Goal: Task Accomplishment & Management: Manage account settings

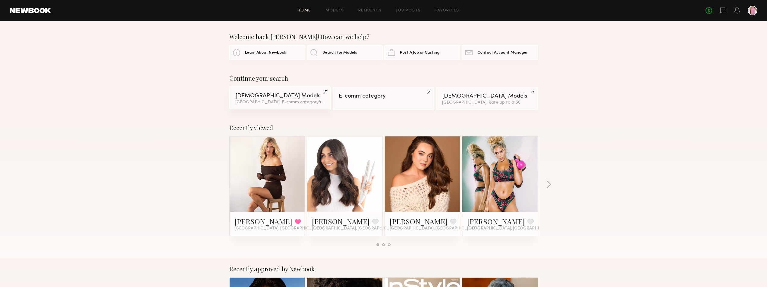
click at [278, 102] on div "Los Angeles, E-comm category & 3 other filter s + 3" at bounding box center [280, 102] width 90 height 4
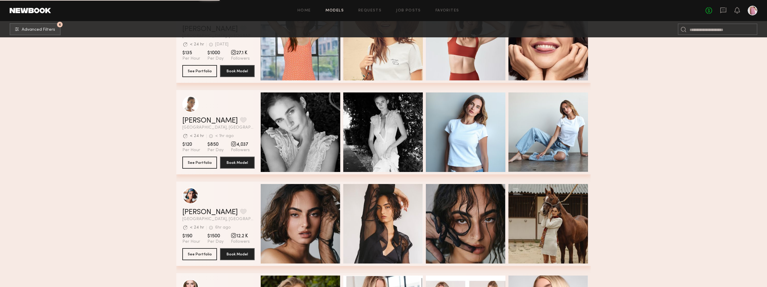
scroll to position [904, 0]
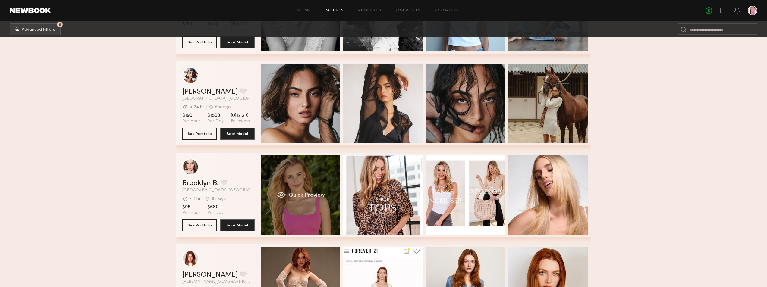
click at [286, 190] on div "Quick Preview" at bounding box center [301, 195] width 80 height 80
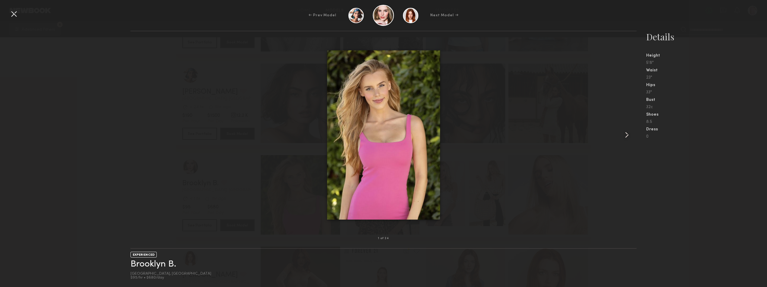
click at [628, 135] on common-icon at bounding box center [627, 135] width 10 height 10
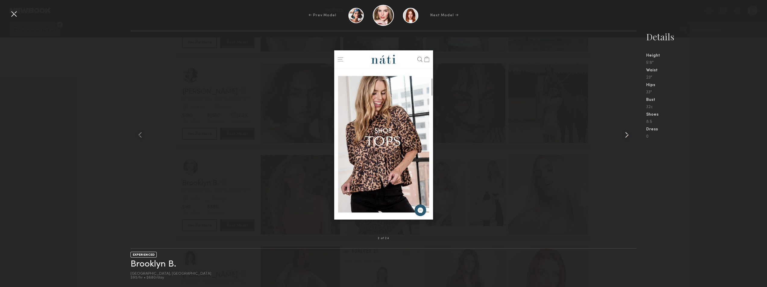
click at [628, 135] on common-icon at bounding box center [627, 135] width 10 height 10
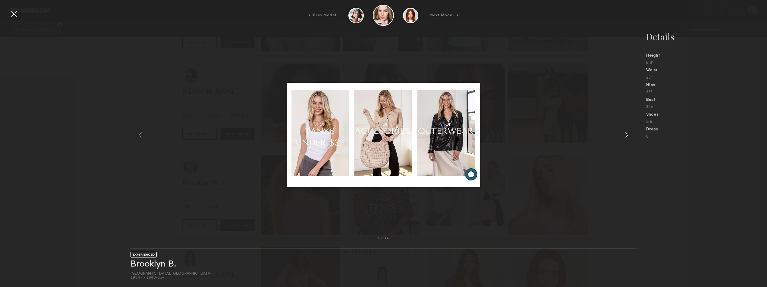
click at [628, 135] on common-icon at bounding box center [627, 135] width 10 height 10
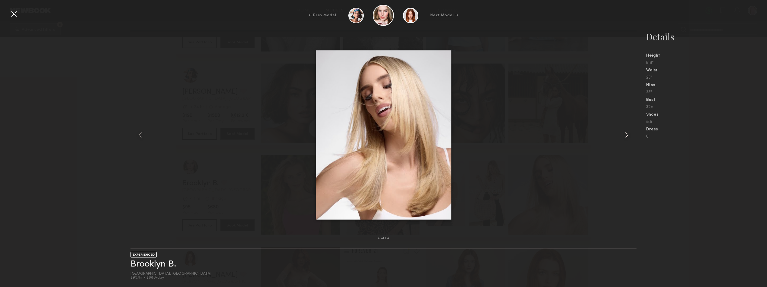
click at [628, 135] on common-icon at bounding box center [627, 135] width 10 height 10
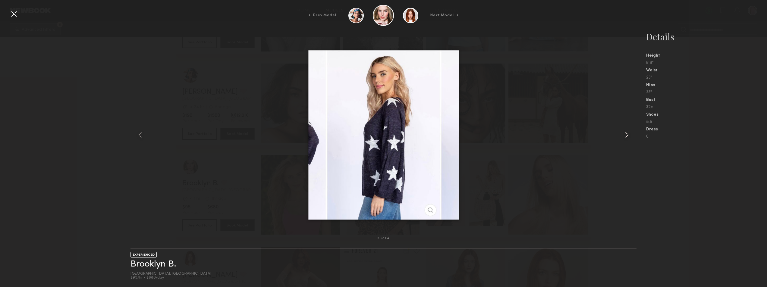
click at [628, 135] on common-icon at bounding box center [627, 135] width 10 height 10
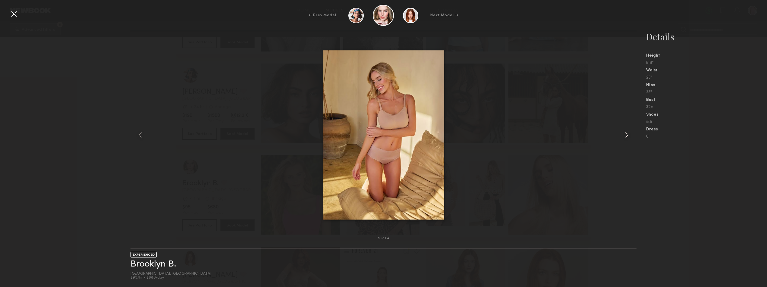
click at [628, 135] on common-icon at bounding box center [627, 135] width 10 height 10
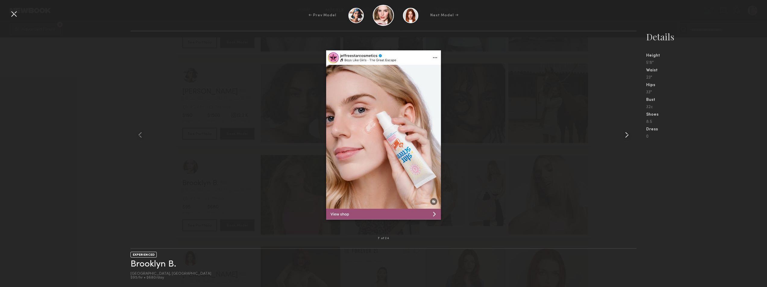
click at [628, 135] on common-icon at bounding box center [627, 135] width 10 height 10
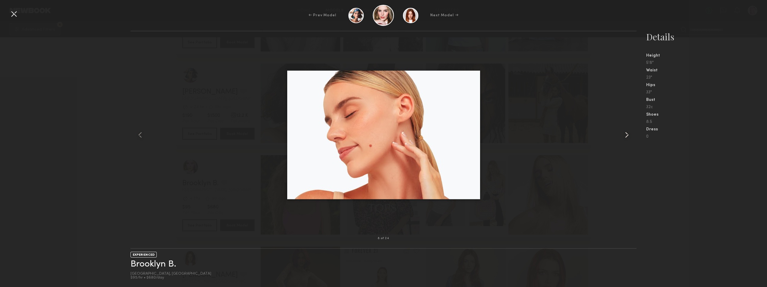
click at [628, 135] on common-icon at bounding box center [627, 135] width 10 height 10
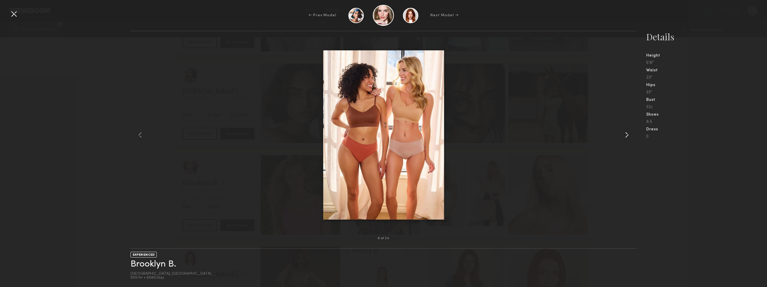
click at [628, 135] on common-icon at bounding box center [627, 135] width 10 height 10
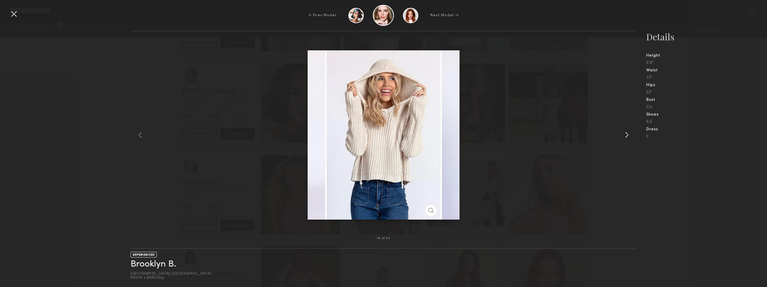
click at [628, 135] on common-icon at bounding box center [627, 135] width 10 height 10
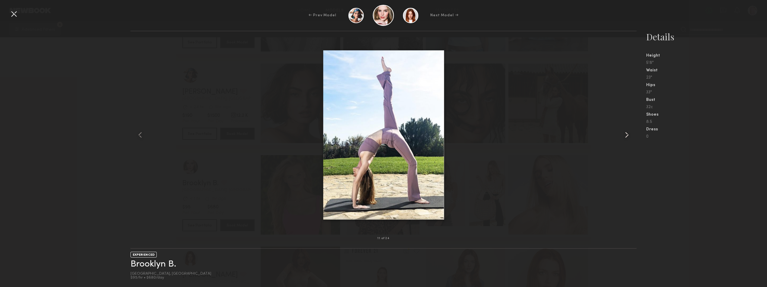
click at [628, 135] on common-icon at bounding box center [627, 135] width 10 height 10
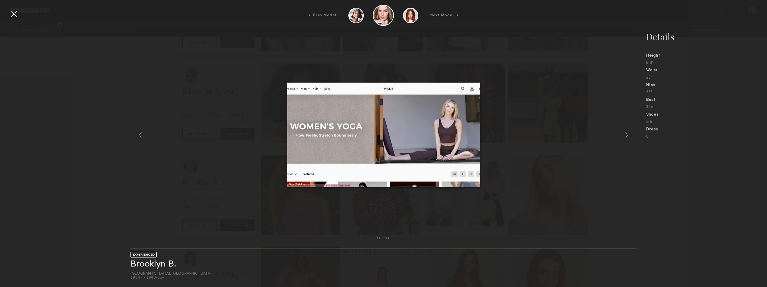
click at [18, 14] on div at bounding box center [14, 14] width 10 height 10
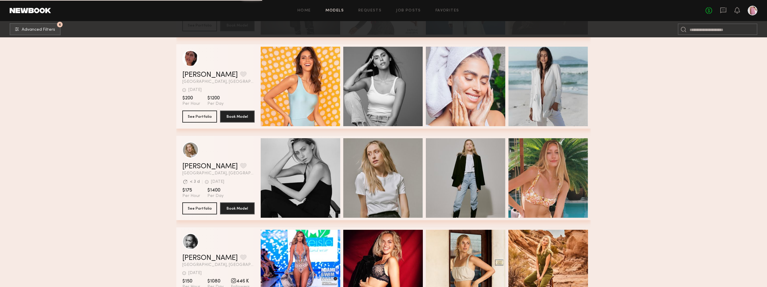
scroll to position [2070, 0]
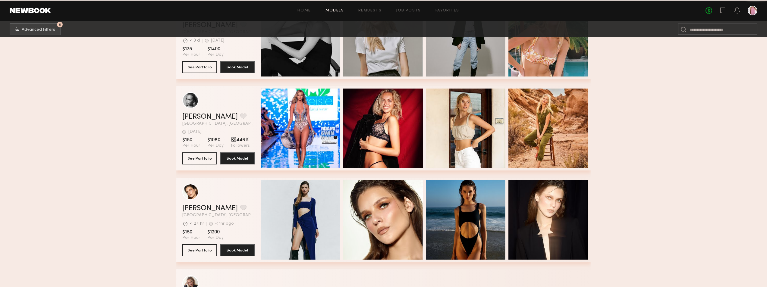
click at [452, 130] on div "Quick Preview" at bounding box center [466, 129] width 80 height 80
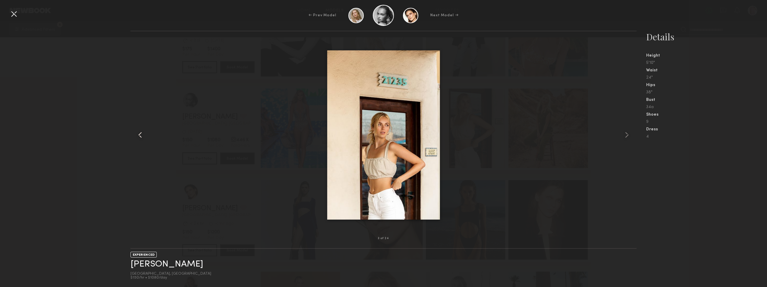
click at [134, 136] on div at bounding box center [140, 135] width 20 height 188
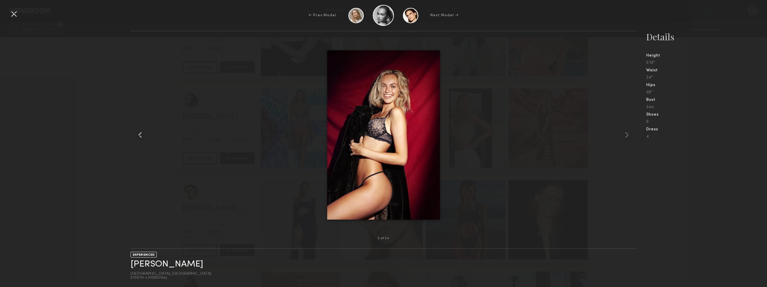
click at [137, 135] on common-icon at bounding box center [140, 135] width 10 height 10
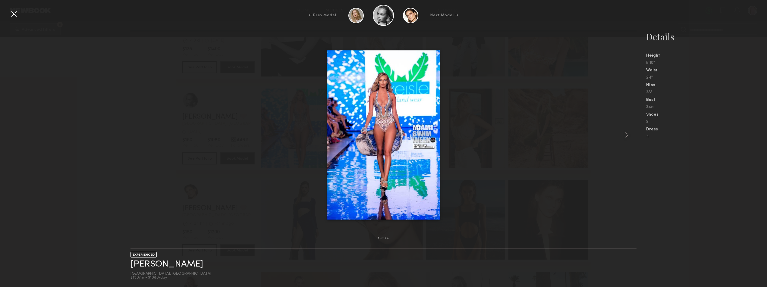
click at [137, 135] on div at bounding box center [383, 135] width 506 height 188
click at [628, 137] on common-icon at bounding box center [627, 135] width 10 height 10
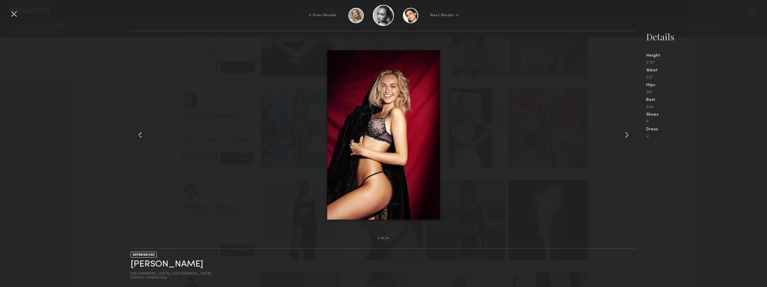
click at [628, 137] on common-icon at bounding box center [627, 135] width 10 height 10
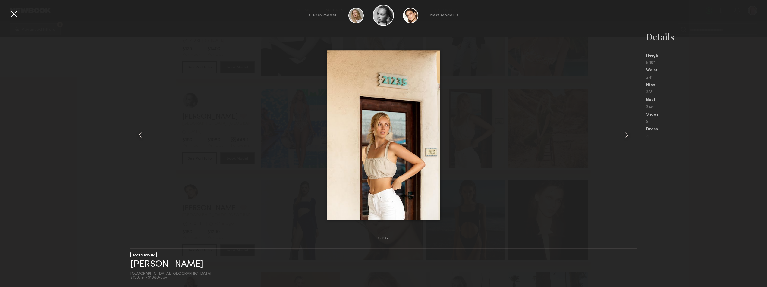
click at [628, 137] on common-icon at bounding box center [627, 135] width 10 height 10
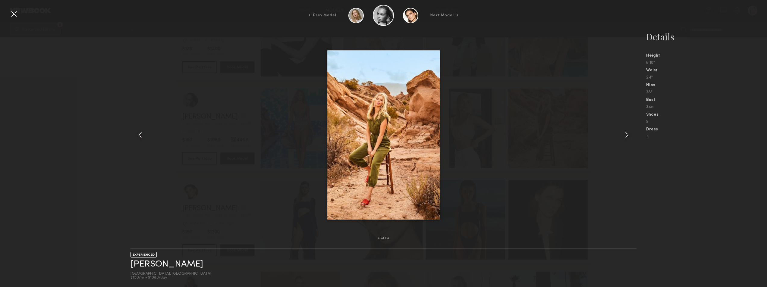
click at [628, 137] on common-icon at bounding box center [627, 135] width 10 height 10
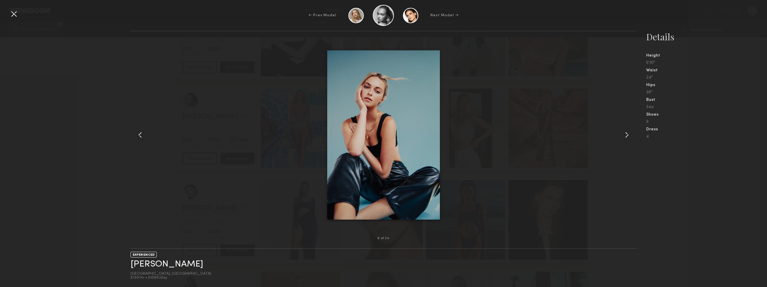
click at [628, 137] on common-icon at bounding box center [627, 135] width 10 height 10
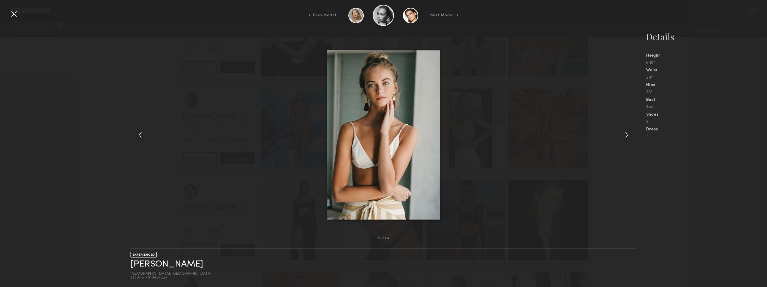
click at [628, 137] on common-icon at bounding box center [627, 135] width 10 height 10
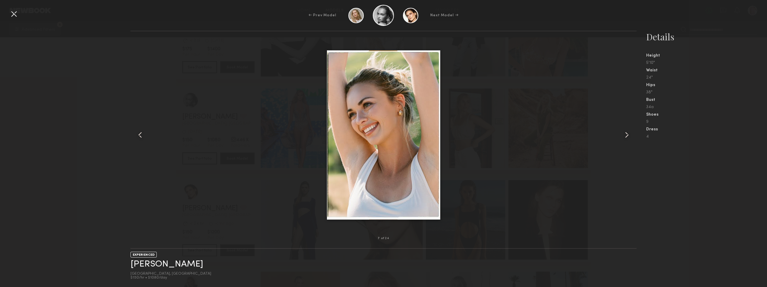
click at [628, 137] on common-icon at bounding box center [627, 135] width 10 height 10
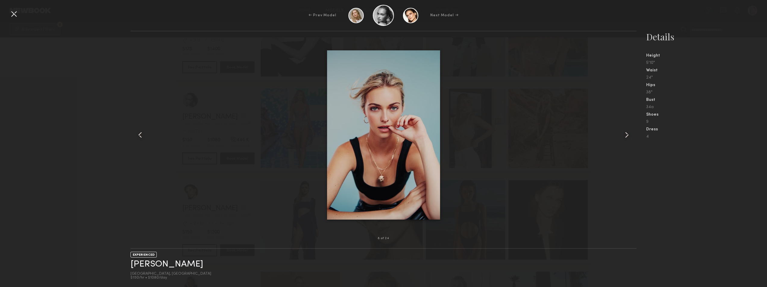
click at [628, 137] on common-icon at bounding box center [627, 135] width 10 height 10
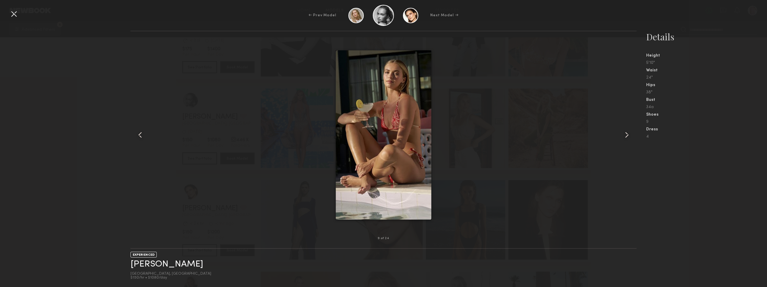
click at [628, 137] on common-icon at bounding box center [627, 135] width 10 height 10
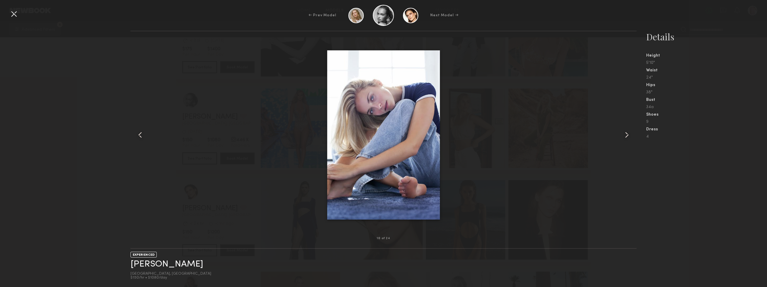
click at [628, 137] on common-icon at bounding box center [627, 135] width 10 height 10
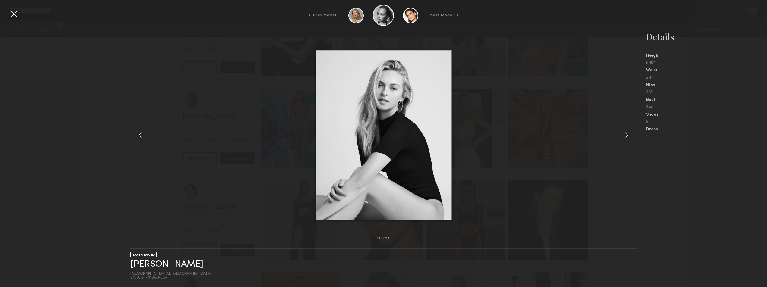
click at [14, 18] on div at bounding box center [14, 14] width 10 height 10
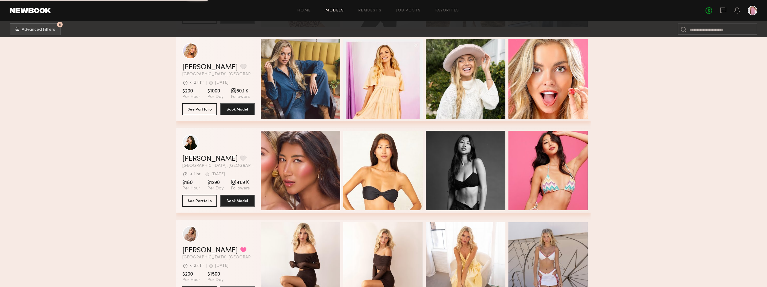
scroll to position [3095, 0]
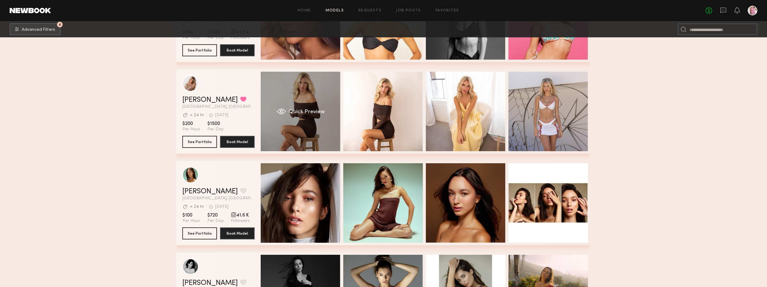
click at [306, 95] on div "Quick Preview" at bounding box center [301, 112] width 80 height 80
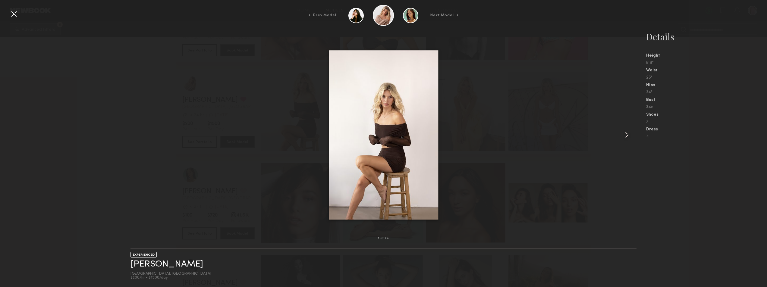
click at [624, 137] on common-icon at bounding box center [627, 135] width 10 height 10
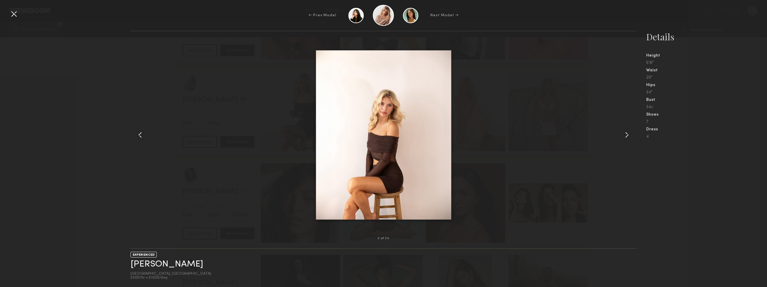
click at [624, 136] on common-icon at bounding box center [627, 135] width 10 height 10
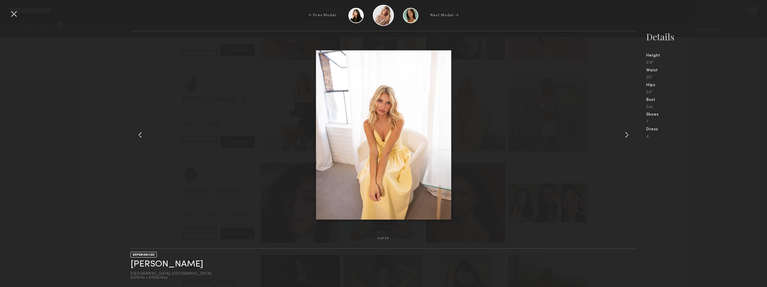
click at [624, 136] on common-icon at bounding box center [627, 135] width 10 height 10
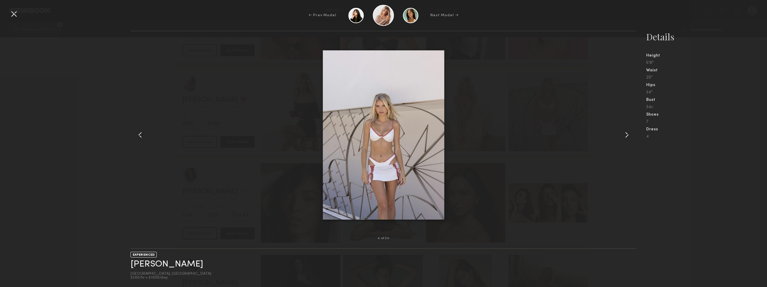
click at [624, 136] on common-icon at bounding box center [627, 135] width 10 height 10
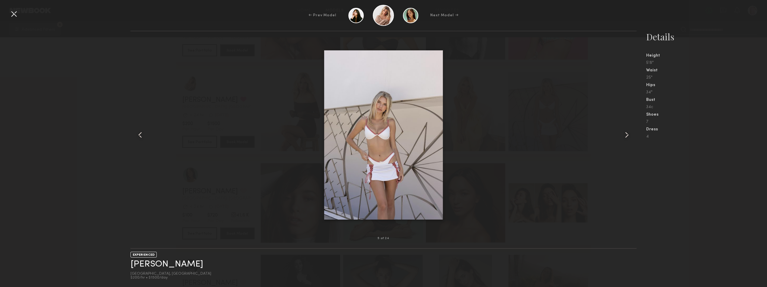
click at [624, 136] on common-icon at bounding box center [627, 135] width 10 height 10
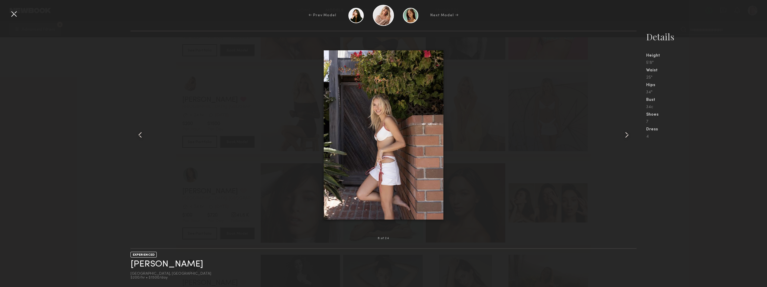
click at [624, 136] on common-icon at bounding box center [627, 135] width 10 height 10
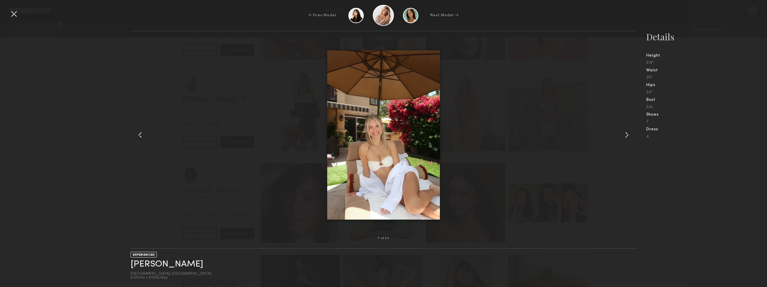
click at [624, 136] on common-icon at bounding box center [627, 135] width 10 height 10
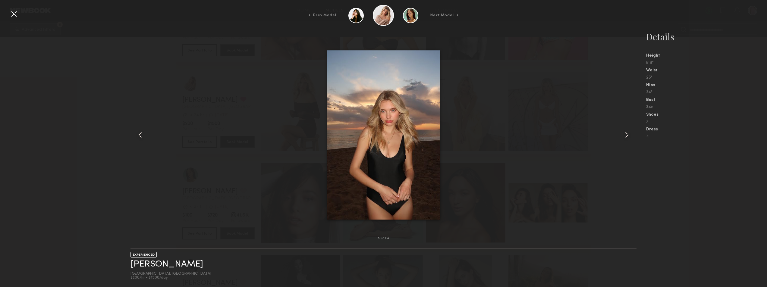
click at [624, 136] on common-icon at bounding box center [627, 135] width 10 height 10
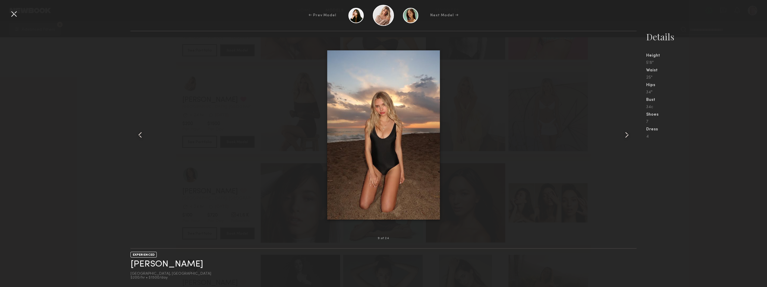
click at [624, 136] on common-icon at bounding box center [627, 135] width 10 height 10
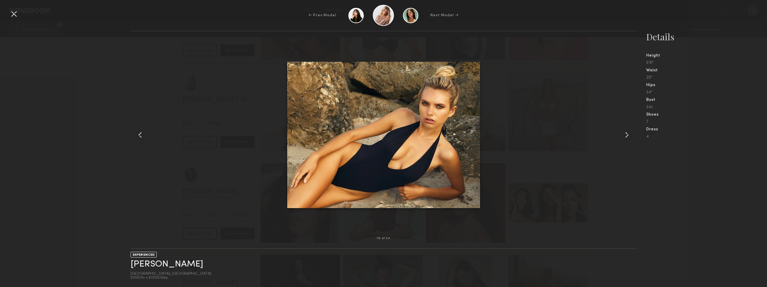
click at [624, 136] on common-icon at bounding box center [627, 135] width 10 height 10
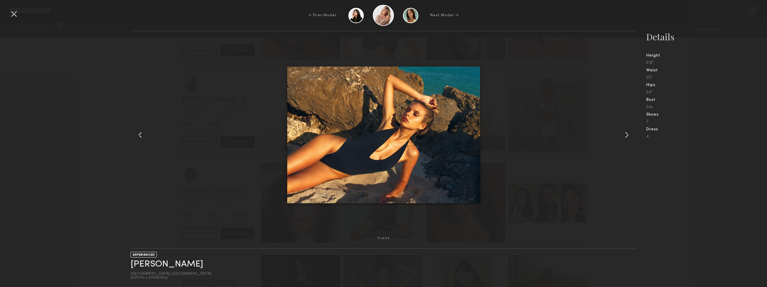
click at [624, 136] on common-icon at bounding box center [627, 135] width 10 height 10
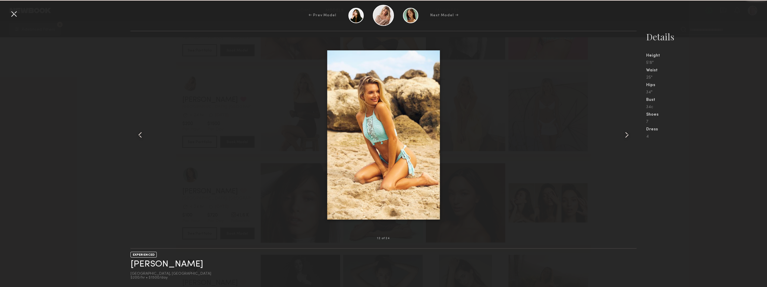
click at [624, 136] on common-icon at bounding box center [627, 135] width 10 height 10
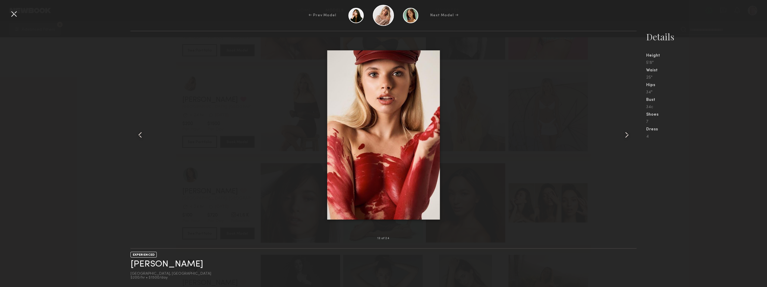
click at [624, 136] on common-icon at bounding box center [627, 135] width 10 height 10
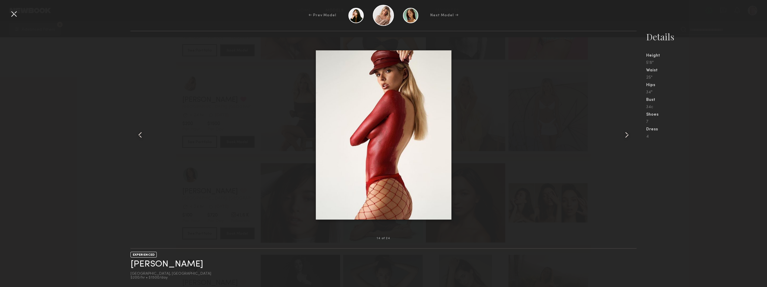
click at [624, 136] on common-icon at bounding box center [627, 135] width 10 height 10
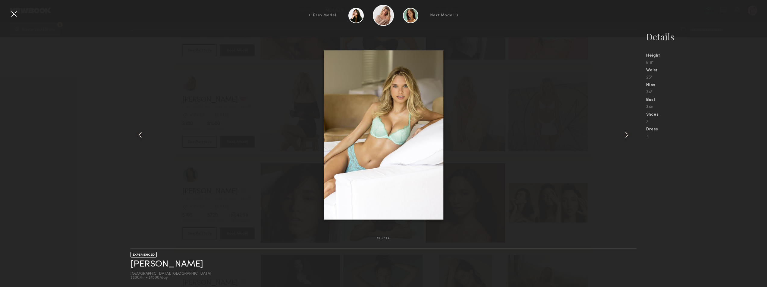
click at [624, 136] on common-icon at bounding box center [627, 135] width 10 height 10
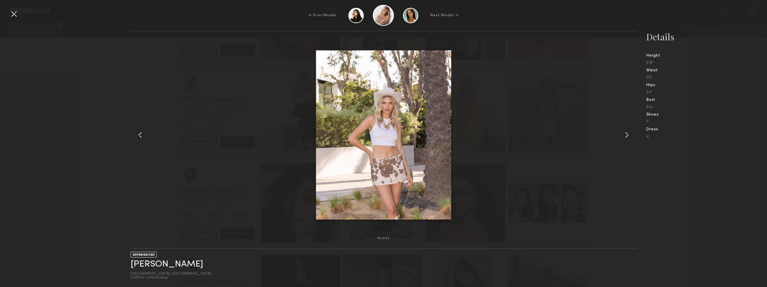
click at [624, 136] on common-icon at bounding box center [627, 135] width 10 height 10
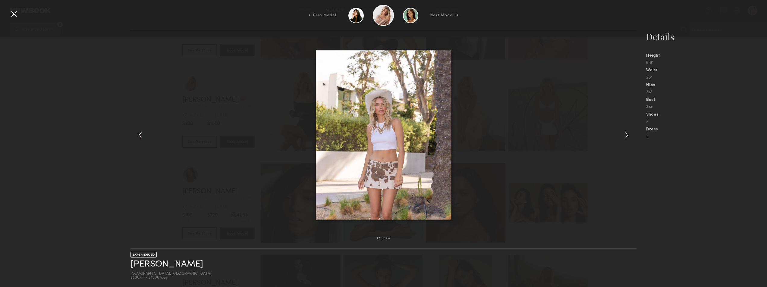
click at [624, 135] on common-icon at bounding box center [627, 135] width 10 height 10
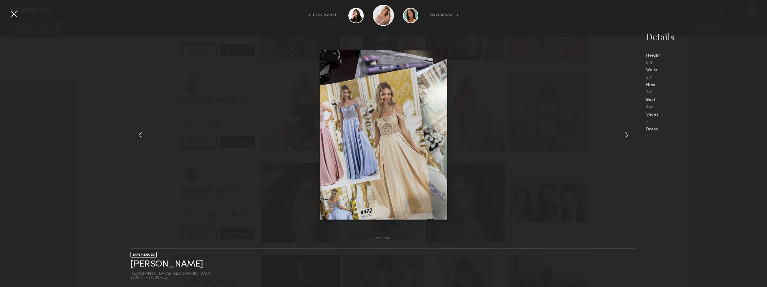
click at [624, 135] on common-icon at bounding box center [627, 135] width 10 height 10
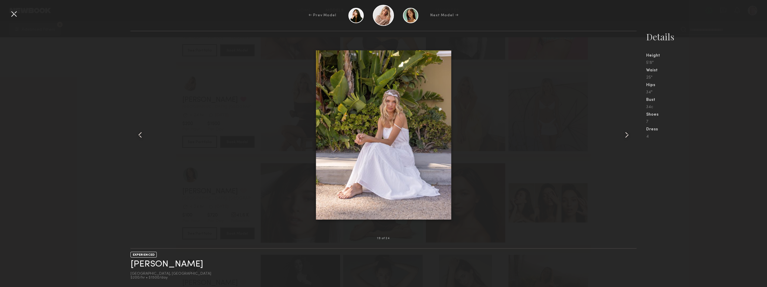
click at [624, 135] on common-icon at bounding box center [627, 135] width 10 height 10
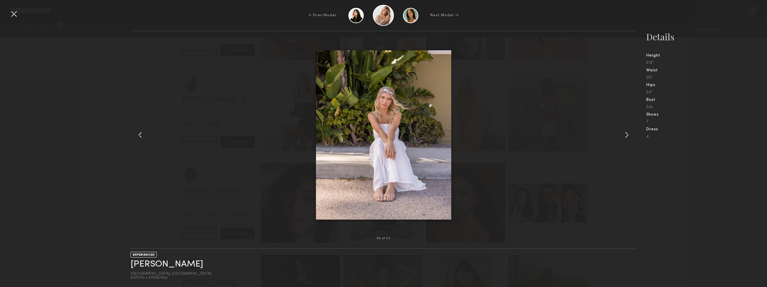
click at [624, 135] on common-icon at bounding box center [627, 135] width 10 height 10
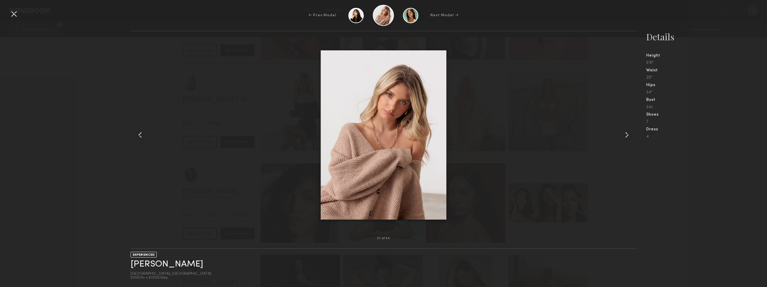
click at [624, 135] on common-icon at bounding box center [627, 135] width 10 height 10
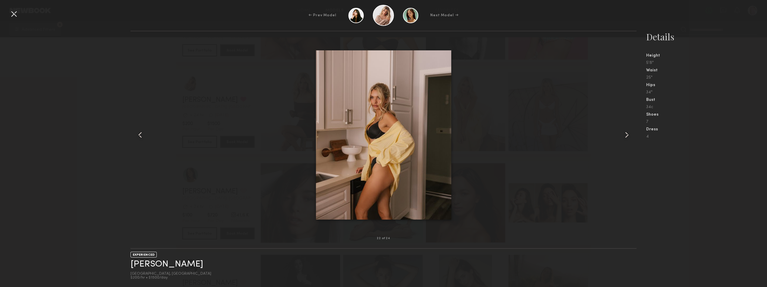
click at [624, 135] on common-icon at bounding box center [627, 135] width 10 height 10
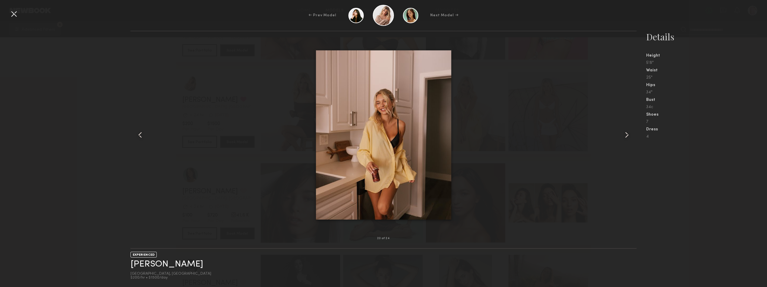
click at [624, 135] on common-icon at bounding box center [627, 135] width 10 height 10
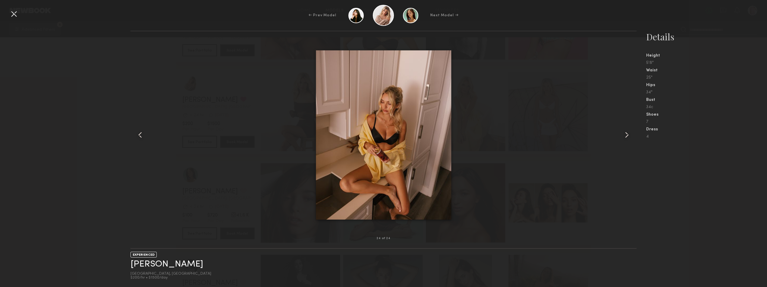
click at [624, 135] on common-icon at bounding box center [627, 135] width 10 height 10
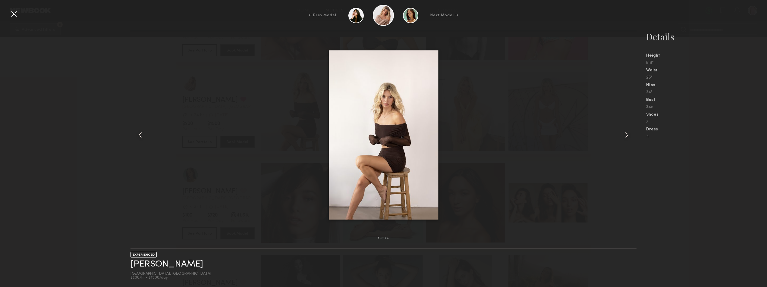
click at [624, 135] on common-icon at bounding box center [627, 135] width 10 height 10
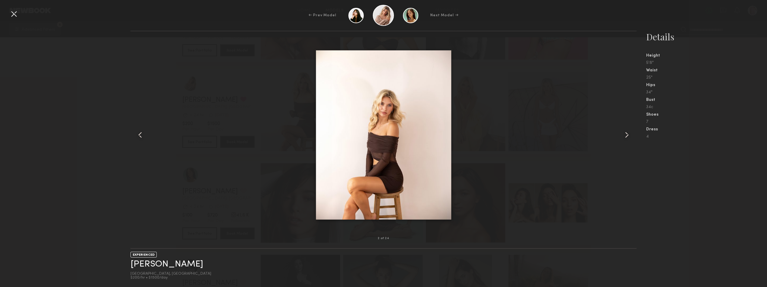
click at [17, 13] on div at bounding box center [14, 14] width 10 height 10
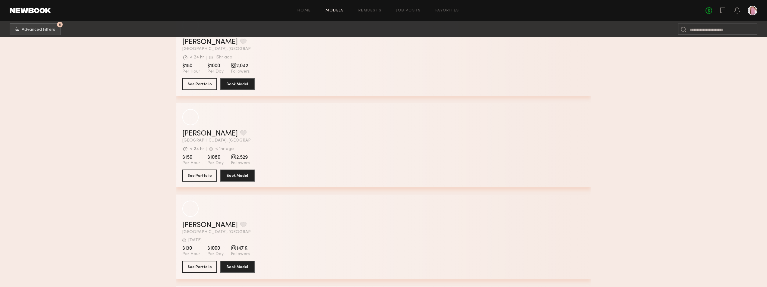
scroll to position [5595, 0]
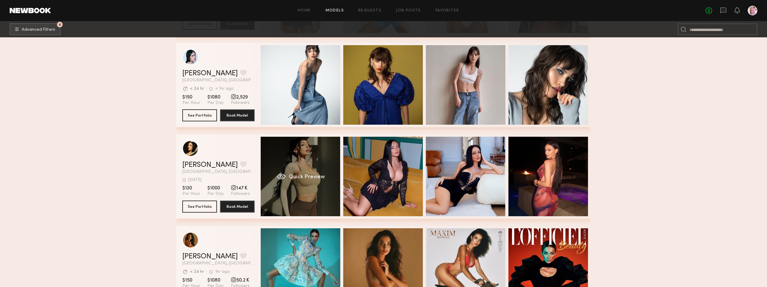
click at [303, 162] on div "Quick Preview" at bounding box center [301, 177] width 80 height 80
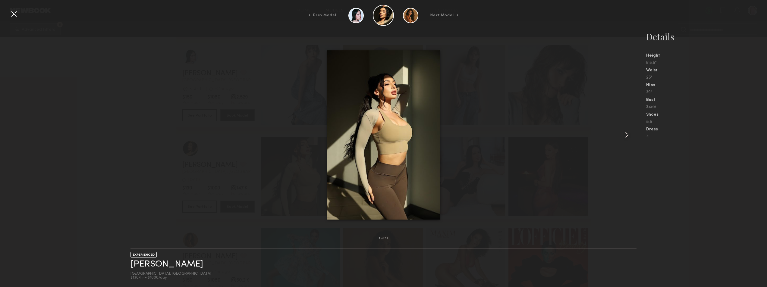
click at [626, 129] on div at bounding box center [626, 135] width 20 height 188
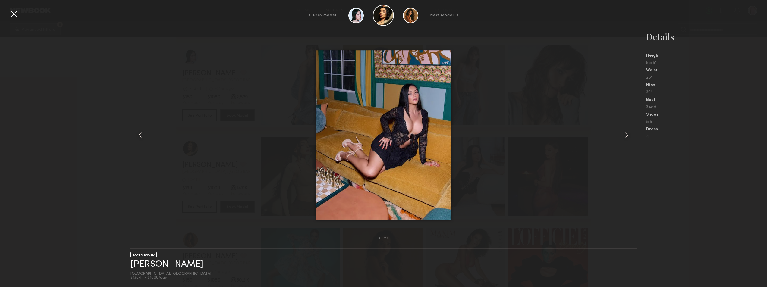
click at [628, 131] on common-icon at bounding box center [627, 135] width 10 height 10
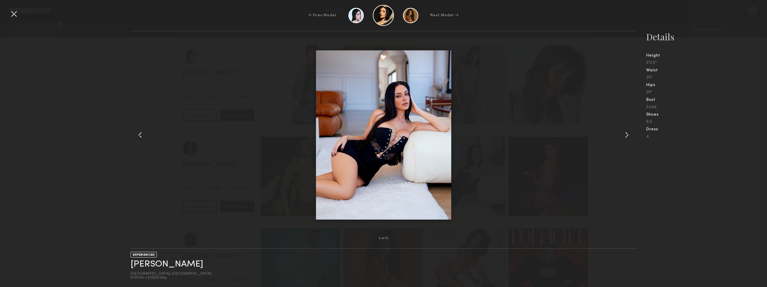
click at [628, 131] on common-icon at bounding box center [627, 135] width 10 height 10
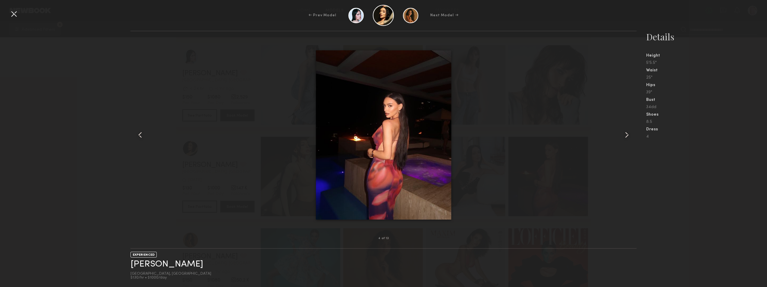
click at [628, 131] on common-icon at bounding box center [627, 135] width 10 height 10
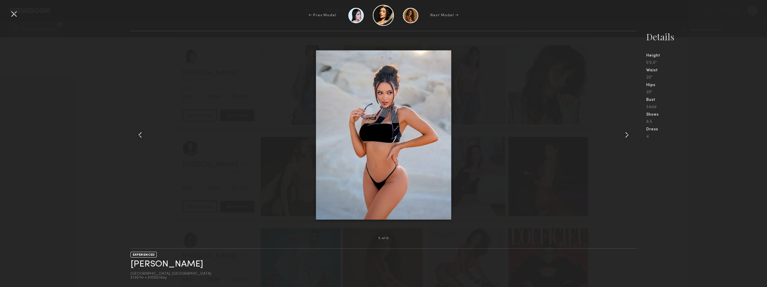
click at [628, 131] on common-icon at bounding box center [627, 135] width 10 height 10
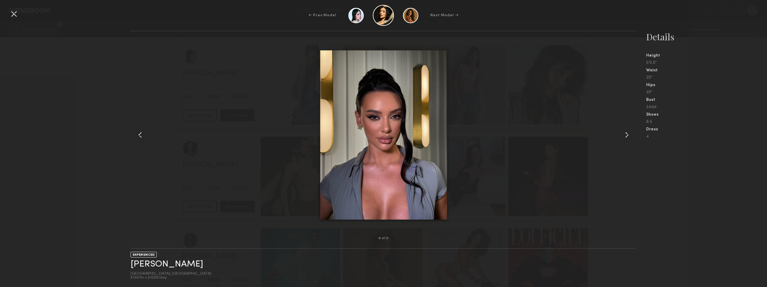
click at [628, 131] on common-icon at bounding box center [627, 135] width 10 height 10
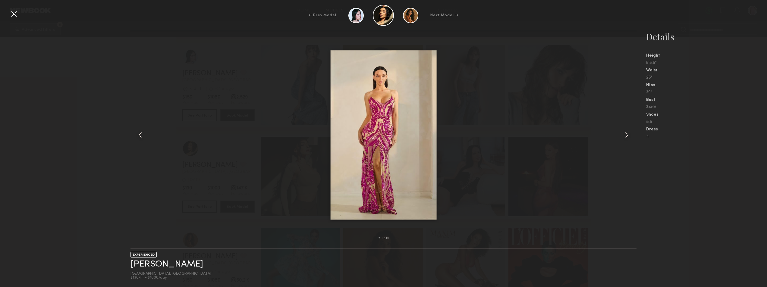
click at [628, 131] on common-icon at bounding box center [627, 135] width 10 height 10
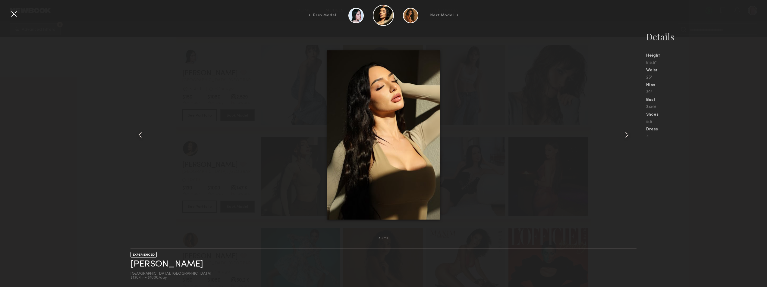
click at [628, 131] on common-icon at bounding box center [627, 135] width 10 height 10
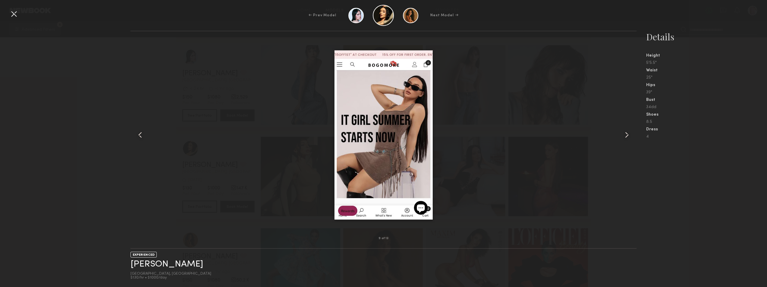
click at [629, 132] on common-icon at bounding box center [627, 135] width 10 height 10
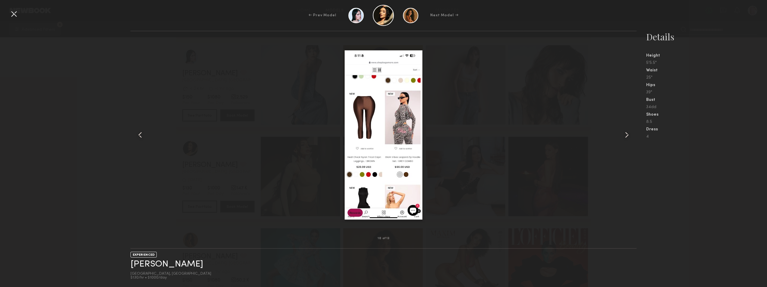
click at [622, 139] on div at bounding box center [626, 135] width 20 height 188
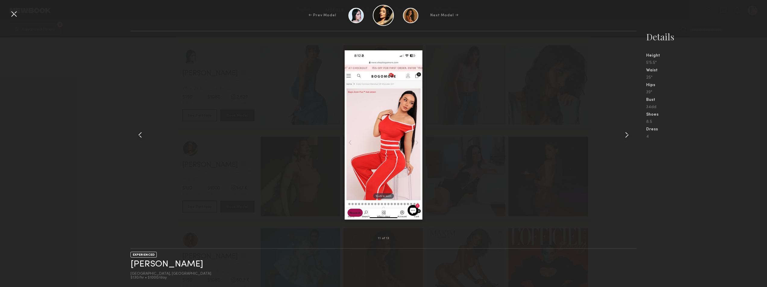
click at [612, 119] on div at bounding box center [383, 135] width 506 height 188
click at [627, 141] on div at bounding box center [626, 135] width 20 height 188
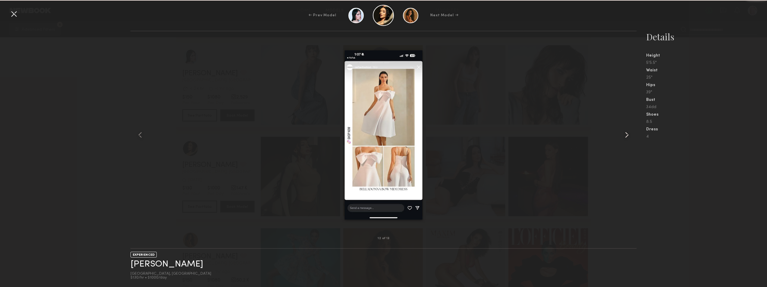
click at [627, 142] on div at bounding box center [626, 135] width 20 height 188
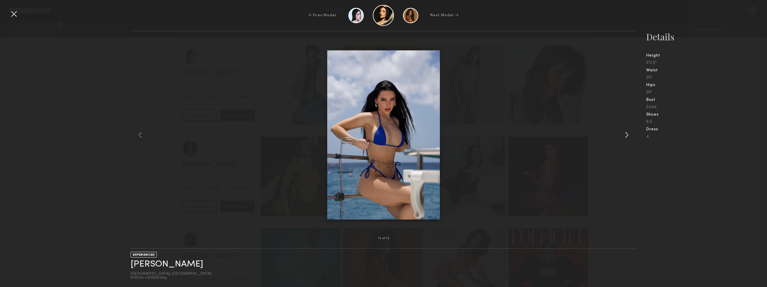
click at [627, 142] on div at bounding box center [626, 135] width 20 height 188
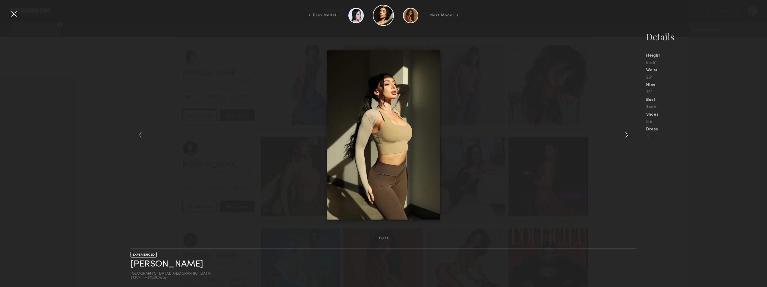
click at [627, 142] on div at bounding box center [626, 135] width 20 height 188
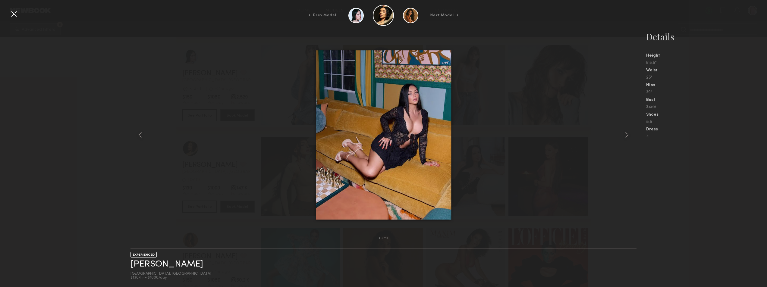
click at [13, 15] on div at bounding box center [14, 14] width 10 height 10
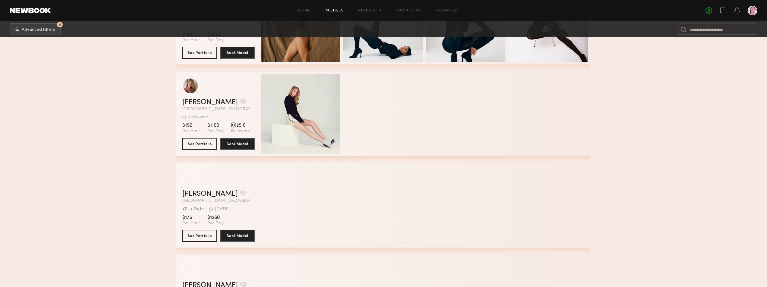
scroll to position [7824, 0]
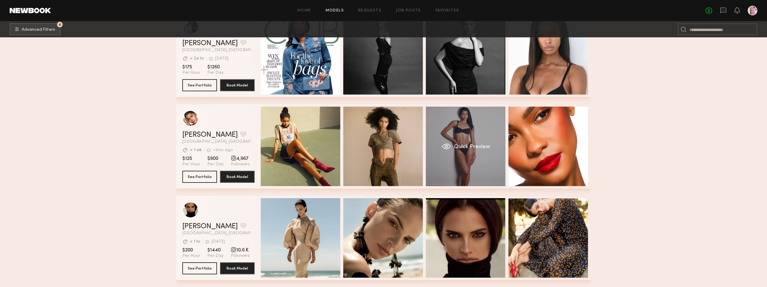
click at [454, 118] on div "Quick Preview" at bounding box center [466, 147] width 80 height 80
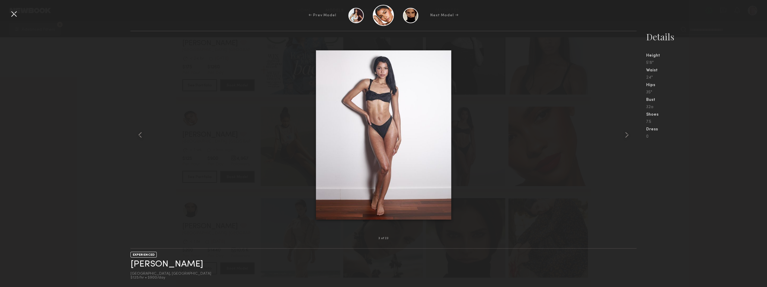
click at [15, 12] on div at bounding box center [14, 14] width 10 height 10
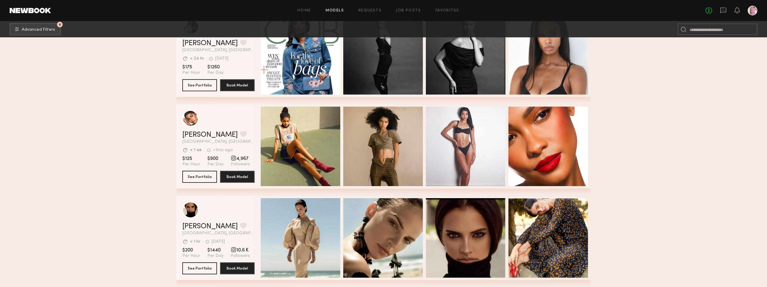
scroll to position [8004, 0]
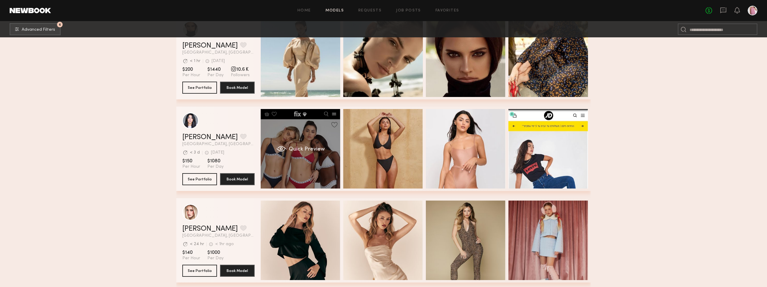
click at [306, 155] on div "Quick Preview" at bounding box center [301, 149] width 80 height 80
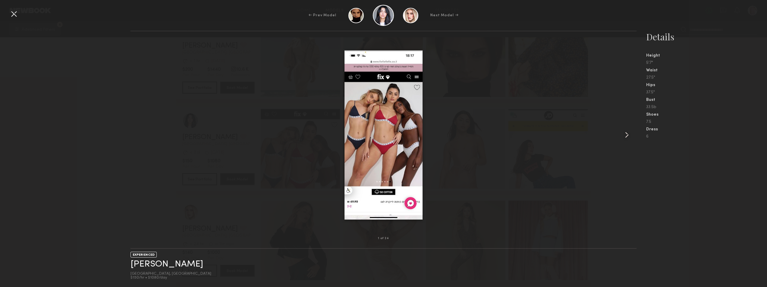
click at [624, 135] on common-icon at bounding box center [627, 135] width 10 height 10
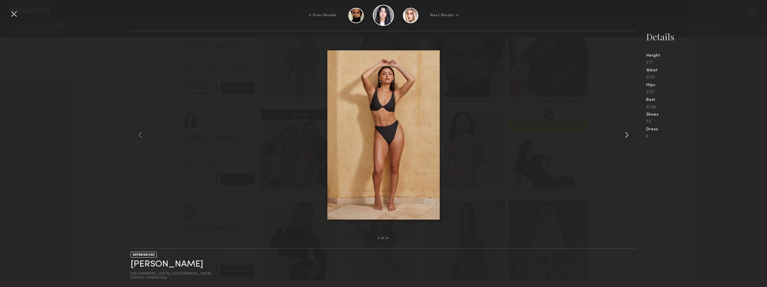
click at [624, 135] on common-icon at bounding box center [627, 135] width 10 height 10
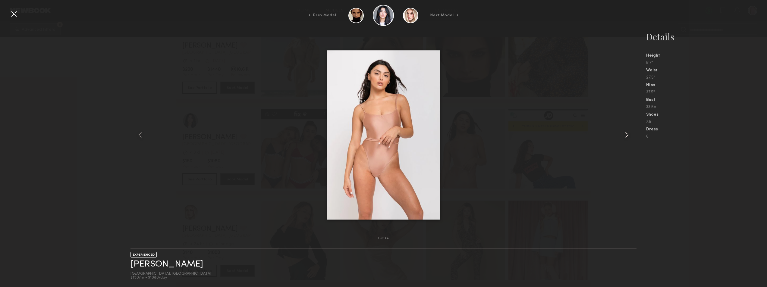
click at [624, 135] on common-icon at bounding box center [627, 135] width 10 height 10
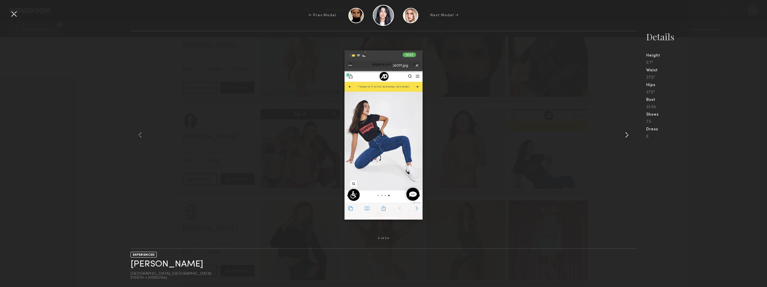
click at [624, 135] on common-icon at bounding box center [627, 135] width 10 height 10
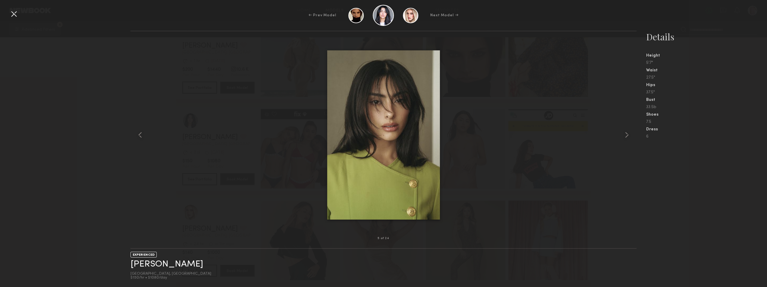
click at [17, 16] on div at bounding box center [14, 14] width 10 height 10
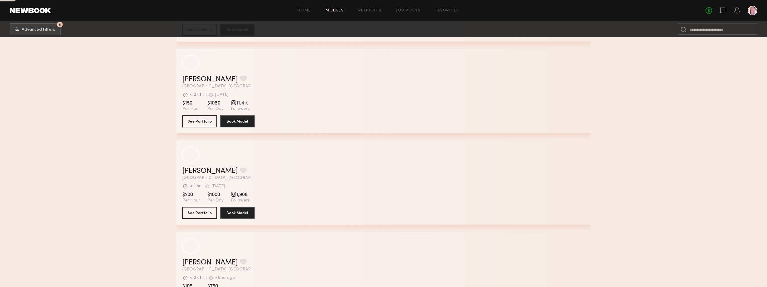
scroll to position [10686, 0]
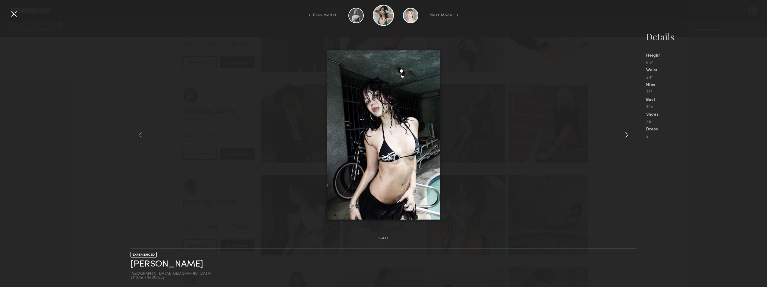
click at [626, 137] on common-icon at bounding box center [627, 135] width 10 height 10
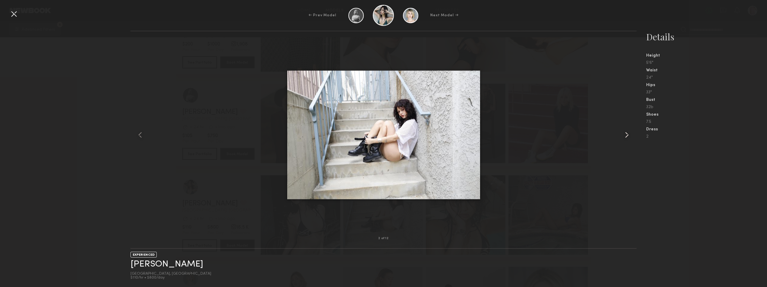
click at [626, 137] on common-icon at bounding box center [627, 135] width 10 height 10
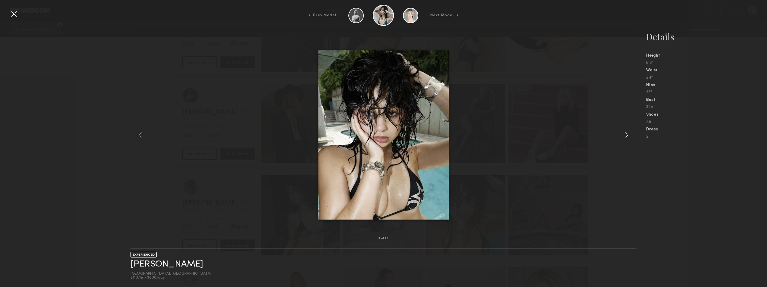
click at [626, 137] on common-icon at bounding box center [627, 135] width 10 height 10
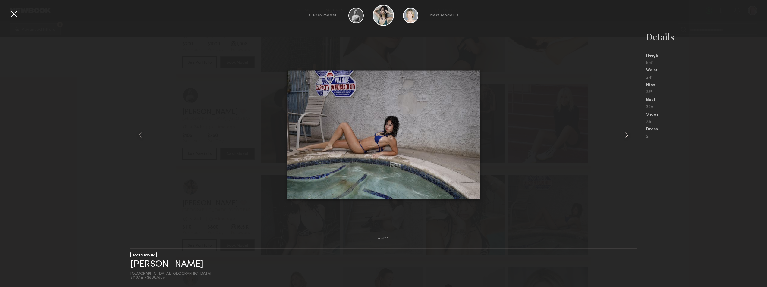
click at [626, 137] on common-icon at bounding box center [627, 135] width 10 height 10
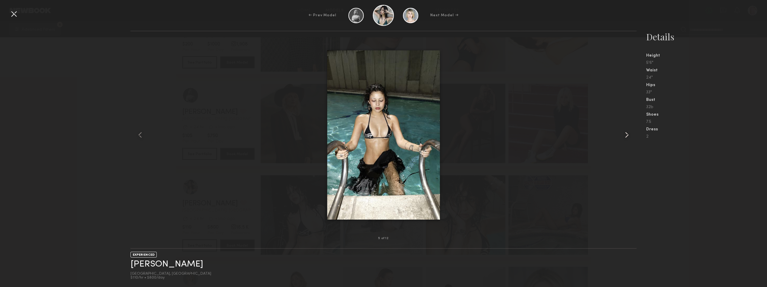
click at [626, 137] on common-icon at bounding box center [627, 135] width 10 height 10
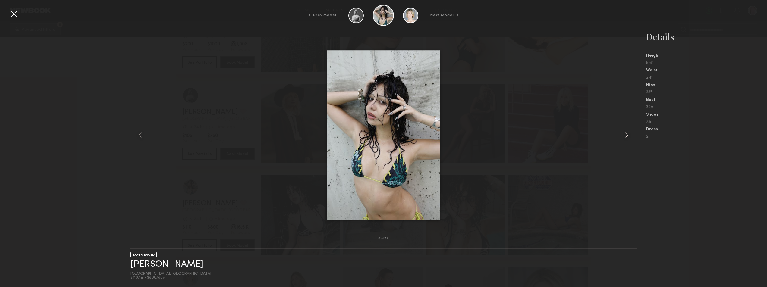
click at [626, 137] on common-icon at bounding box center [627, 135] width 10 height 10
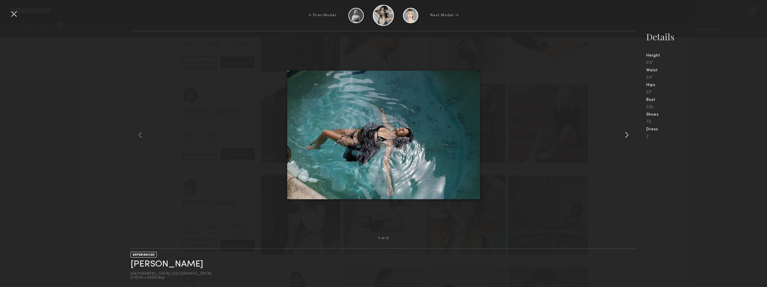
click at [626, 137] on common-icon at bounding box center [627, 135] width 10 height 10
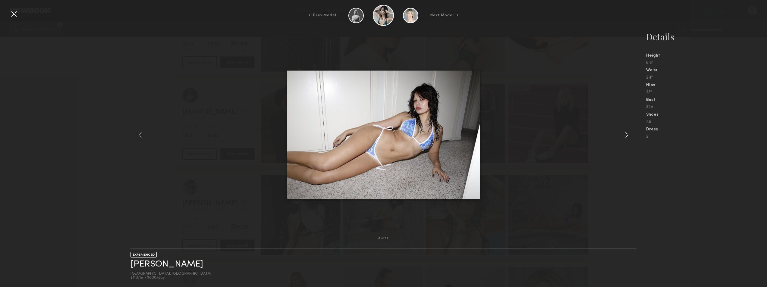
click at [626, 137] on common-icon at bounding box center [627, 135] width 10 height 10
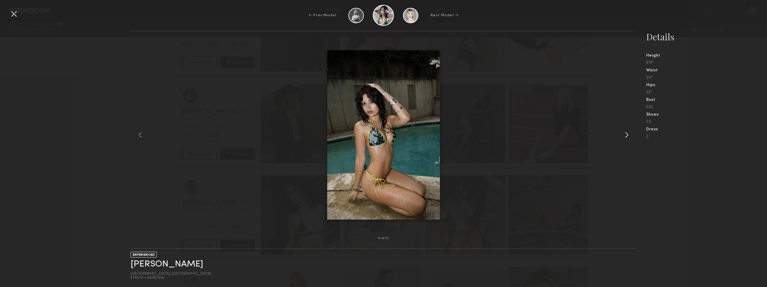
click at [626, 137] on common-icon at bounding box center [627, 135] width 10 height 10
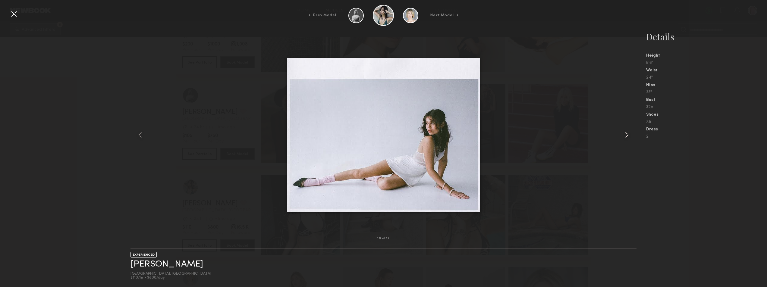
click at [626, 137] on common-icon at bounding box center [627, 135] width 10 height 10
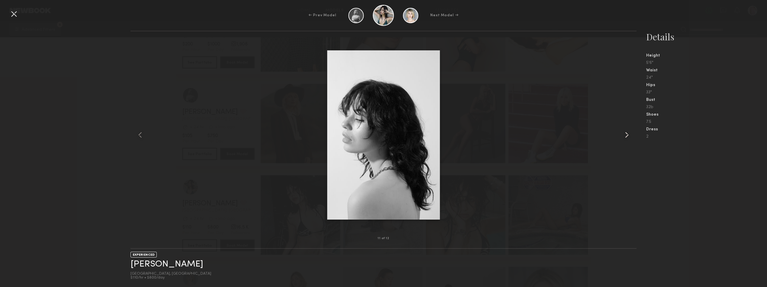
click at [626, 137] on common-icon at bounding box center [627, 135] width 10 height 10
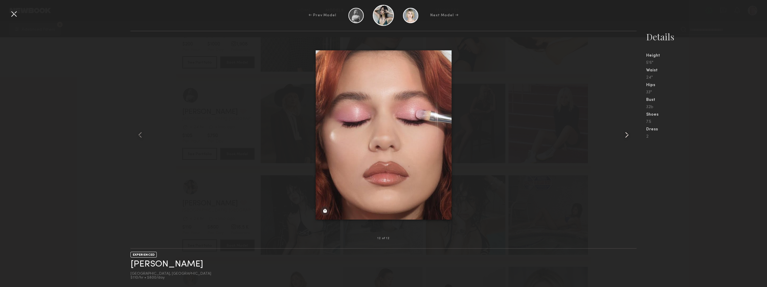
click at [626, 136] on common-icon at bounding box center [627, 135] width 10 height 10
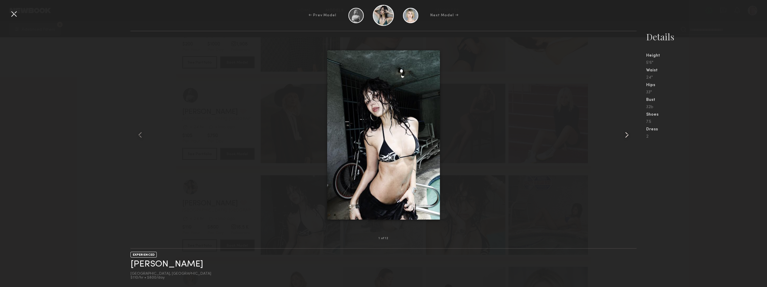
click at [626, 136] on common-icon at bounding box center [627, 135] width 10 height 10
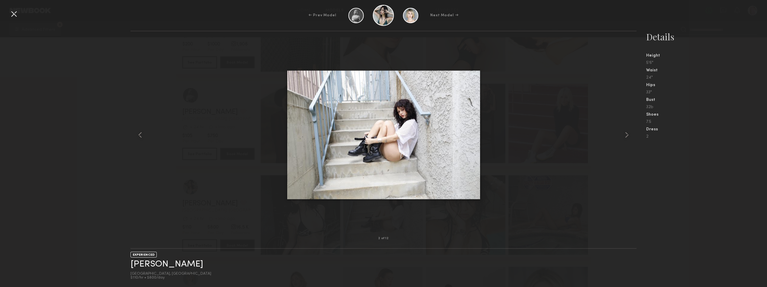
click at [14, 11] on div at bounding box center [14, 14] width 10 height 10
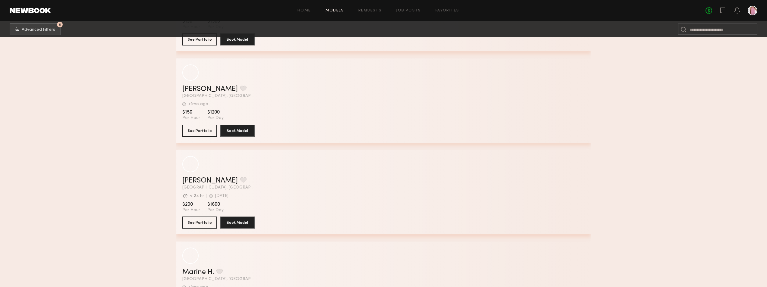
scroll to position [14555, 0]
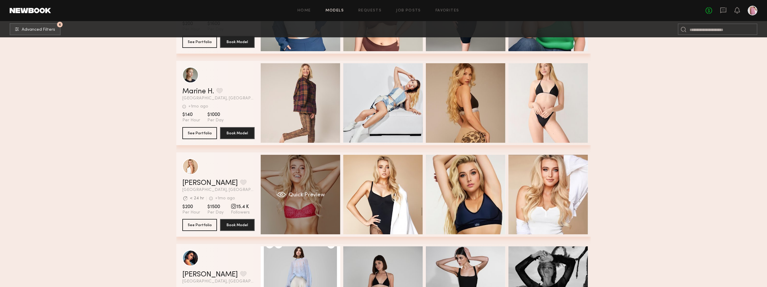
click at [313, 189] on div "Quick Preview" at bounding box center [301, 195] width 80 height 80
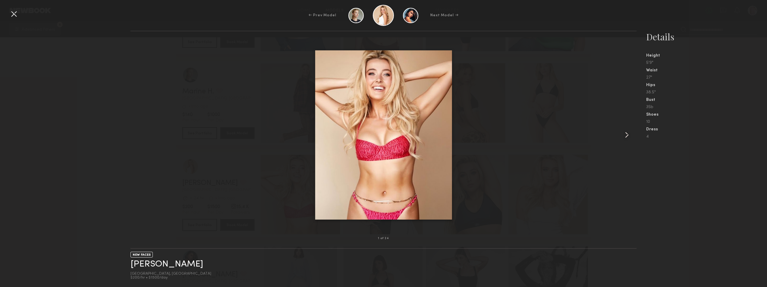
click at [624, 137] on common-icon at bounding box center [627, 135] width 10 height 10
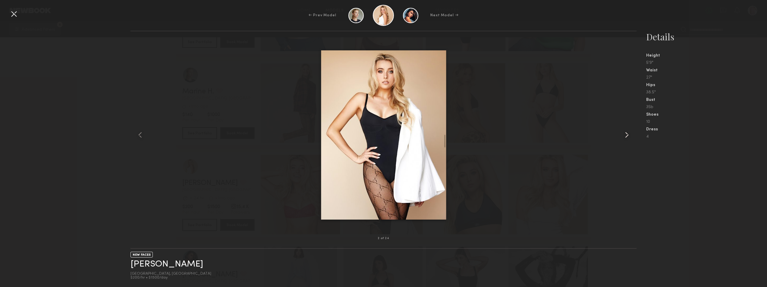
click at [625, 137] on common-icon at bounding box center [627, 135] width 10 height 10
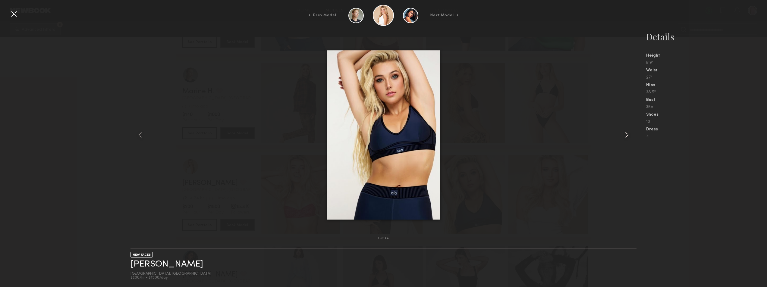
click at [626, 136] on common-icon at bounding box center [627, 135] width 10 height 10
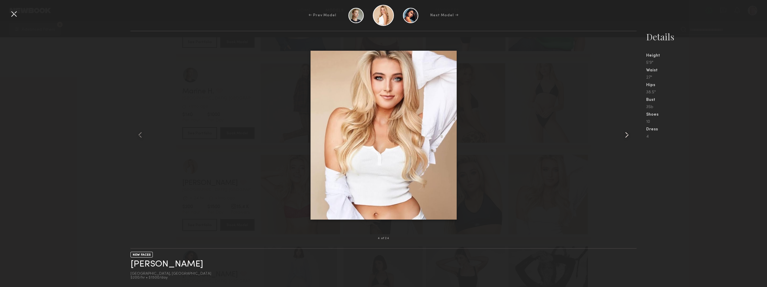
click at [627, 136] on common-icon at bounding box center [627, 135] width 10 height 10
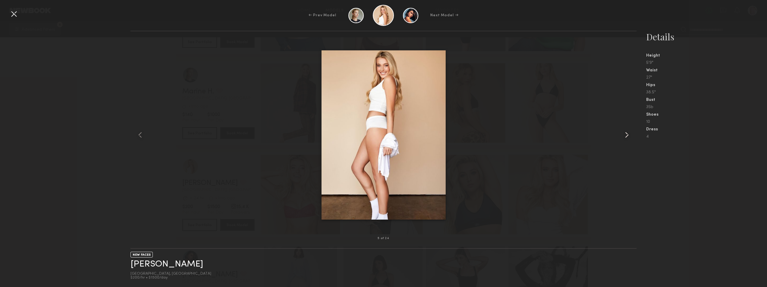
click at [627, 136] on common-icon at bounding box center [627, 135] width 10 height 10
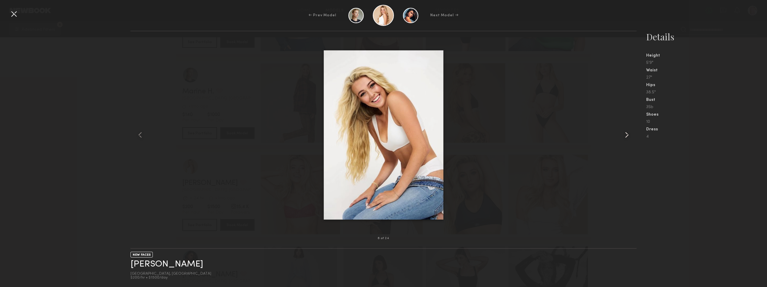
click at [627, 136] on common-icon at bounding box center [627, 135] width 10 height 10
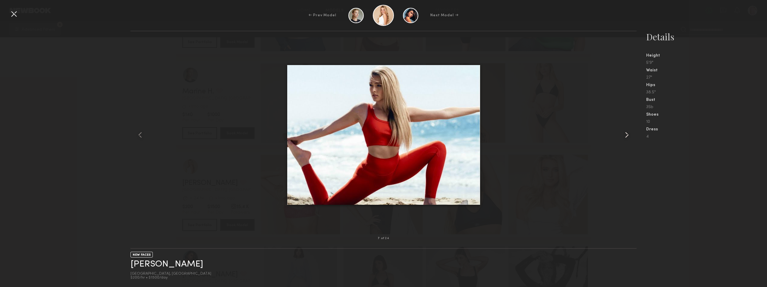
click at [627, 136] on common-icon at bounding box center [627, 135] width 10 height 10
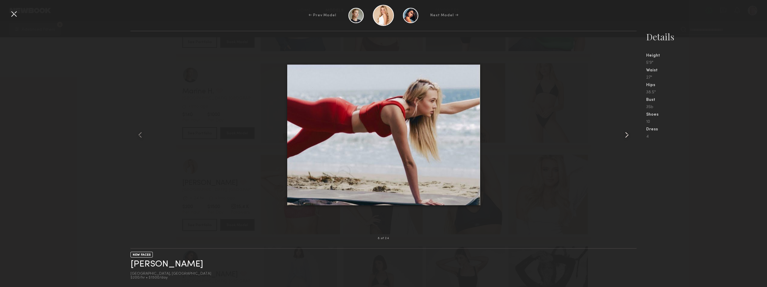
click at [627, 136] on common-icon at bounding box center [627, 135] width 10 height 10
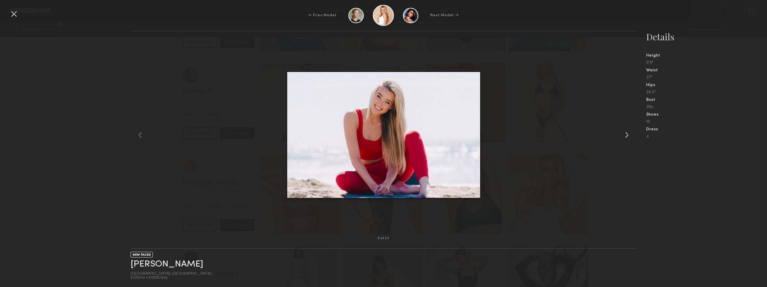
click at [627, 136] on common-icon at bounding box center [627, 135] width 10 height 10
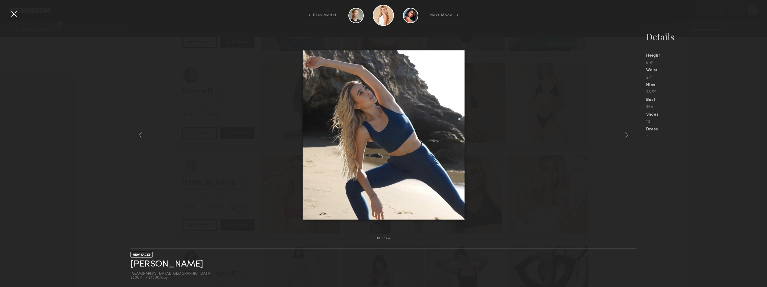
click at [13, 13] on div at bounding box center [14, 14] width 10 height 10
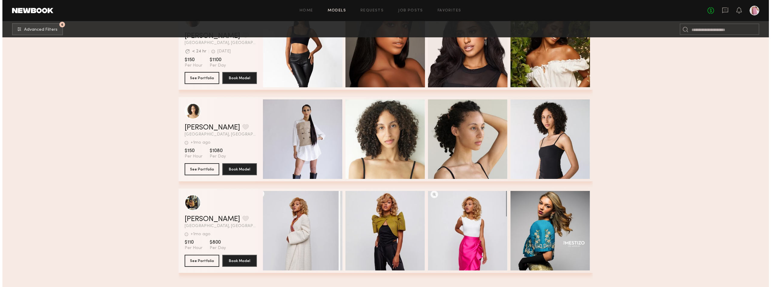
scroll to position [15253, 0]
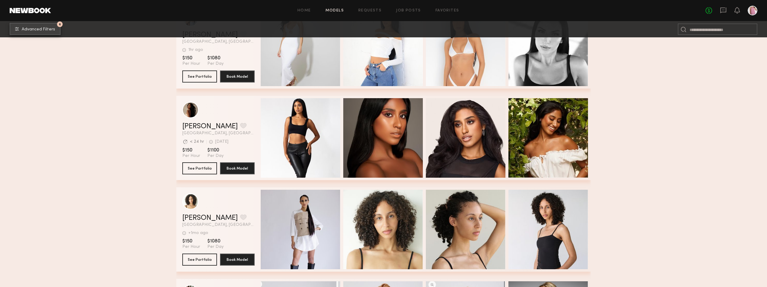
click at [51, 32] on button "6 Advanced Filters" at bounding box center [35, 29] width 51 height 12
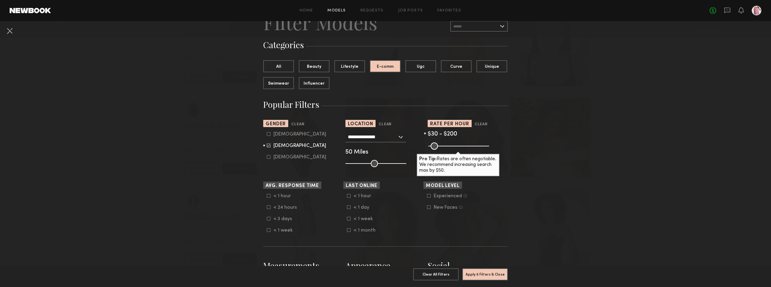
scroll to position [0, 0]
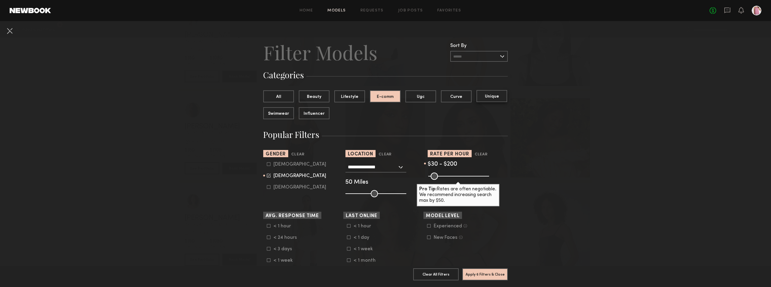
click at [491, 97] on button "Unique" at bounding box center [492, 96] width 31 height 12
click at [342, 94] on button "Lifestyle" at bounding box center [350, 96] width 31 height 12
click at [310, 114] on button "Influencer" at bounding box center [314, 113] width 31 height 12
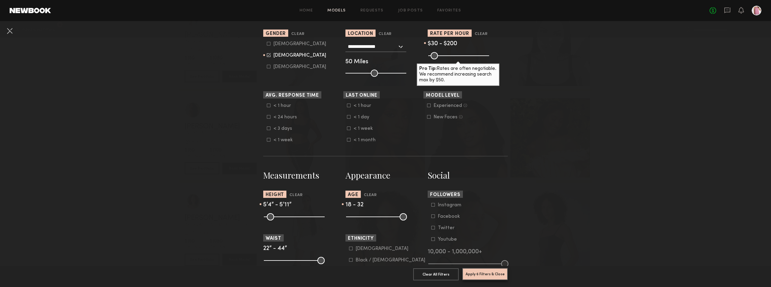
click at [476, 272] on button "Apply 6 Filters & Close" at bounding box center [486, 274] width 46 height 12
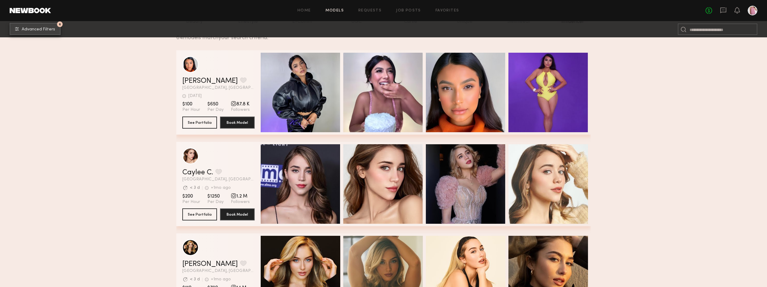
scroll to position [211, 0]
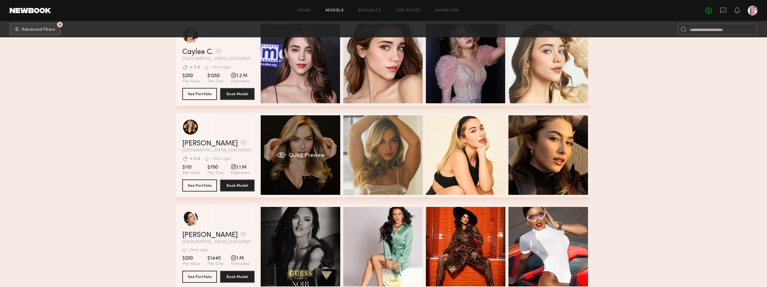
click at [311, 136] on div "Quick Preview" at bounding box center [301, 155] width 80 height 80
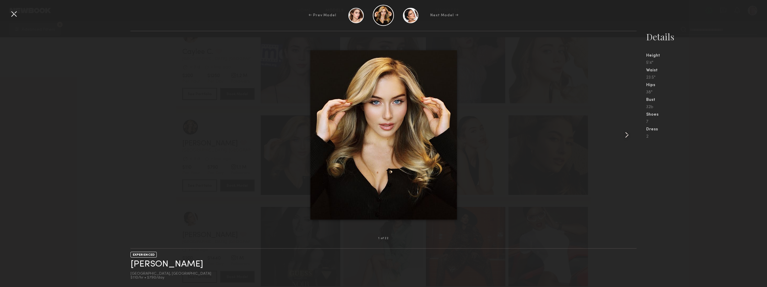
click at [624, 137] on common-icon at bounding box center [627, 135] width 10 height 10
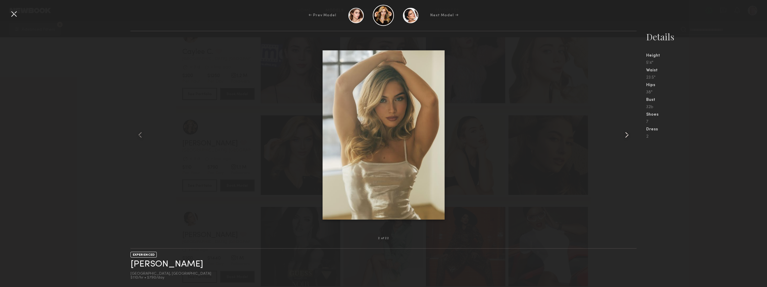
click at [624, 137] on common-icon at bounding box center [627, 135] width 10 height 10
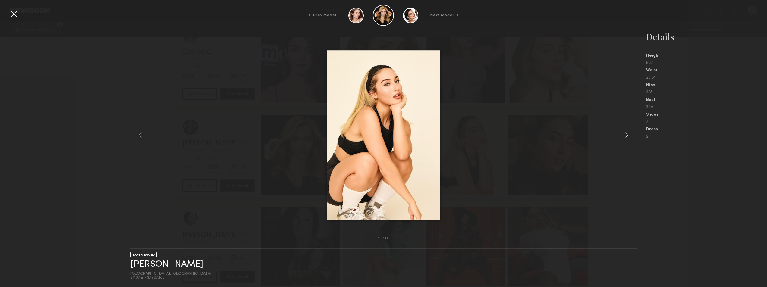
click at [624, 137] on common-icon at bounding box center [627, 135] width 10 height 10
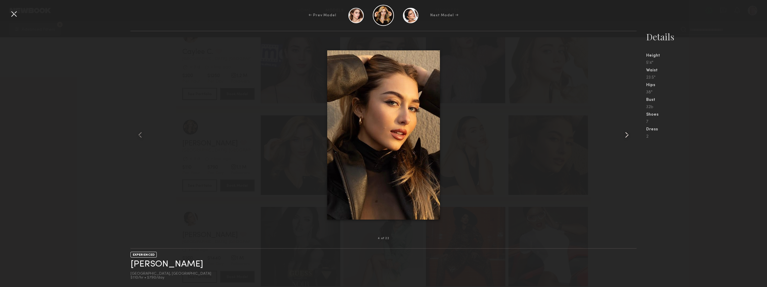
click at [624, 137] on common-icon at bounding box center [627, 135] width 10 height 10
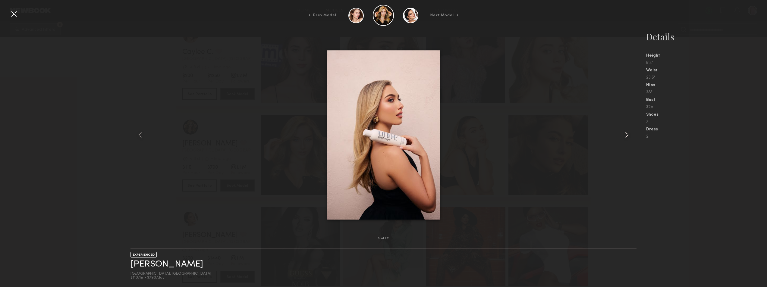
click at [624, 137] on common-icon at bounding box center [627, 135] width 10 height 10
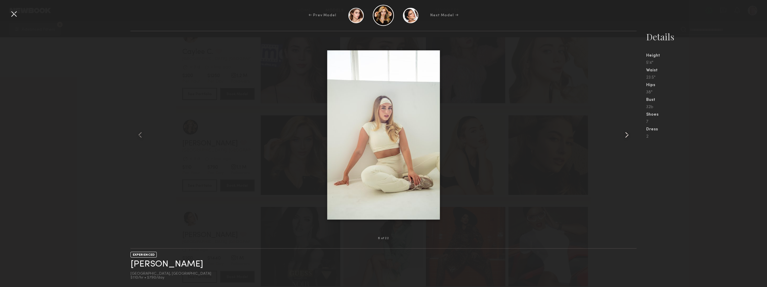
click at [624, 137] on common-icon at bounding box center [627, 135] width 10 height 10
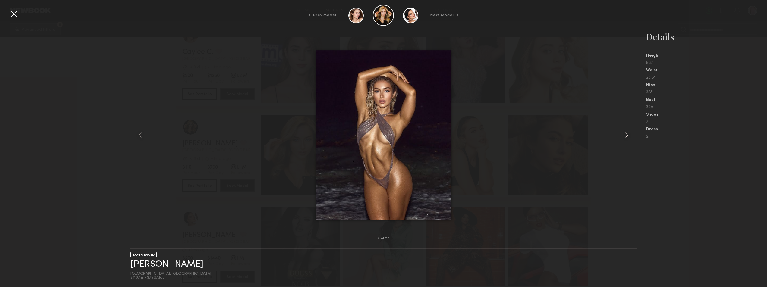
click at [624, 137] on common-icon at bounding box center [627, 135] width 10 height 10
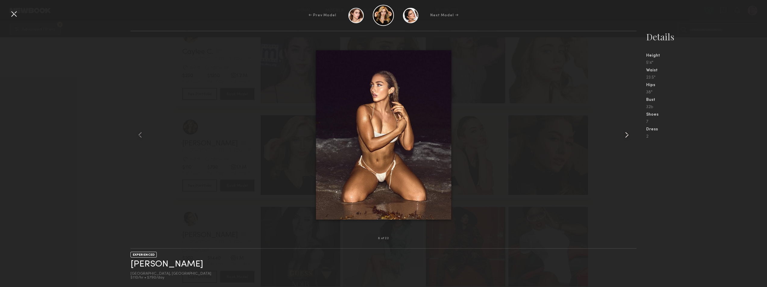
click at [624, 137] on common-icon at bounding box center [627, 135] width 10 height 10
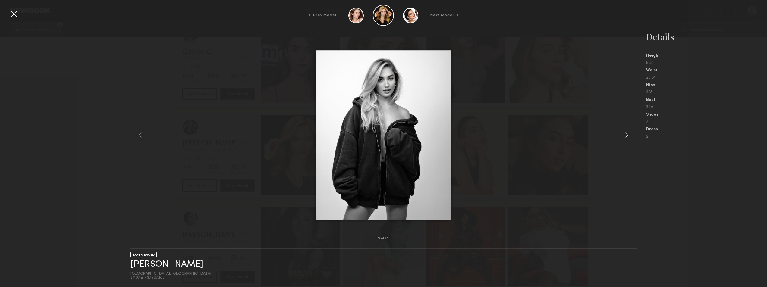
click at [624, 137] on common-icon at bounding box center [627, 135] width 10 height 10
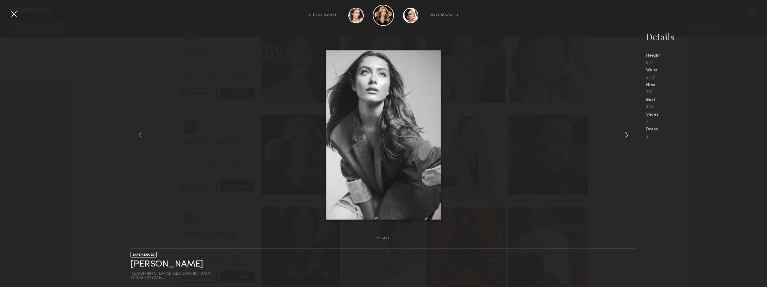
click at [624, 137] on common-icon at bounding box center [627, 135] width 10 height 10
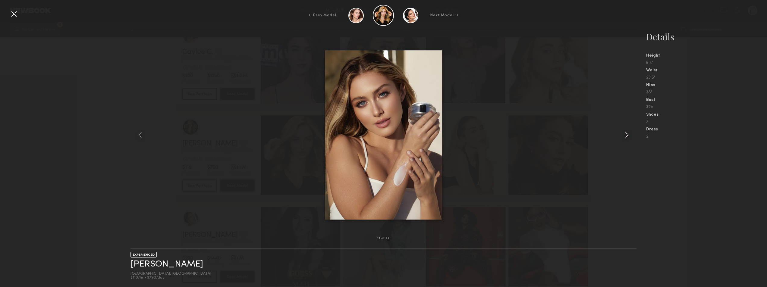
click at [624, 137] on common-icon at bounding box center [627, 135] width 10 height 10
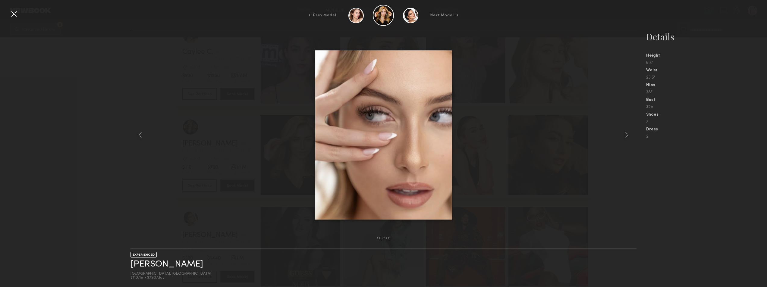
click at [16, 13] on div at bounding box center [14, 14] width 10 height 10
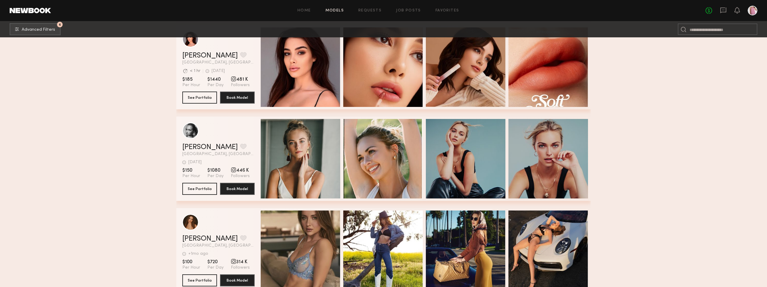
scroll to position [573, 0]
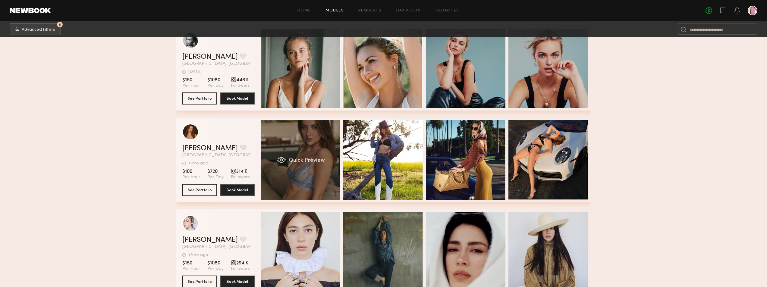
click at [292, 163] on span "Quick Preview" at bounding box center [307, 160] width 36 height 5
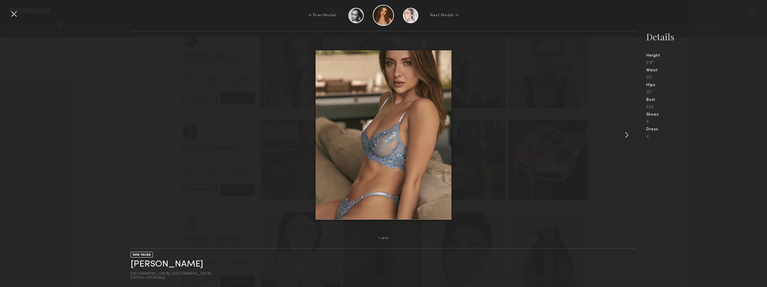
click at [624, 135] on common-icon at bounding box center [627, 135] width 10 height 10
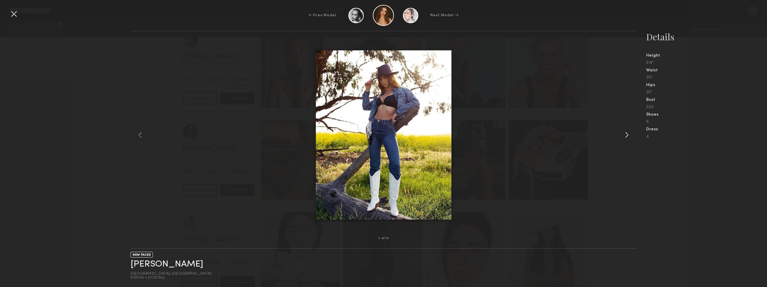
click at [624, 135] on common-icon at bounding box center [627, 135] width 10 height 10
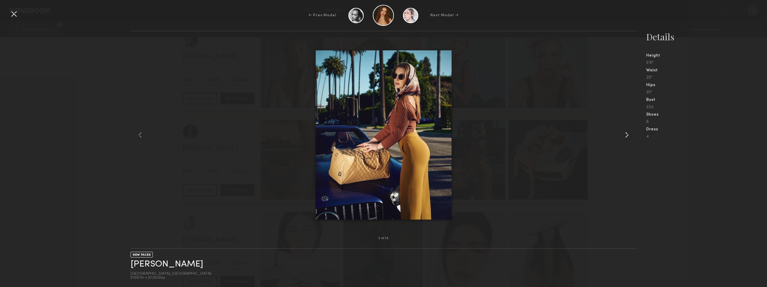
click at [624, 135] on common-icon at bounding box center [627, 135] width 10 height 10
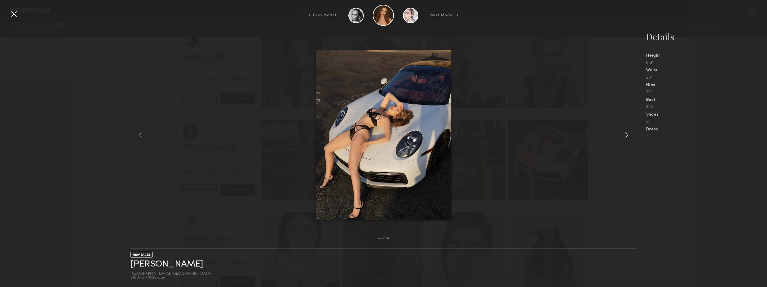
click at [624, 135] on common-icon at bounding box center [627, 135] width 10 height 10
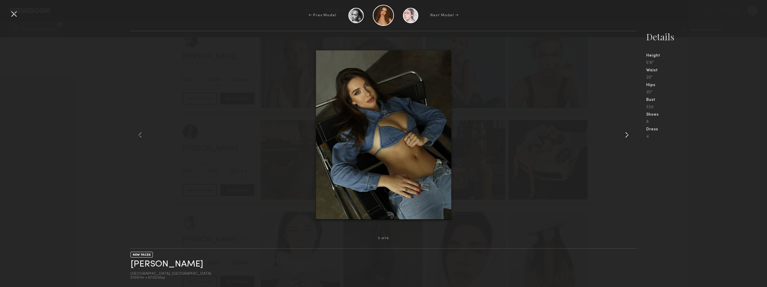
click at [624, 135] on common-icon at bounding box center [627, 135] width 10 height 10
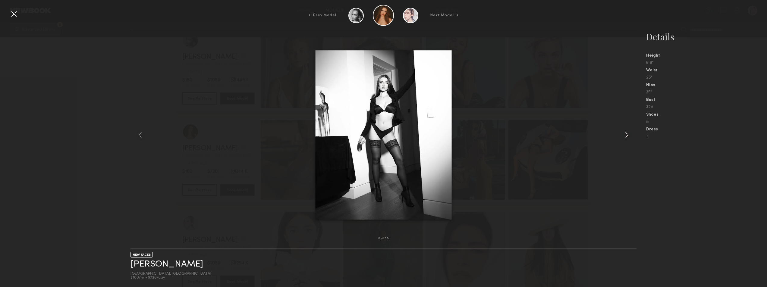
click at [624, 135] on common-icon at bounding box center [627, 135] width 10 height 10
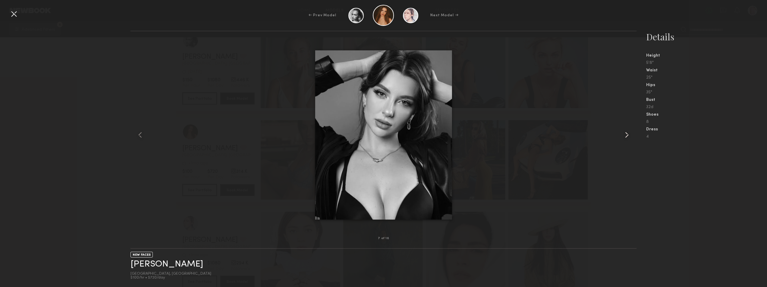
click at [624, 135] on common-icon at bounding box center [627, 135] width 10 height 10
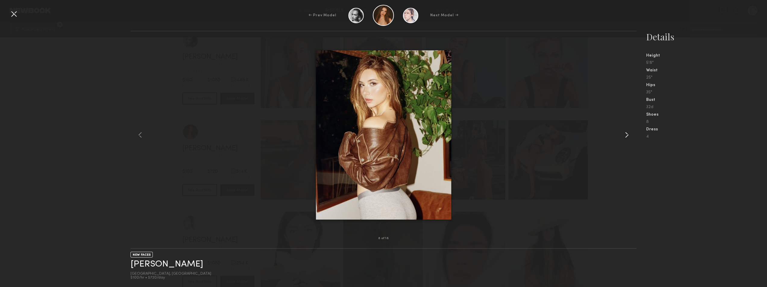
click at [624, 135] on common-icon at bounding box center [627, 135] width 10 height 10
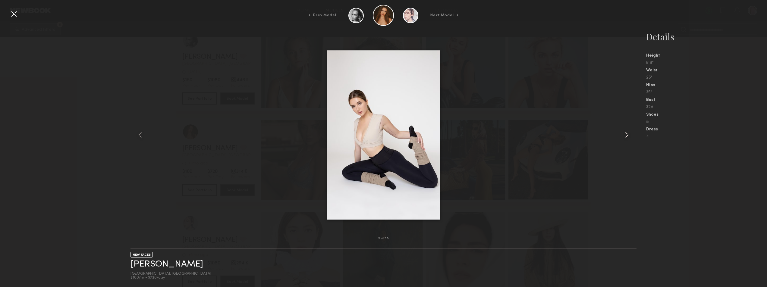
click at [624, 135] on common-icon at bounding box center [627, 135] width 10 height 10
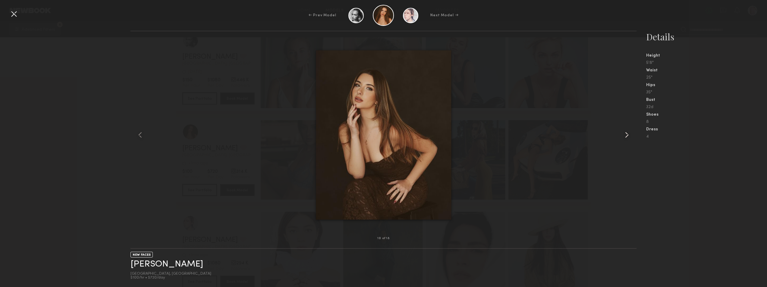
click at [624, 135] on common-icon at bounding box center [627, 135] width 10 height 10
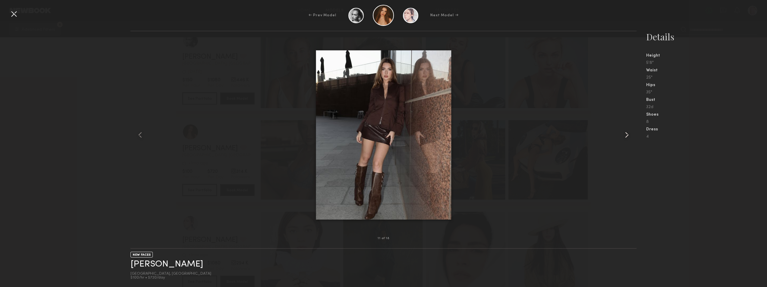
click at [624, 135] on common-icon at bounding box center [627, 135] width 10 height 10
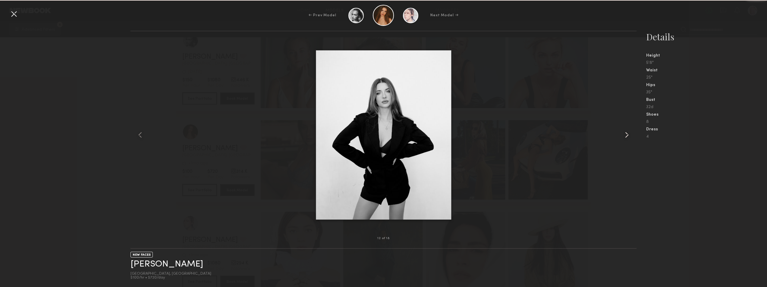
click at [624, 135] on common-icon at bounding box center [627, 135] width 10 height 10
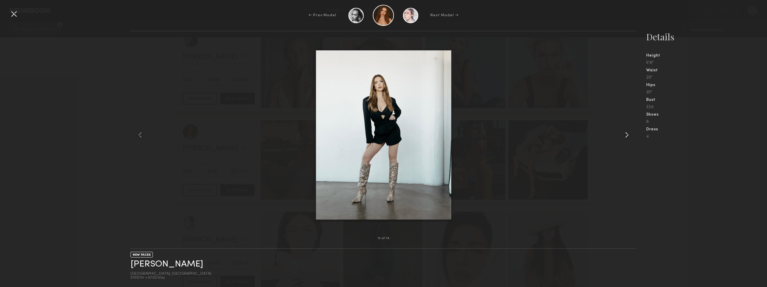
click at [624, 135] on common-icon at bounding box center [627, 135] width 10 height 10
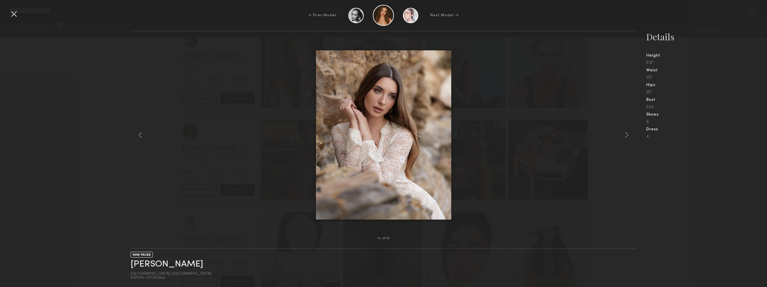
click at [10, 14] on div at bounding box center [14, 14] width 10 height 10
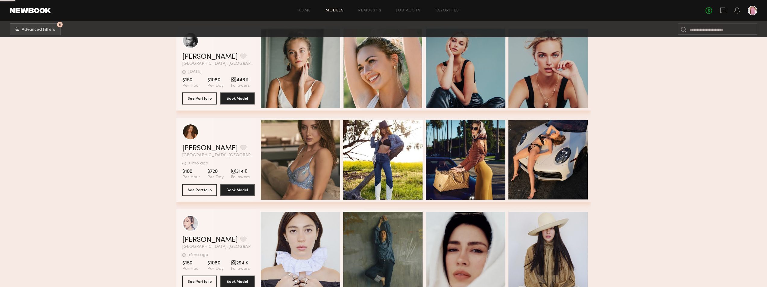
scroll to position [693, 0]
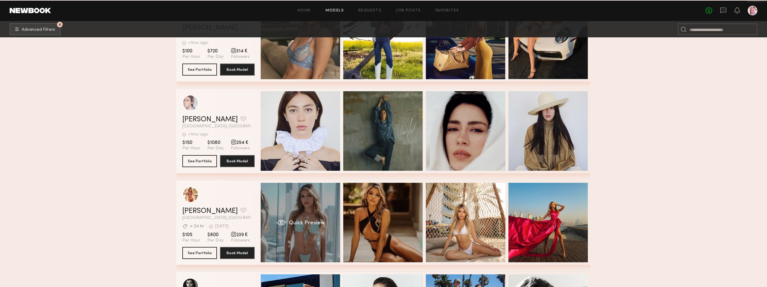
click at [294, 208] on div "Quick Preview" at bounding box center [301, 223] width 80 height 80
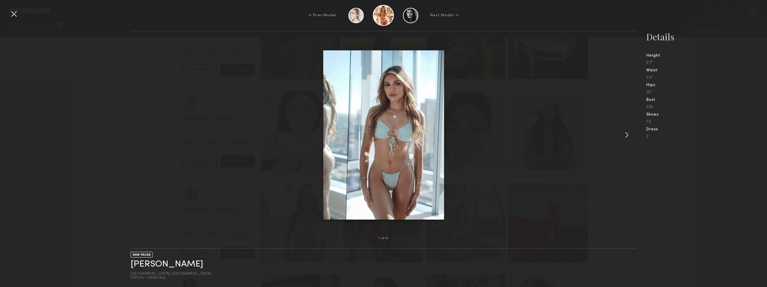
click at [627, 136] on common-icon at bounding box center [627, 135] width 10 height 10
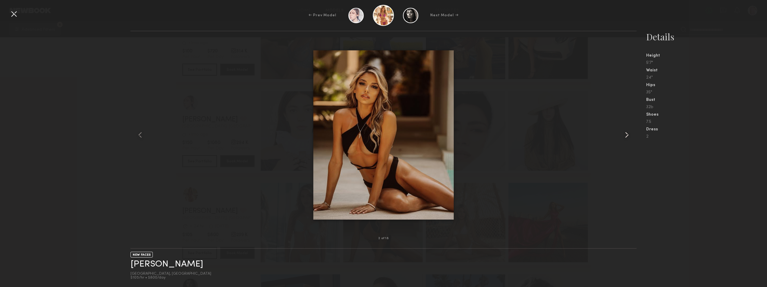
click at [627, 136] on common-icon at bounding box center [627, 135] width 10 height 10
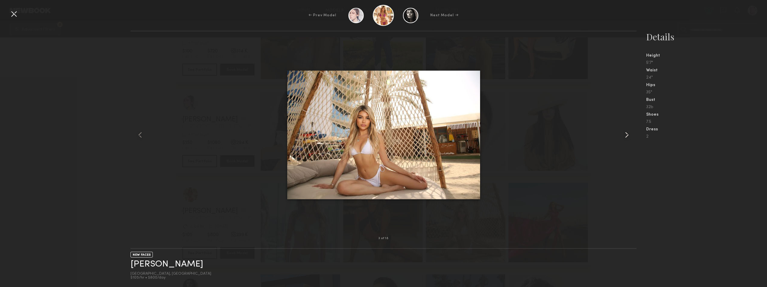
click at [627, 136] on common-icon at bounding box center [627, 135] width 10 height 10
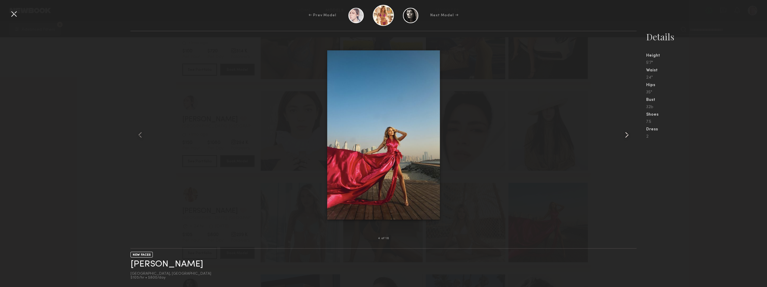
click at [627, 136] on common-icon at bounding box center [627, 135] width 10 height 10
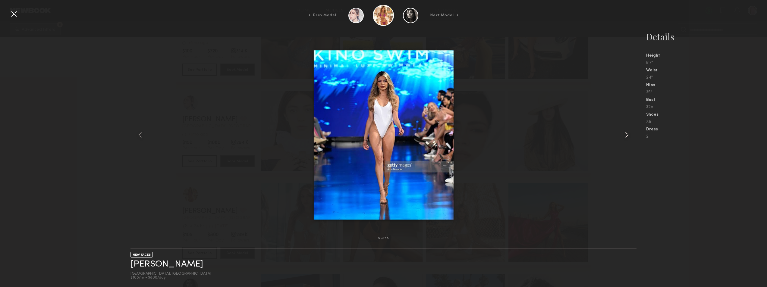
click at [627, 136] on common-icon at bounding box center [627, 135] width 10 height 10
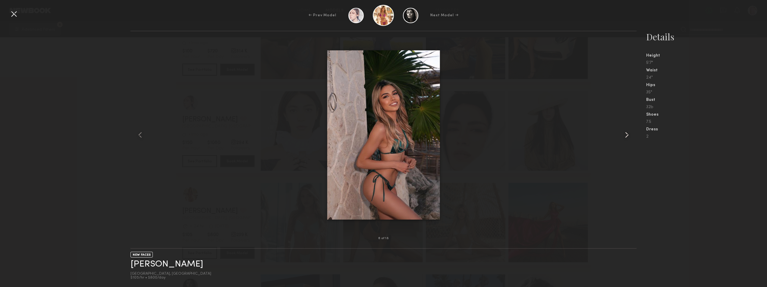
click at [627, 136] on common-icon at bounding box center [627, 135] width 10 height 10
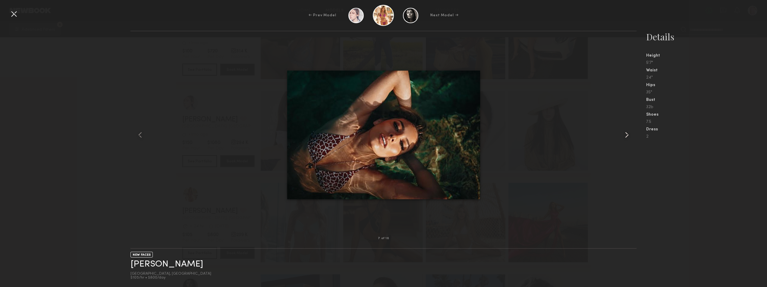
click at [627, 136] on common-icon at bounding box center [627, 135] width 10 height 10
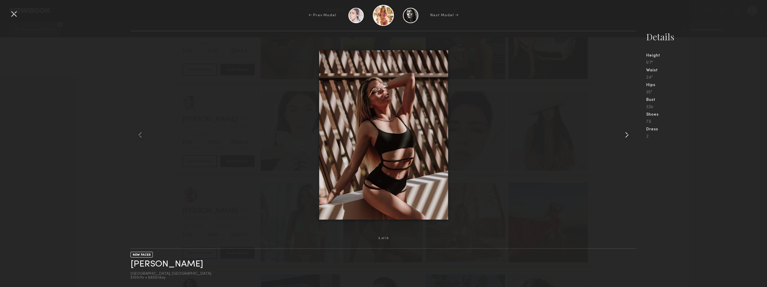
click at [627, 136] on common-icon at bounding box center [627, 135] width 10 height 10
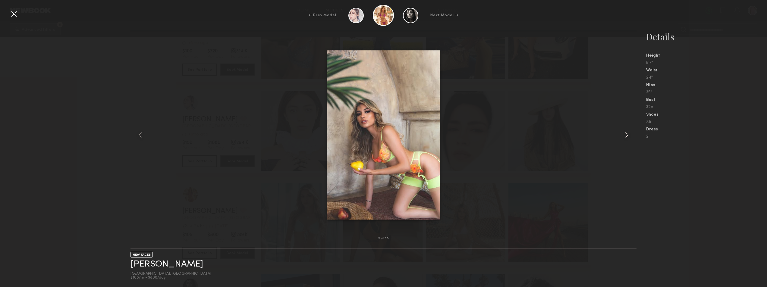
click at [627, 136] on common-icon at bounding box center [627, 135] width 10 height 10
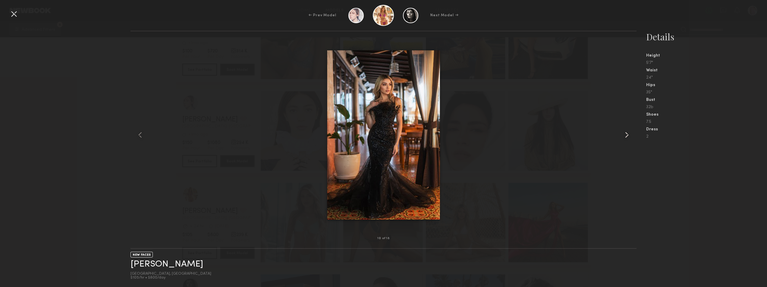
click at [627, 136] on common-icon at bounding box center [627, 135] width 10 height 10
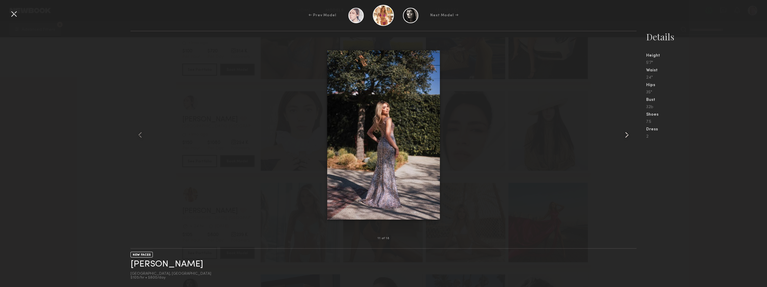
click at [627, 136] on common-icon at bounding box center [627, 135] width 10 height 10
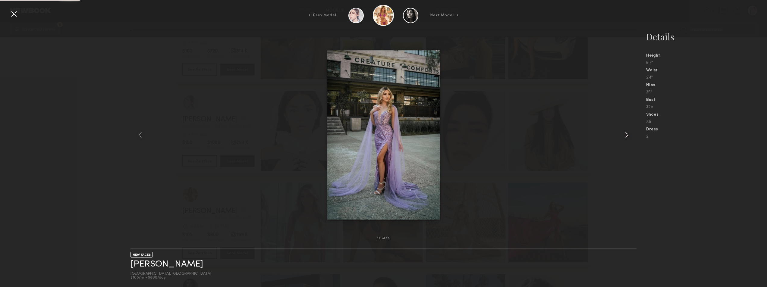
click at [627, 136] on common-icon at bounding box center [627, 135] width 10 height 10
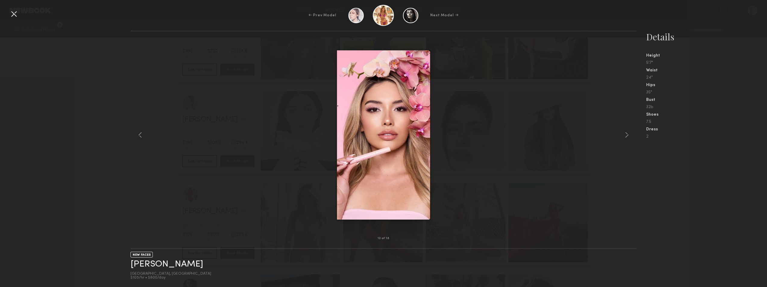
click at [627, 136] on common-icon at bounding box center [627, 135] width 10 height 10
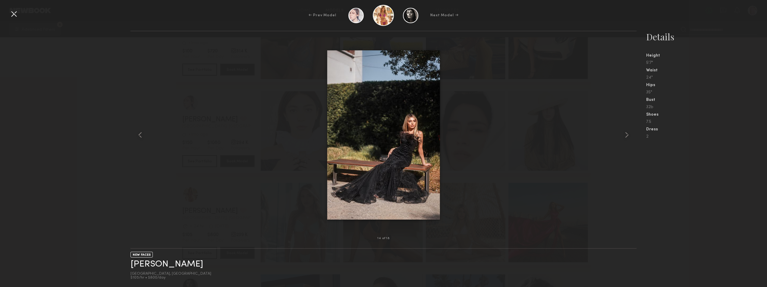
click at [627, 136] on common-icon at bounding box center [627, 135] width 10 height 10
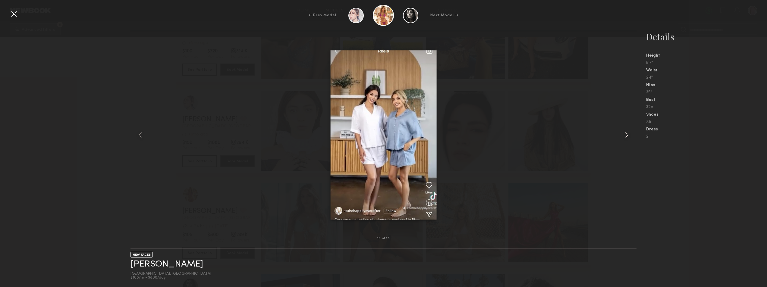
click at [627, 139] on common-icon at bounding box center [627, 135] width 10 height 10
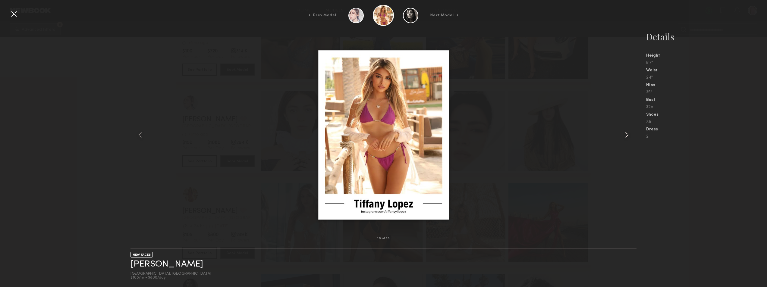
click at [627, 139] on common-icon at bounding box center [627, 135] width 10 height 10
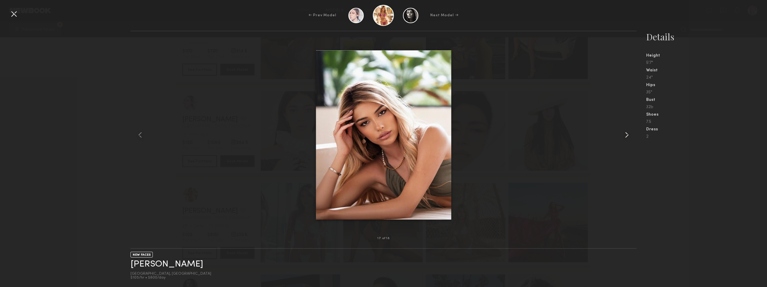
click at [627, 139] on common-icon at bounding box center [627, 135] width 10 height 10
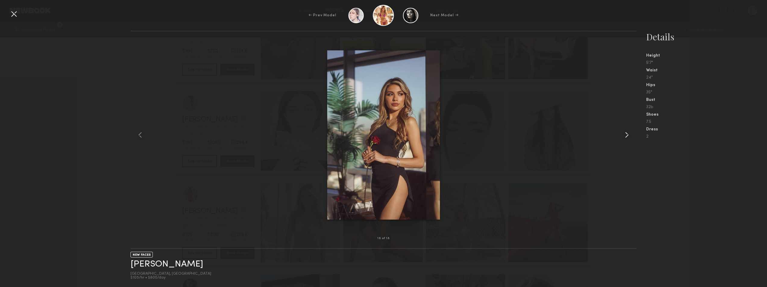
click at [627, 139] on common-icon at bounding box center [627, 135] width 10 height 10
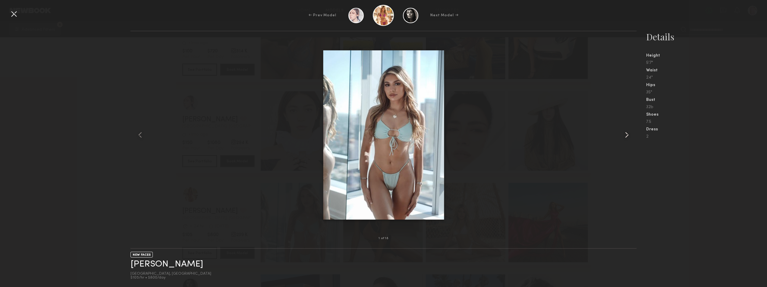
click at [627, 139] on common-icon at bounding box center [627, 135] width 10 height 10
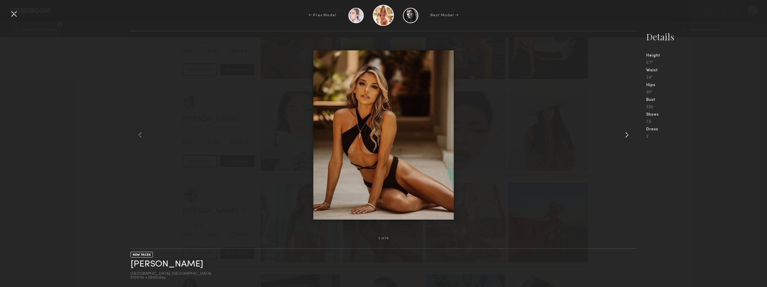
click at [627, 139] on common-icon at bounding box center [627, 135] width 10 height 10
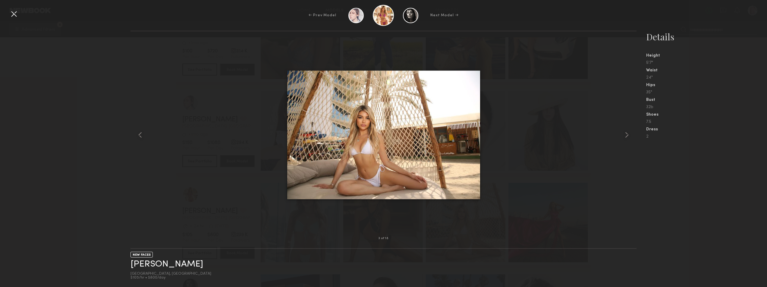
click at [17, 14] on div at bounding box center [14, 14] width 10 height 10
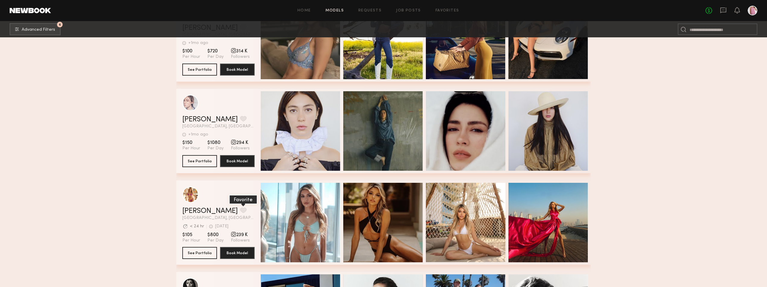
click at [240, 212] on button "grid" at bounding box center [243, 210] width 6 height 5
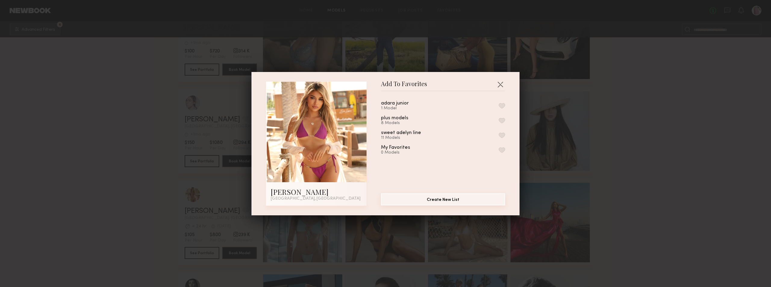
click at [423, 197] on button "Create New List" at bounding box center [443, 199] width 124 height 12
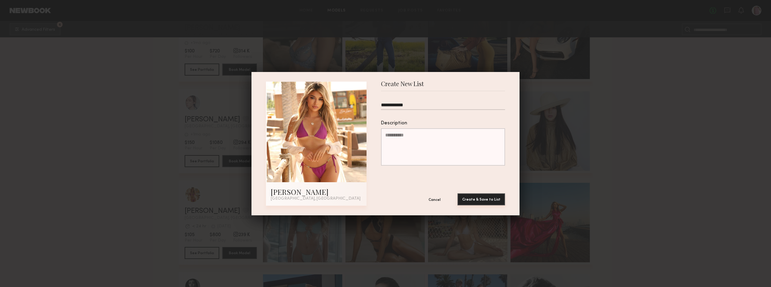
type input "**********"
click at [501, 195] on button "Create & Save to List" at bounding box center [482, 199] width 48 height 12
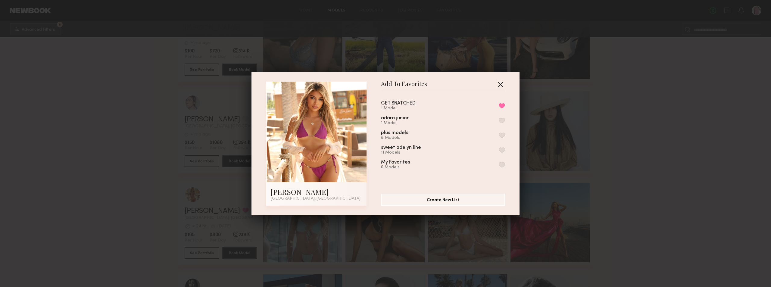
click at [498, 85] on button "button" at bounding box center [501, 85] width 10 height 10
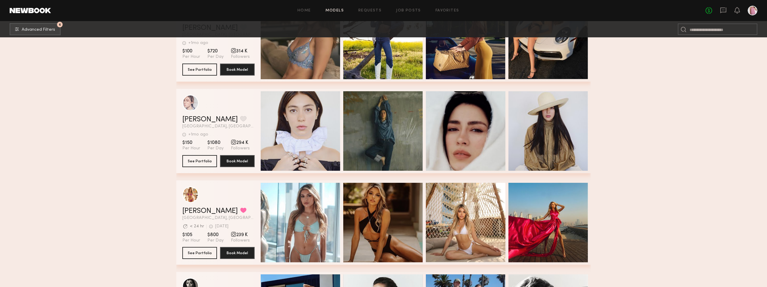
scroll to position [814, 0]
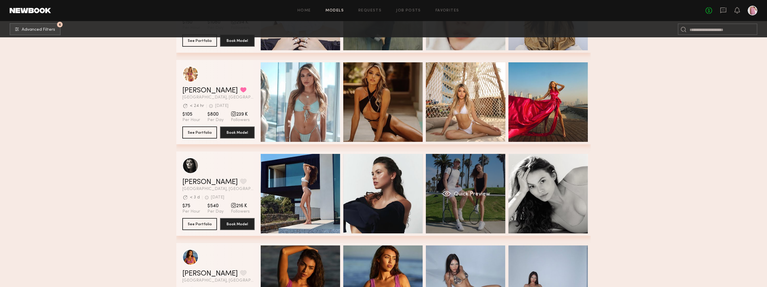
click at [464, 172] on div "Quick Preview" at bounding box center [466, 194] width 80 height 80
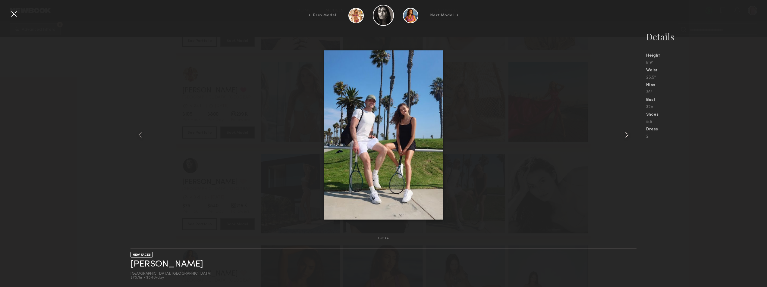
click at [624, 135] on common-icon at bounding box center [627, 135] width 10 height 10
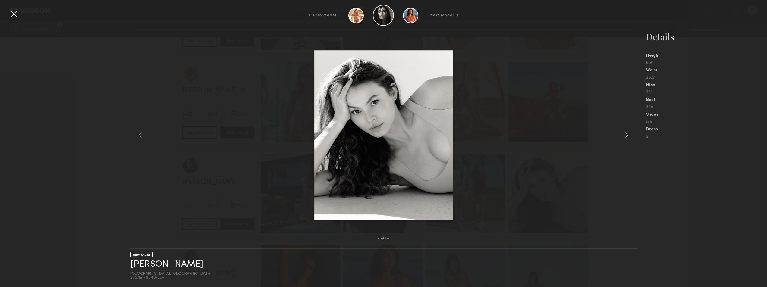
click at [625, 135] on common-icon at bounding box center [627, 135] width 10 height 10
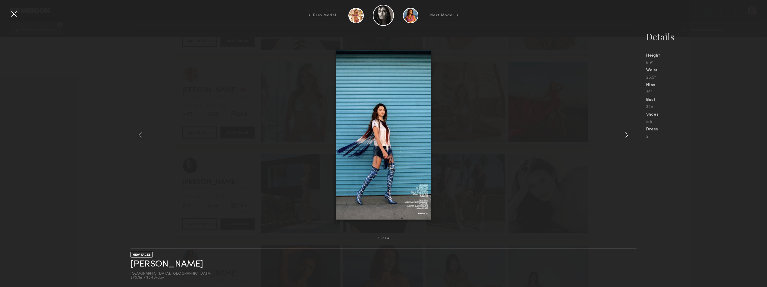
click at [625, 135] on common-icon at bounding box center [627, 135] width 10 height 10
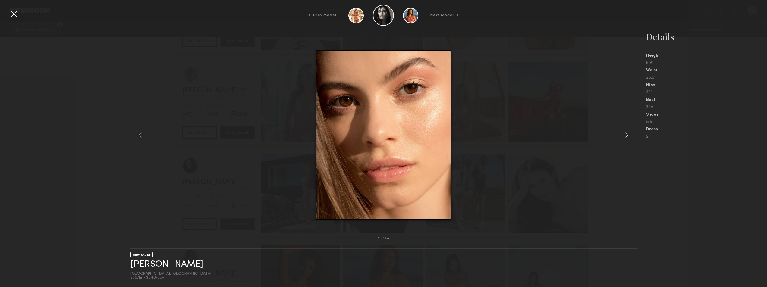
click at [625, 135] on common-icon at bounding box center [627, 135] width 10 height 10
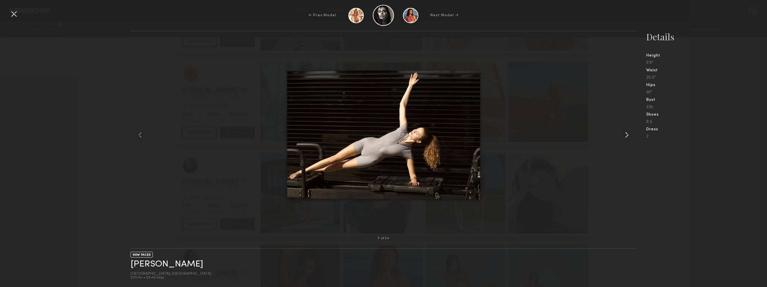
click at [625, 135] on common-icon at bounding box center [627, 135] width 10 height 10
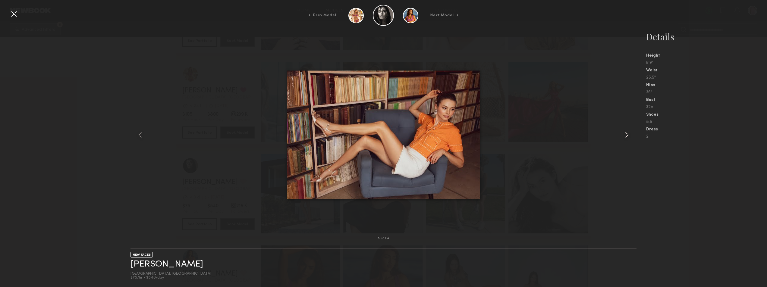
click at [625, 135] on common-icon at bounding box center [627, 135] width 10 height 10
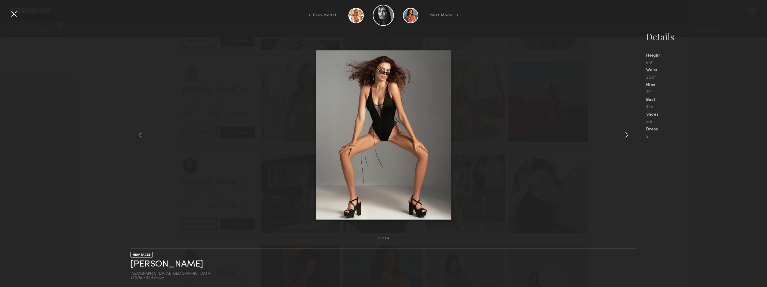
click at [625, 135] on common-icon at bounding box center [627, 135] width 10 height 10
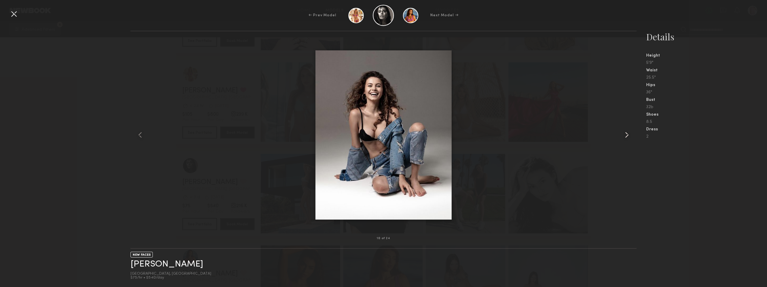
click at [625, 135] on common-icon at bounding box center [627, 135] width 10 height 10
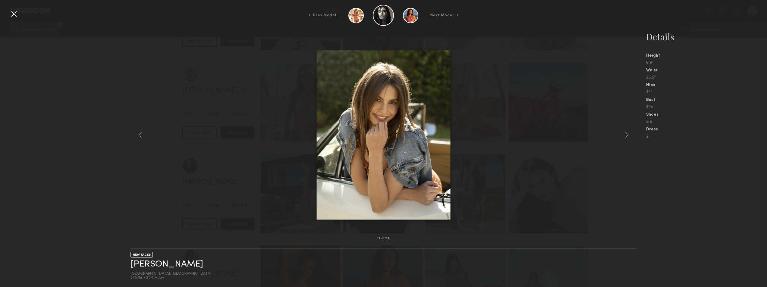
click at [16, 15] on div at bounding box center [14, 14] width 10 height 10
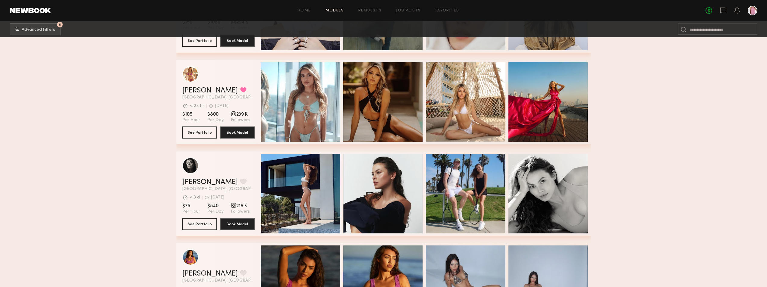
scroll to position [934, 0]
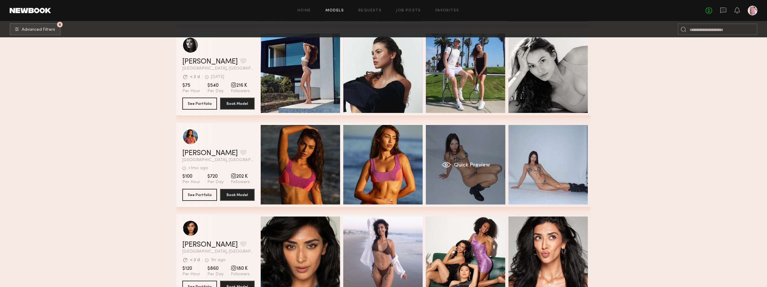
click at [441, 157] on div "Quick Preview" at bounding box center [466, 165] width 80 height 80
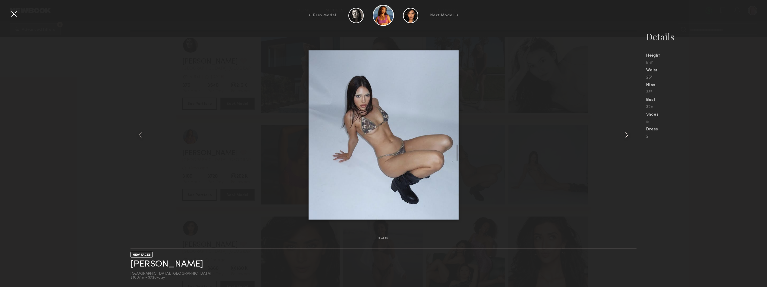
click at [622, 134] on common-icon at bounding box center [627, 135] width 10 height 10
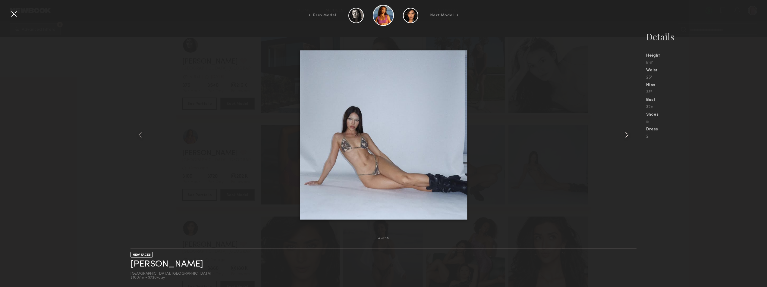
click at [622, 134] on common-icon at bounding box center [627, 135] width 10 height 10
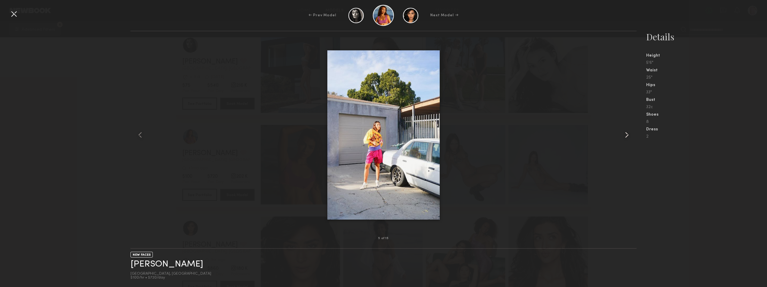
click at [622, 134] on common-icon at bounding box center [627, 135] width 10 height 10
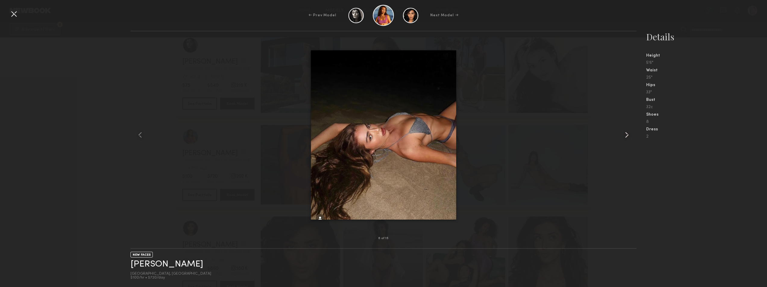
click at [622, 134] on common-icon at bounding box center [627, 135] width 10 height 10
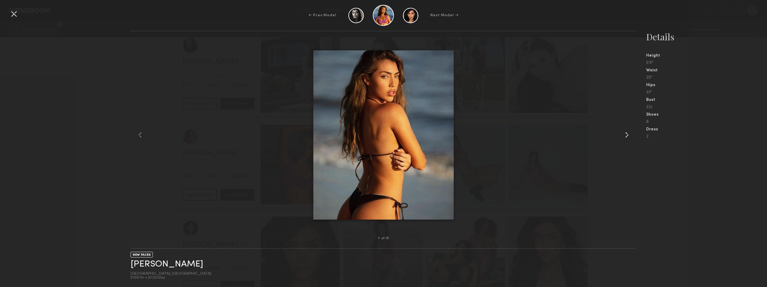
click at [622, 134] on common-icon at bounding box center [627, 135] width 10 height 10
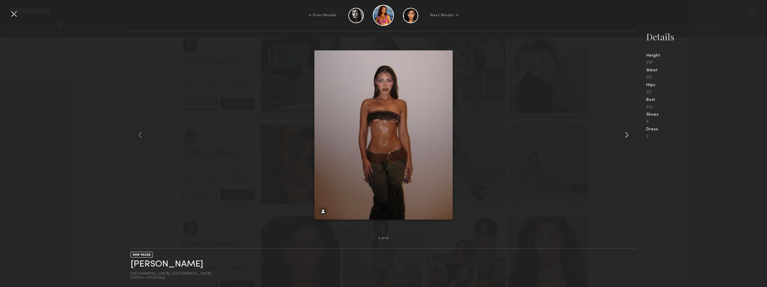
click at [622, 134] on common-icon at bounding box center [627, 135] width 10 height 10
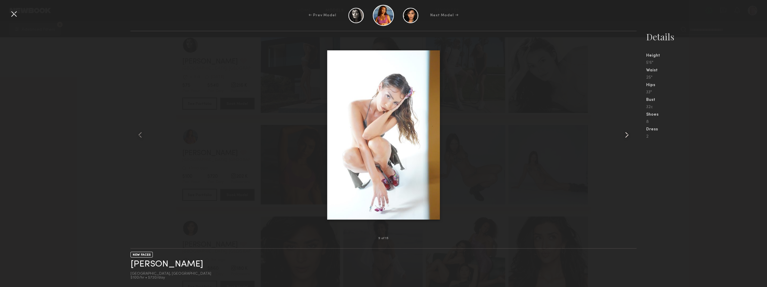
click at [622, 134] on common-icon at bounding box center [627, 135] width 10 height 10
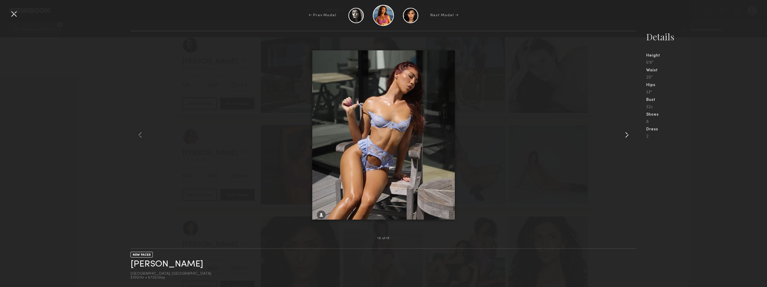
click at [622, 134] on common-icon at bounding box center [627, 135] width 10 height 10
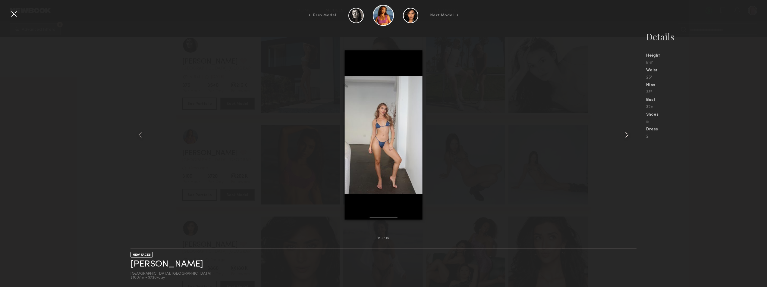
click at [622, 134] on common-icon at bounding box center [627, 135] width 10 height 10
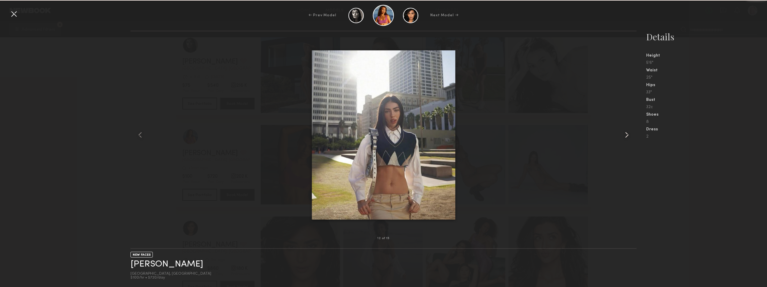
click at [622, 134] on common-icon at bounding box center [627, 135] width 10 height 10
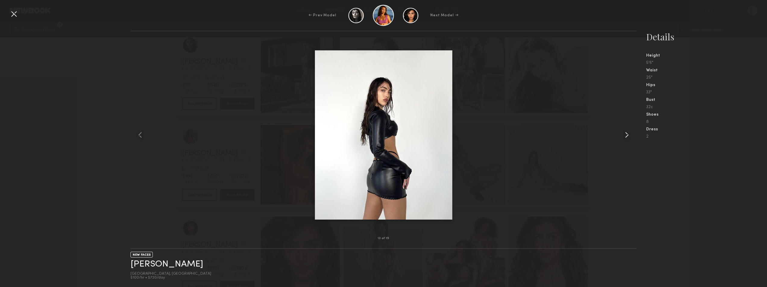
click at [622, 134] on common-icon at bounding box center [627, 135] width 10 height 10
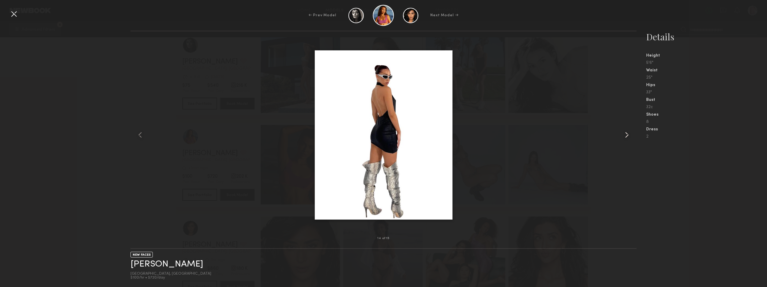
click at [622, 134] on common-icon at bounding box center [627, 135] width 10 height 10
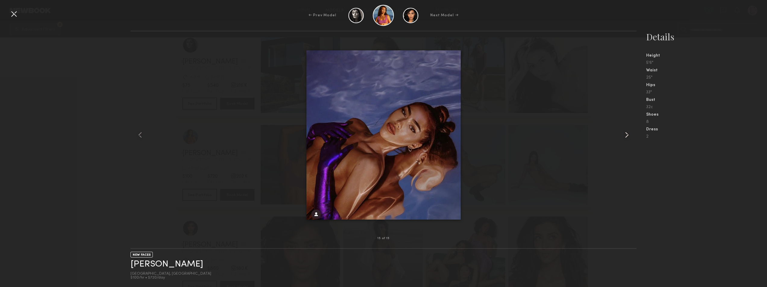
click at [622, 134] on common-icon at bounding box center [627, 135] width 10 height 10
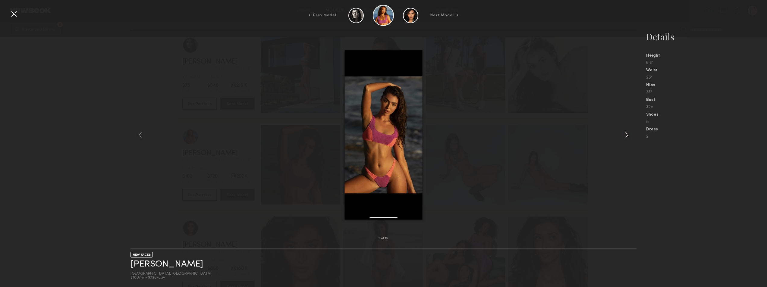
click at [622, 134] on common-icon at bounding box center [627, 135] width 10 height 10
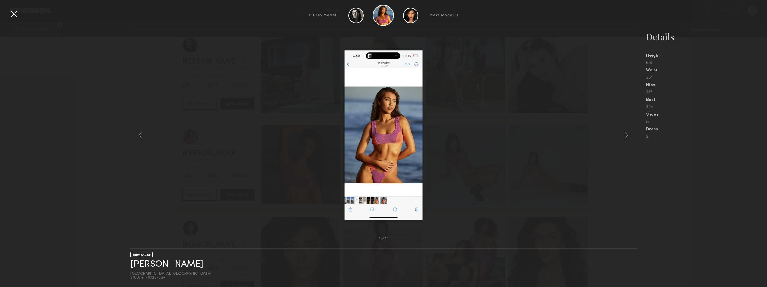
click at [9, 11] on div at bounding box center [14, 14] width 10 height 10
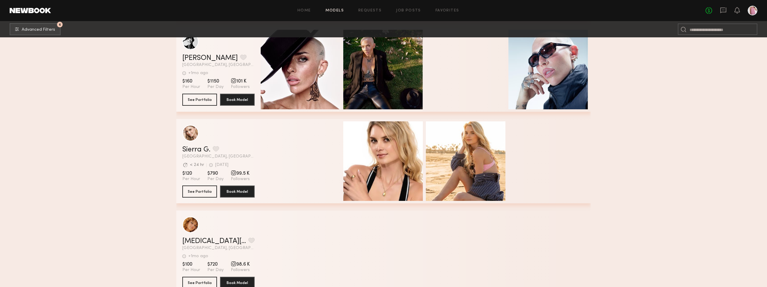
scroll to position [3014, 0]
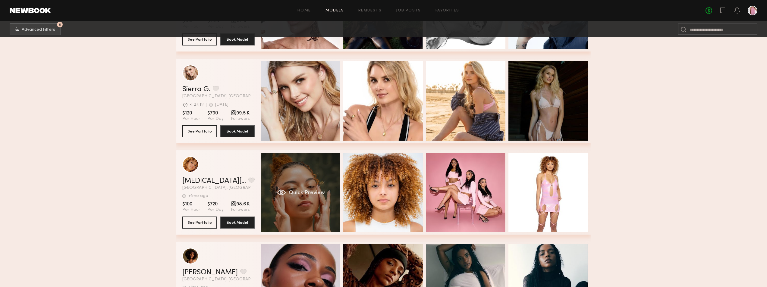
click at [283, 174] on div "Quick Preview" at bounding box center [301, 193] width 80 height 80
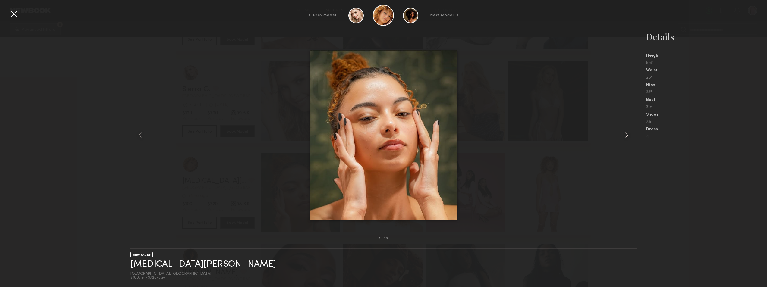
click at [629, 136] on common-icon at bounding box center [627, 135] width 10 height 10
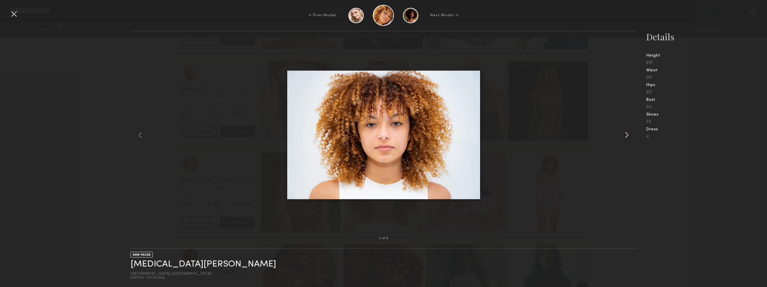
click at [629, 136] on common-icon at bounding box center [627, 135] width 10 height 10
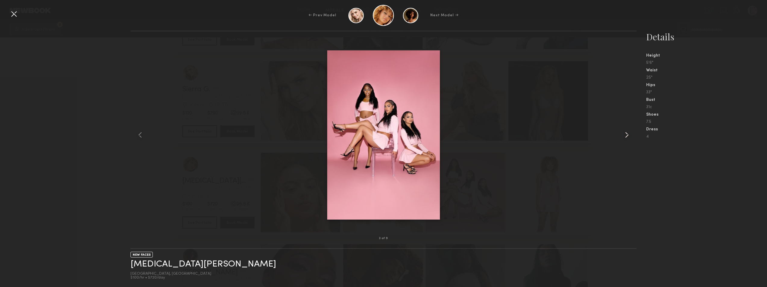
click at [629, 136] on common-icon at bounding box center [627, 135] width 10 height 10
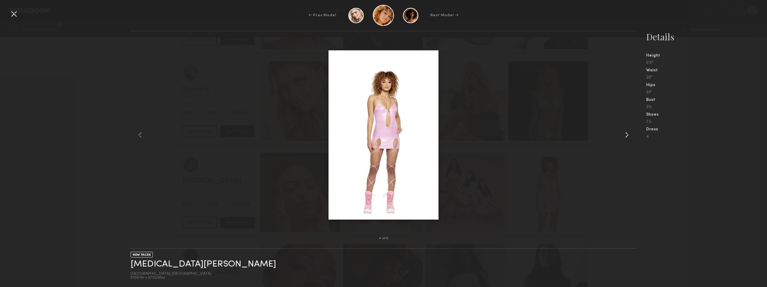
click at [629, 136] on common-icon at bounding box center [627, 135] width 10 height 10
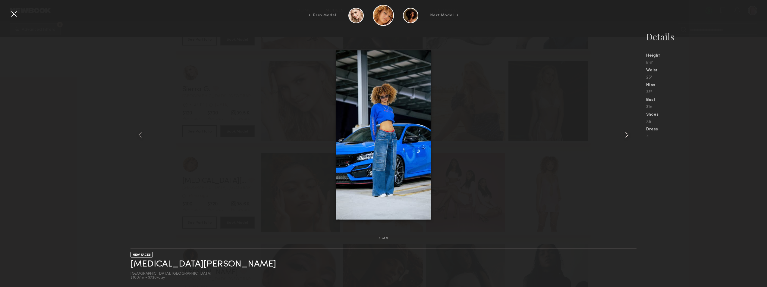
click at [629, 136] on common-icon at bounding box center [627, 135] width 10 height 10
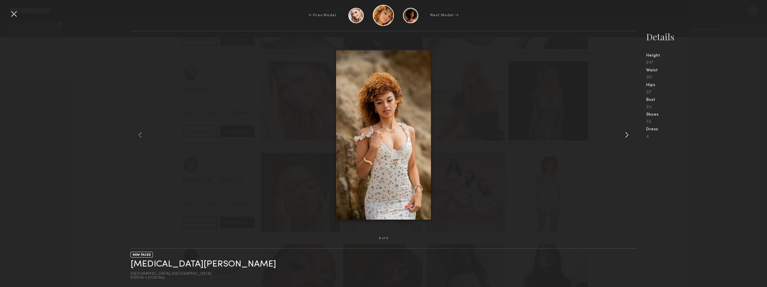
click at [629, 136] on common-icon at bounding box center [627, 135] width 10 height 10
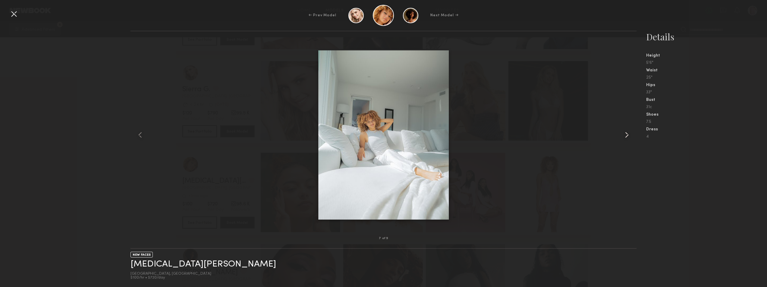
click at [629, 136] on common-icon at bounding box center [627, 135] width 10 height 10
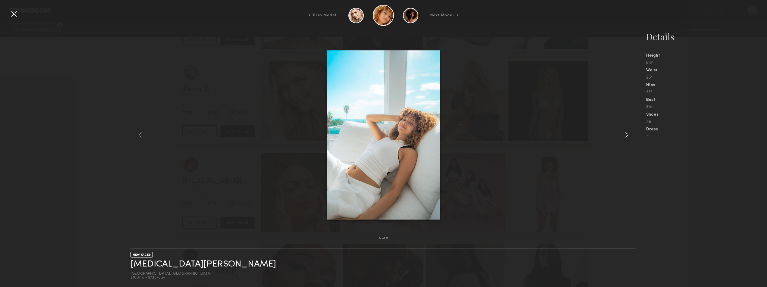
click at [629, 136] on common-icon at bounding box center [627, 135] width 10 height 10
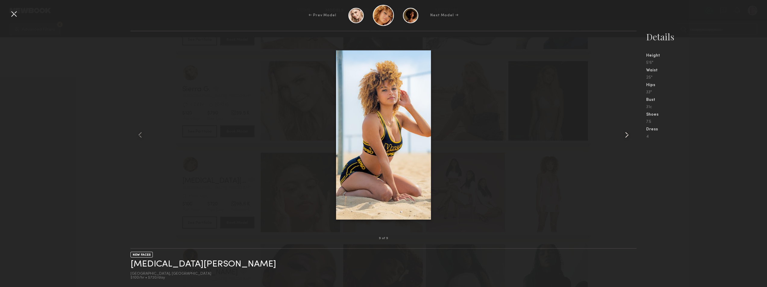
click at [629, 136] on common-icon at bounding box center [627, 135] width 10 height 10
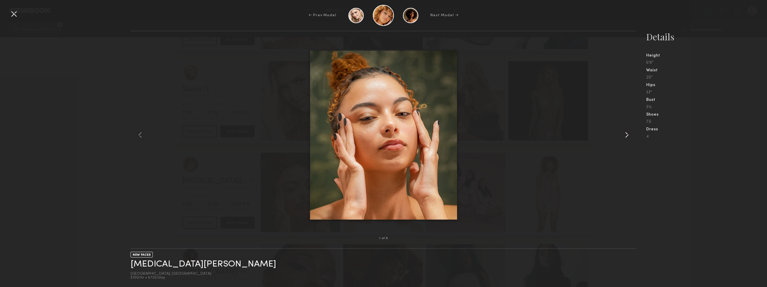
click at [629, 136] on common-icon at bounding box center [627, 135] width 10 height 10
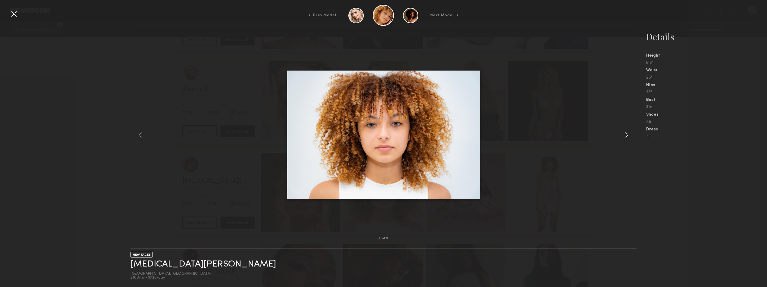
click at [629, 136] on common-icon at bounding box center [627, 135] width 10 height 10
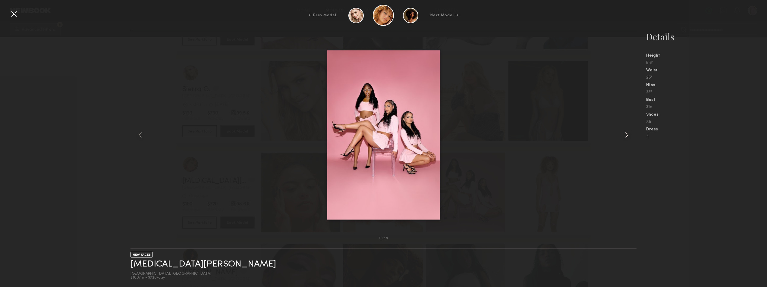
click at [629, 136] on common-icon at bounding box center [627, 135] width 10 height 10
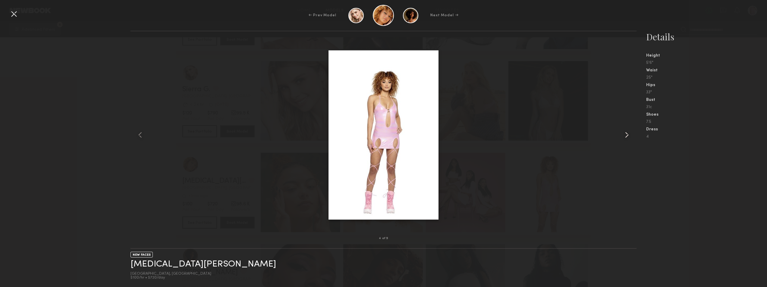
click at [629, 136] on common-icon at bounding box center [627, 135] width 10 height 10
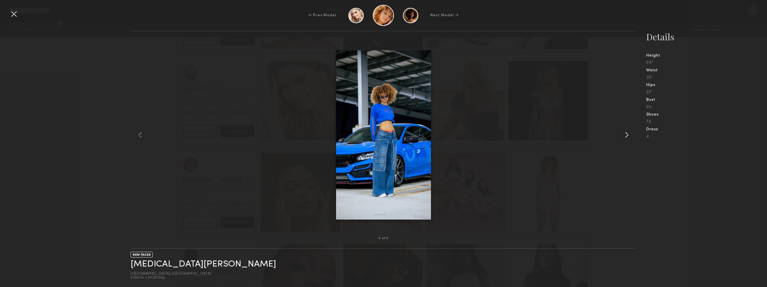
click at [629, 136] on common-icon at bounding box center [627, 135] width 10 height 10
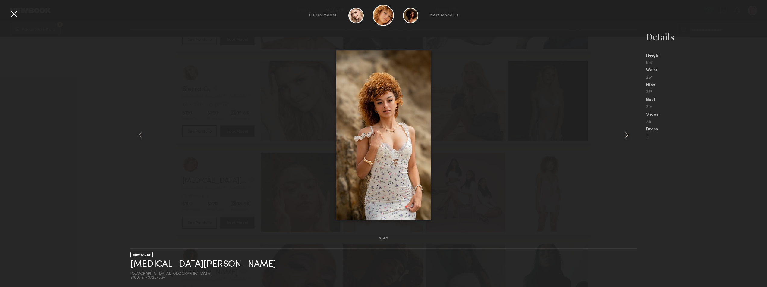
click at [629, 136] on common-icon at bounding box center [627, 135] width 10 height 10
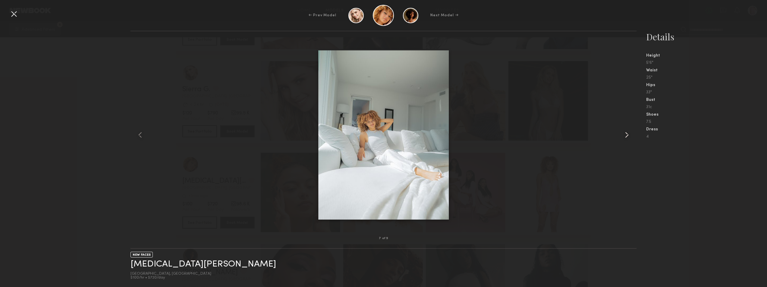
click at [629, 136] on common-icon at bounding box center [627, 135] width 10 height 10
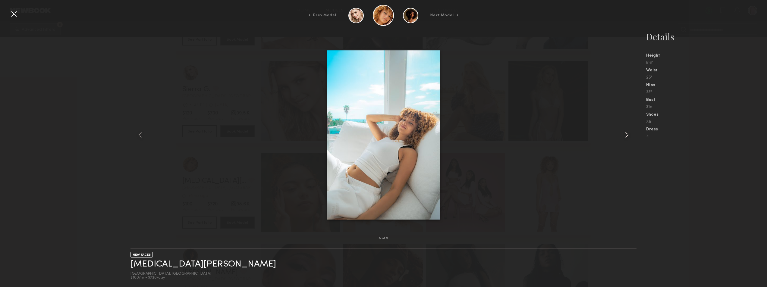
click at [629, 136] on common-icon at bounding box center [627, 135] width 10 height 10
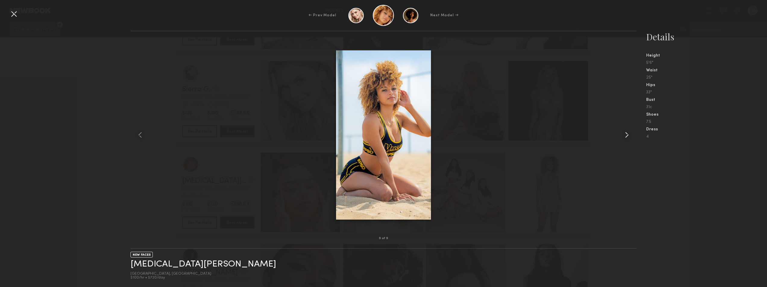
click at [628, 136] on common-icon at bounding box center [627, 135] width 10 height 10
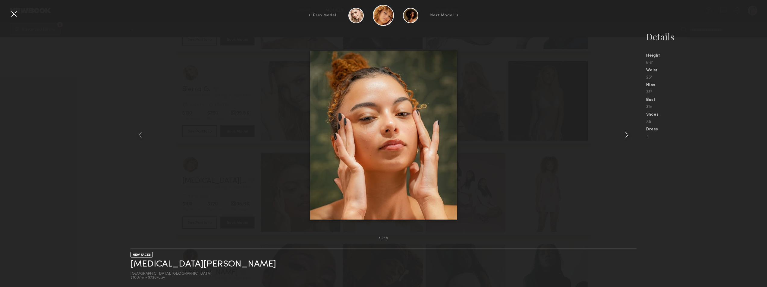
click at [628, 136] on common-icon at bounding box center [627, 135] width 10 height 10
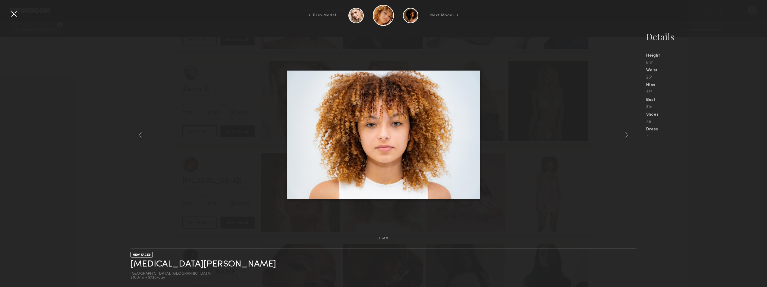
click at [14, 14] on div at bounding box center [14, 14] width 10 height 10
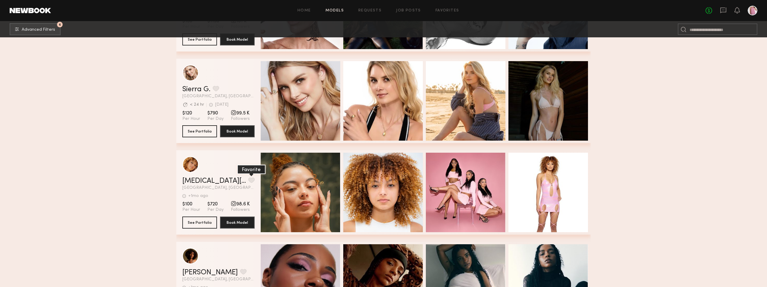
click at [248, 183] on button "grid" at bounding box center [251, 179] width 6 height 5
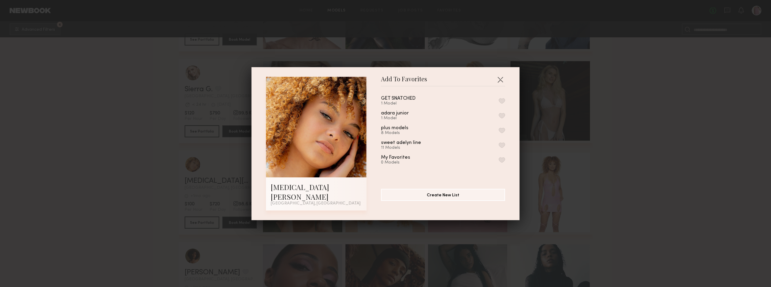
click at [499, 104] on button "button" at bounding box center [502, 100] width 6 height 5
click at [80, 136] on div "Add To Favorites [MEDICAL_DATA][PERSON_NAME] [GEOGRAPHIC_DATA], [GEOGRAPHIC_DAT…" at bounding box center [385, 143] width 771 height 287
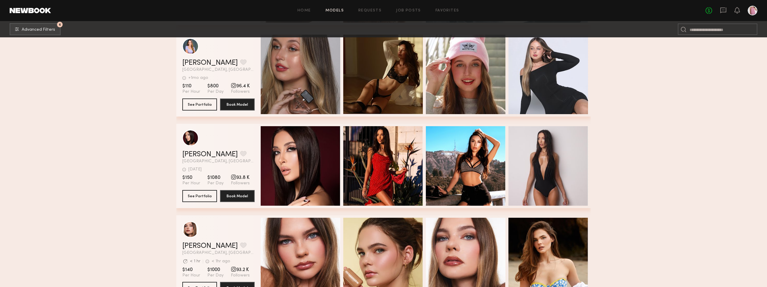
scroll to position [3405, 0]
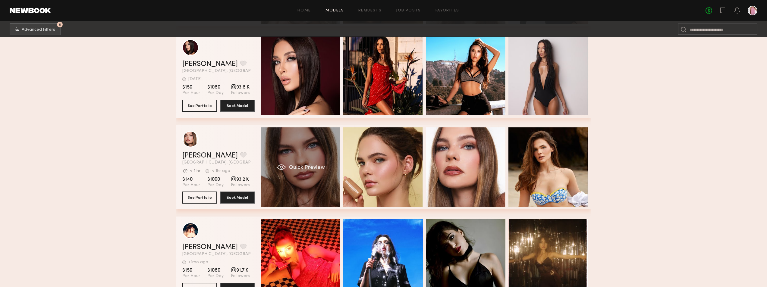
click at [313, 151] on div "Quick Preview" at bounding box center [301, 167] width 80 height 80
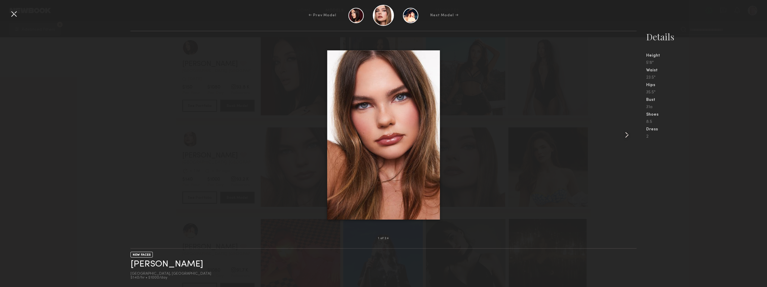
click at [627, 131] on common-icon at bounding box center [627, 135] width 10 height 10
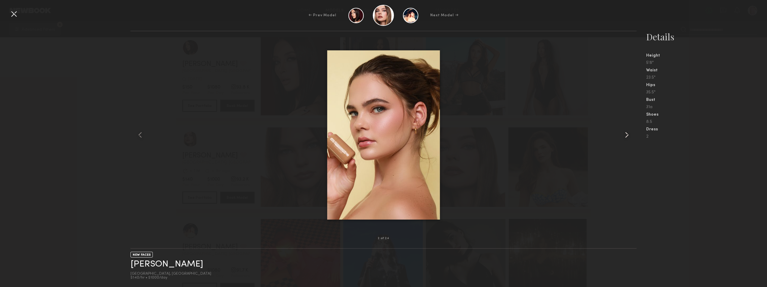
click at [627, 131] on common-icon at bounding box center [627, 135] width 10 height 10
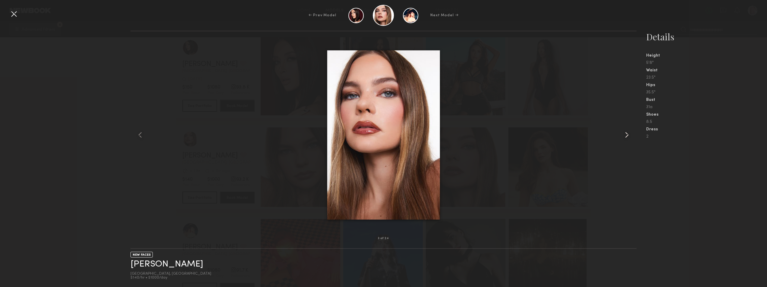
click at [627, 131] on common-icon at bounding box center [627, 135] width 10 height 10
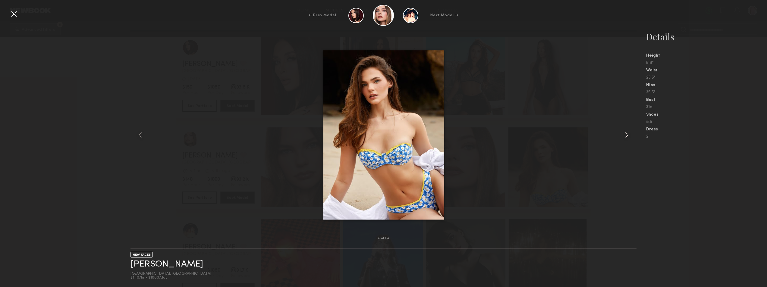
click at [627, 131] on common-icon at bounding box center [627, 135] width 10 height 10
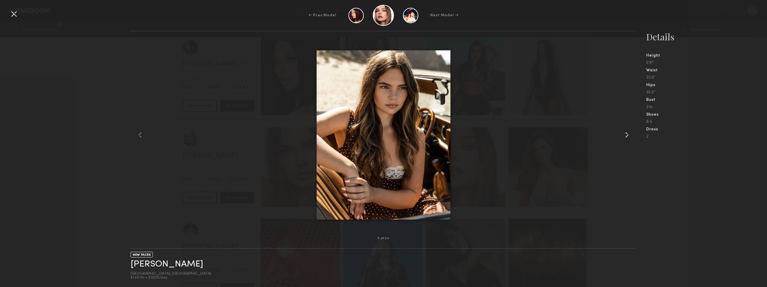
click at [627, 131] on common-icon at bounding box center [627, 135] width 10 height 10
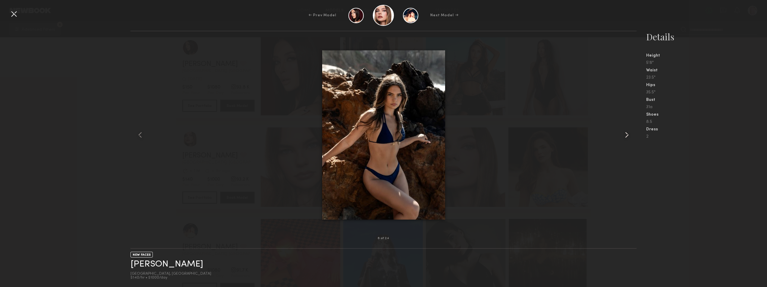
click at [627, 131] on common-icon at bounding box center [627, 135] width 10 height 10
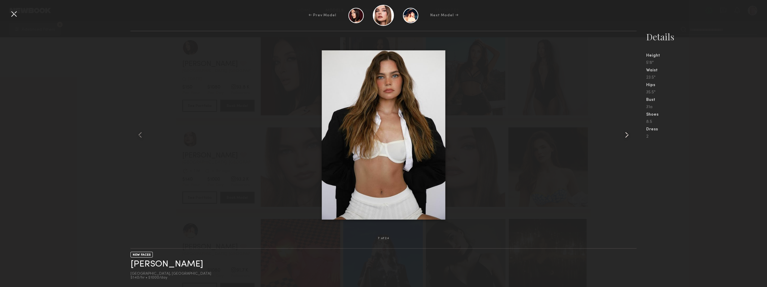
click at [627, 131] on common-icon at bounding box center [627, 135] width 10 height 10
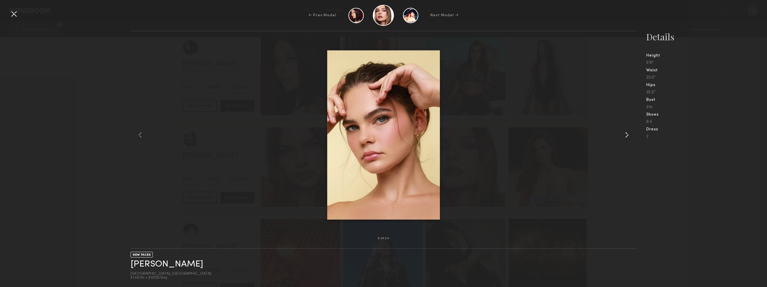
click at [627, 131] on common-icon at bounding box center [627, 135] width 10 height 10
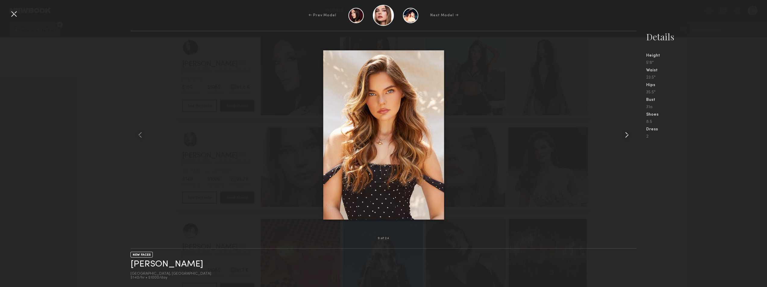
click at [627, 131] on common-icon at bounding box center [627, 135] width 10 height 10
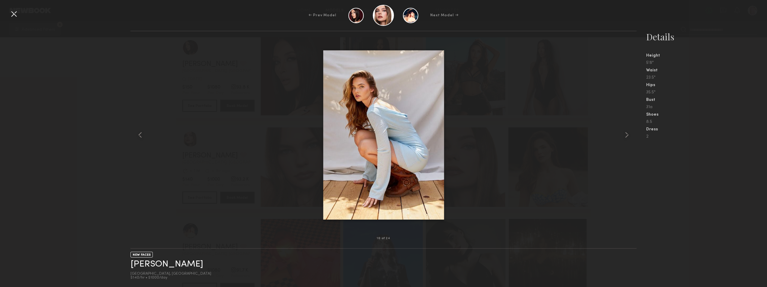
click at [14, 17] on div at bounding box center [14, 14] width 10 height 10
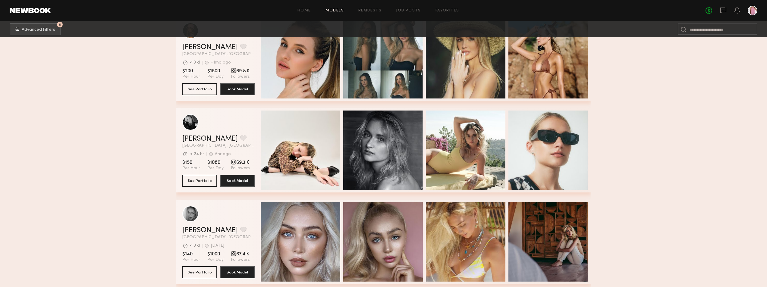
scroll to position [4520, 0]
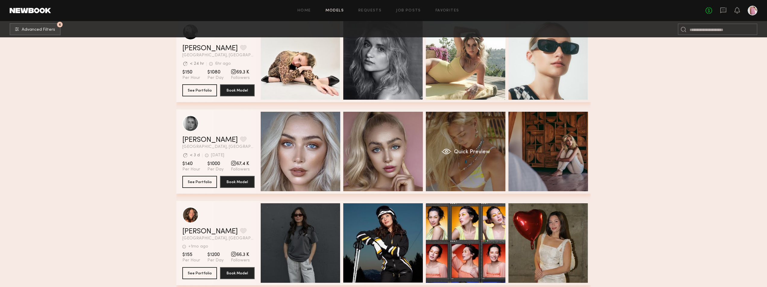
click at [471, 149] on div "Quick Preview" at bounding box center [466, 152] width 80 height 80
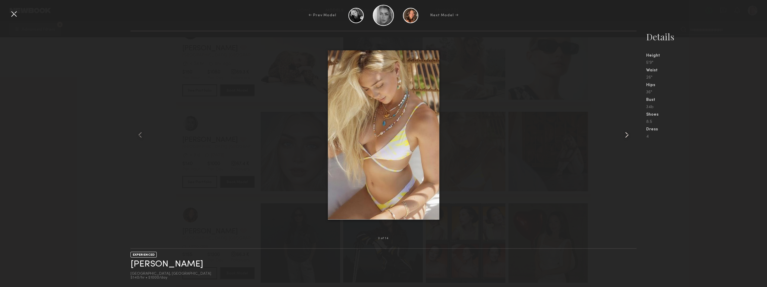
click at [619, 134] on div at bounding box center [626, 135] width 20 height 188
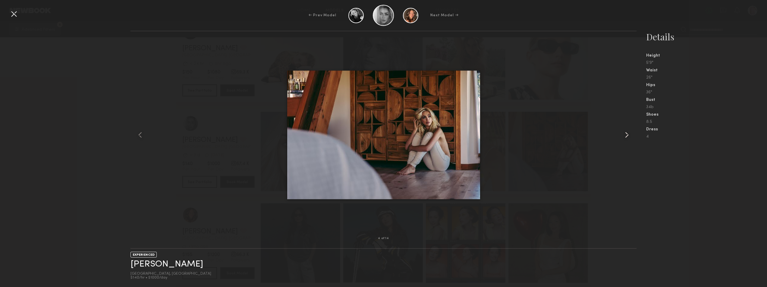
click at [628, 134] on common-icon at bounding box center [627, 135] width 10 height 10
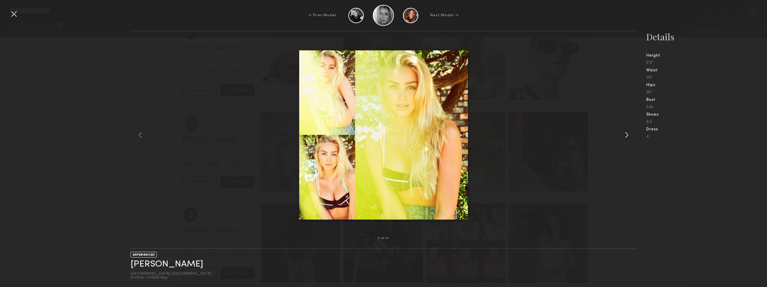
click at [628, 134] on common-icon at bounding box center [627, 135] width 10 height 10
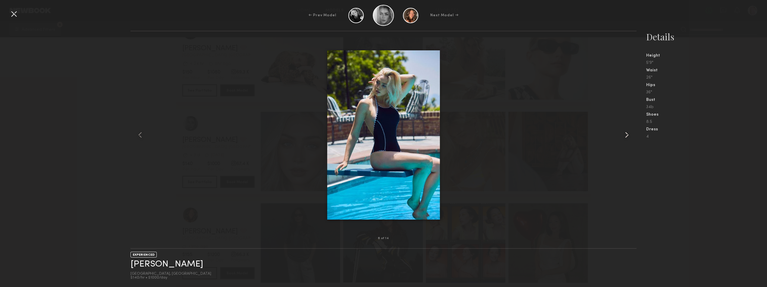
click at [628, 134] on common-icon at bounding box center [627, 135] width 10 height 10
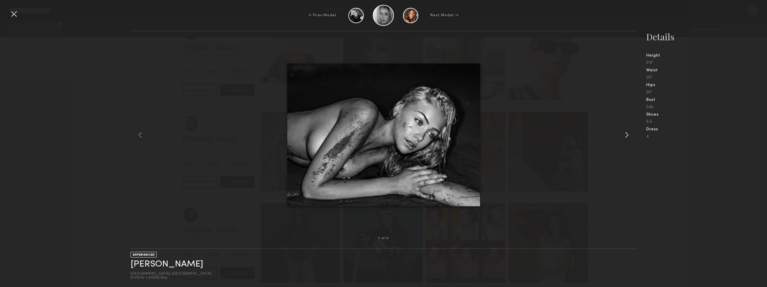
click at [628, 134] on common-icon at bounding box center [627, 135] width 10 height 10
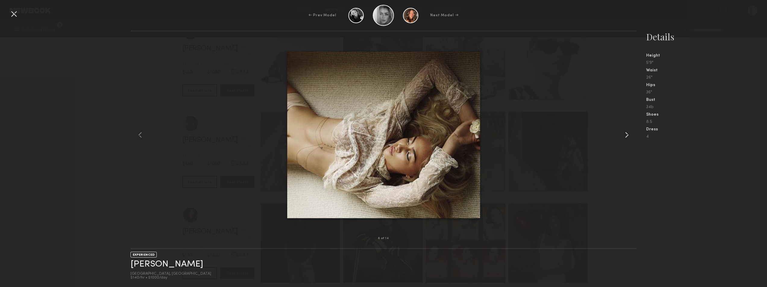
click at [628, 134] on common-icon at bounding box center [627, 135] width 10 height 10
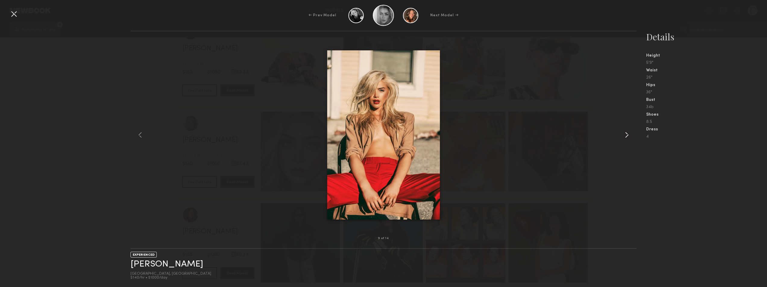
click at [628, 134] on common-icon at bounding box center [627, 135] width 10 height 10
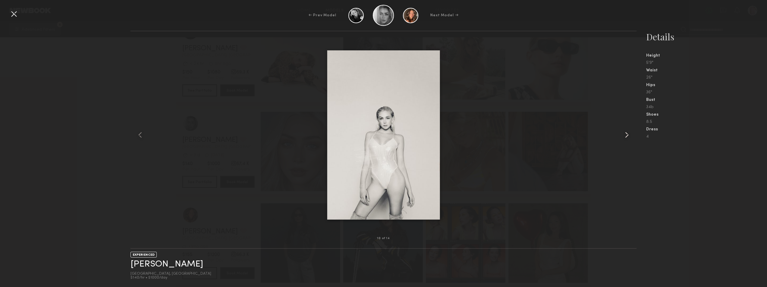
click at [628, 134] on common-icon at bounding box center [627, 135] width 10 height 10
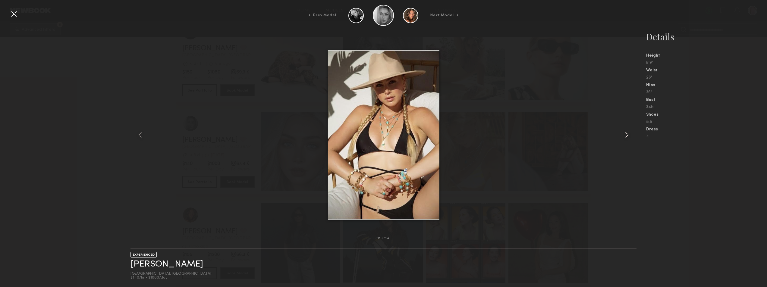
click at [628, 134] on common-icon at bounding box center [627, 135] width 10 height 10
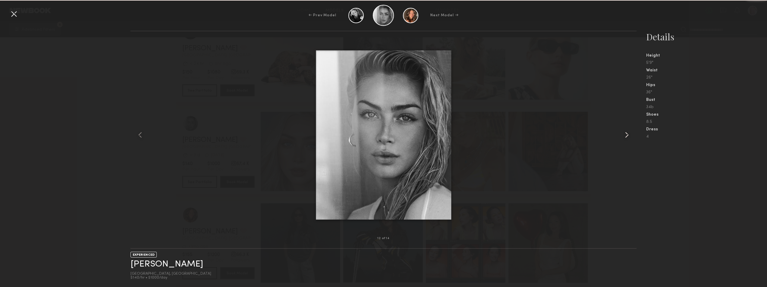
click at [628, 134] on common-icon at bounding box center [627, 135] width 10 height 10
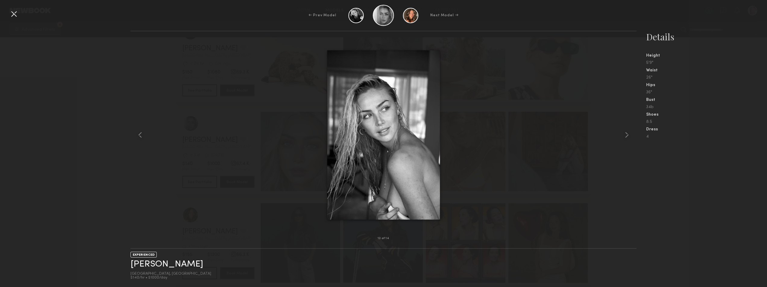
click at [17, 12] on div at bounding box center [14, 14] width 10 height 10
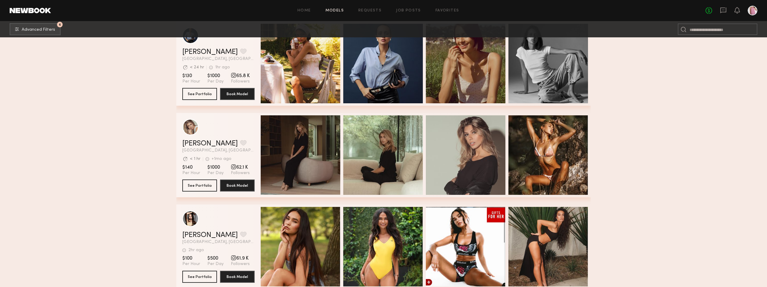
scroll to position [4882, 0]
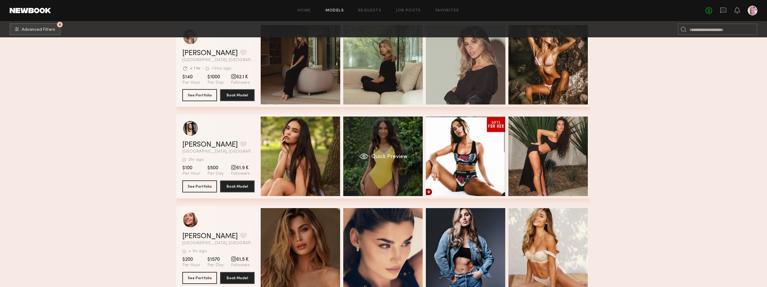
click at [385, 136] on div "Quick Preview" at bounding box center [383, 157] width 80 height 80
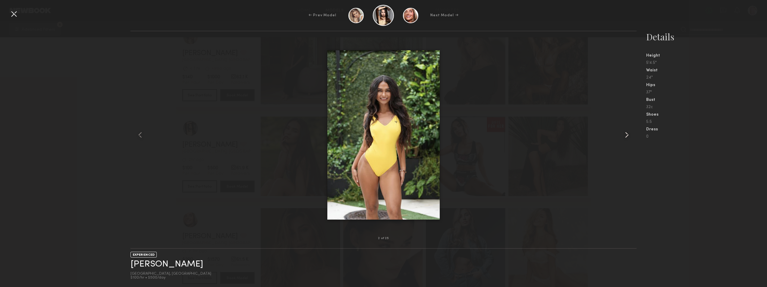
click at [628, 133] on common-icon at bounding box center [627, 135] width 10 height 10
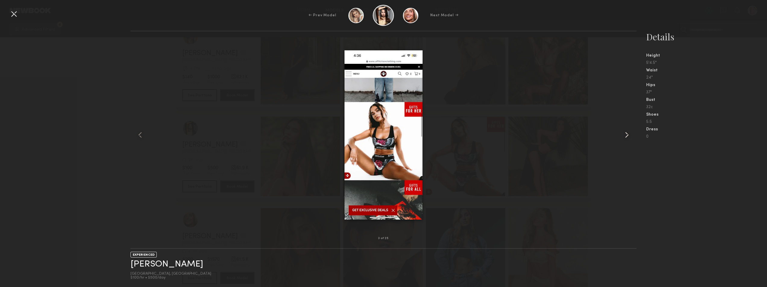
click at [628, 133] on common-icon at bounding box center [627, 135] width 10 height 10
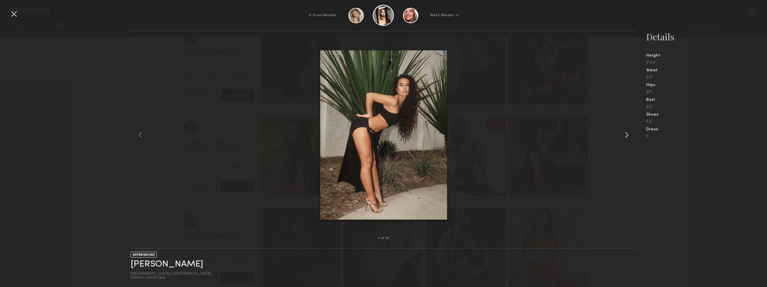
click at [628, 134] on common-icon at bounding box center [627, 135] width 10 height 10
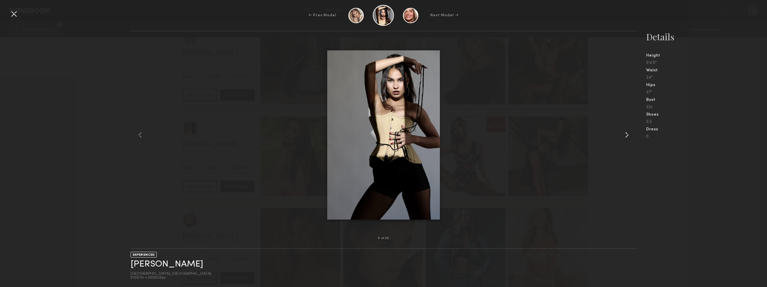
click at [627, 134] on common-icon at bounding box center [627, 135] width 10 height 10
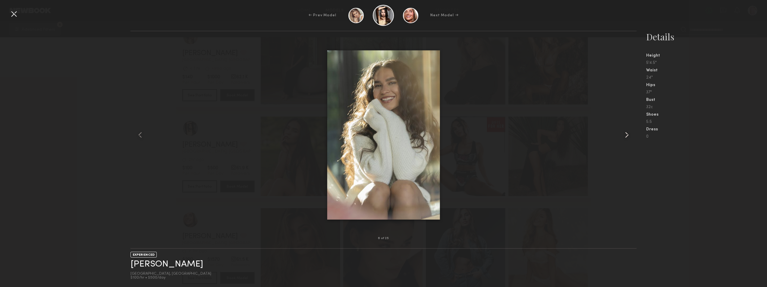
click at [627, 134] on common-icon at bounding box center [627, 135] width 10 height 10
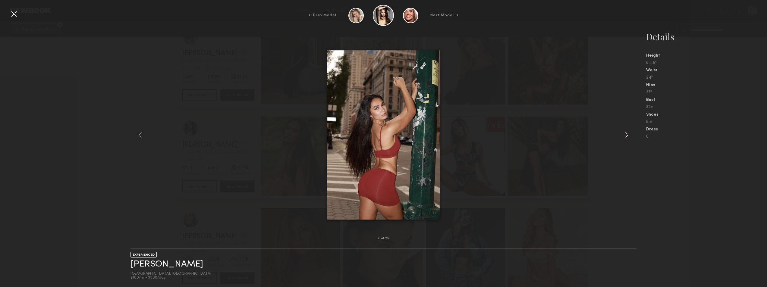
click at [627, 134] on common-icon at bounding box center [627, 135] width 10 height 10
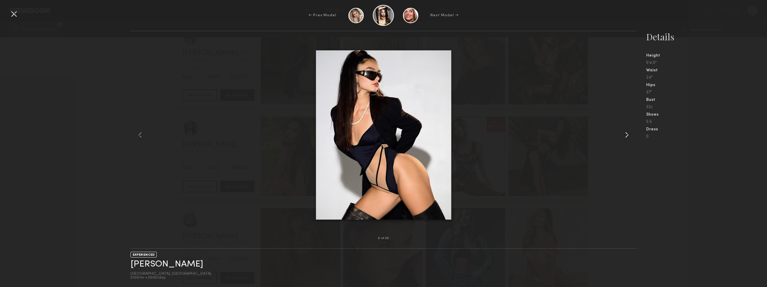
click at [628, 131] on common-icon at bounding box center [627, 135] width 10 height 10
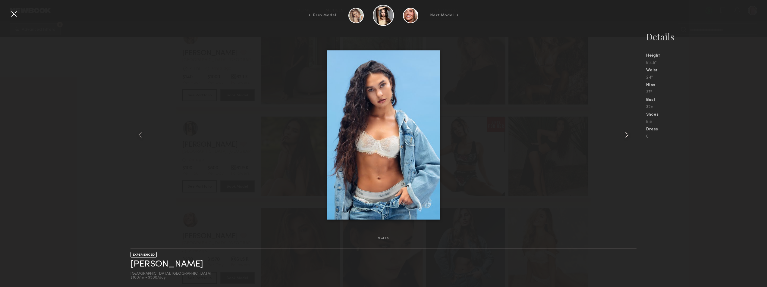
click at [628, 131] on common-icon at bounding box center [627, 135] width 10 height 10
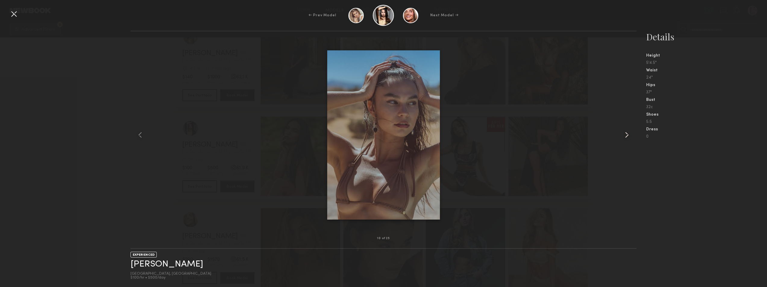
click at [628, 131] on common-icon at bounding box center [627, 135] width 10 height 10
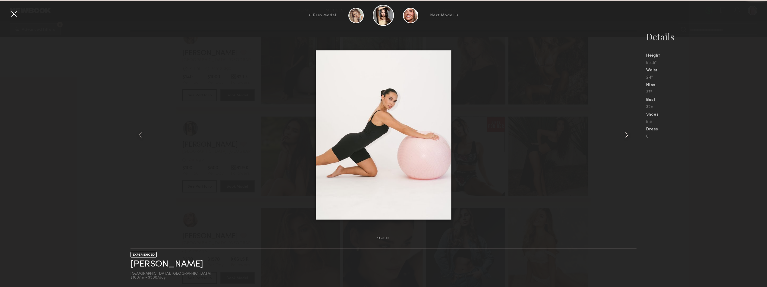
click at [628, 131] on common-icon at bounding box center [627, 135] width 10 height 10
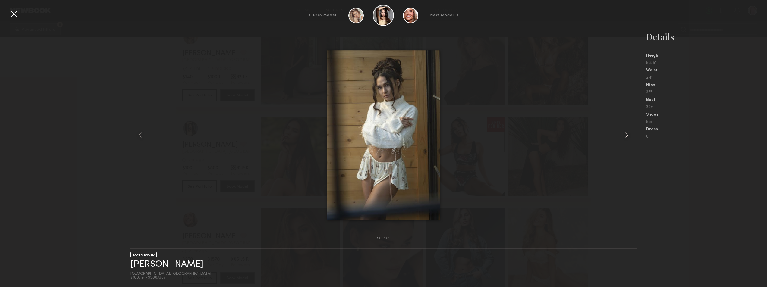
click at [628, 131] on common-icon at bounding box center [627, 135] width 10 height 10
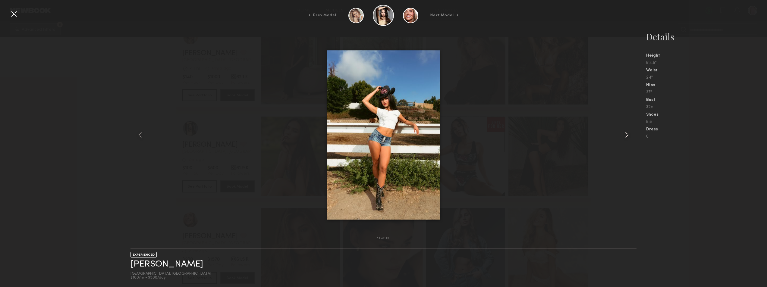
click at [628, 132] on common-icon at bounding box center [627, 135] width 10 height 10
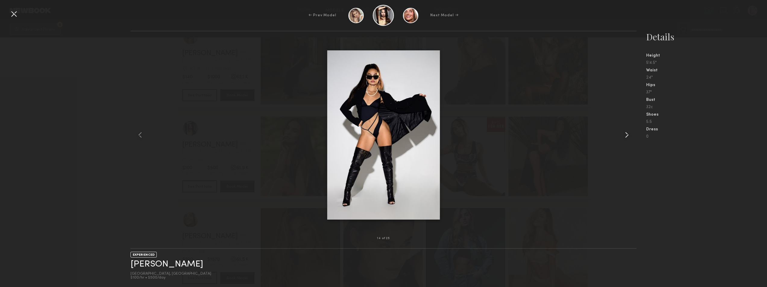
click at [628, 132] on common-icon at bounding box center [627, 135] width 10 height 10
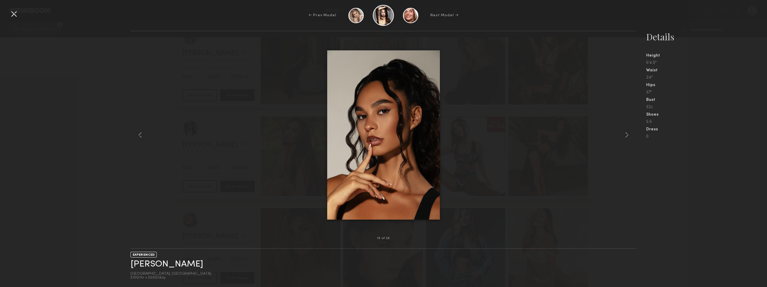
click at [17, 12] on div at bounding box center [14, 14] width 10 height 10
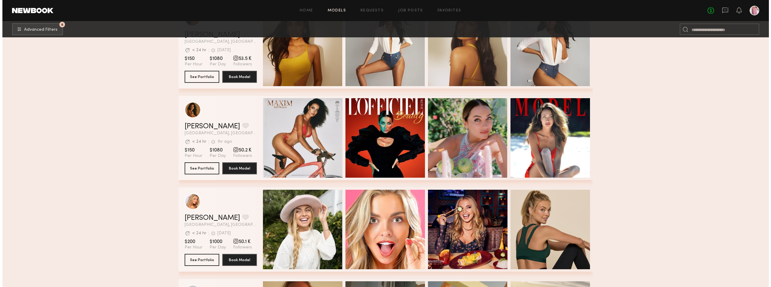
scroll to position [5513, 0]
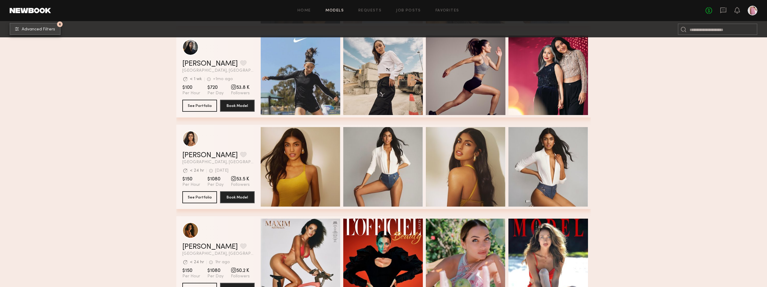
click at [40, 28] on span "Advanced Filters" at bounding box center [38, 29] width 33 height 4
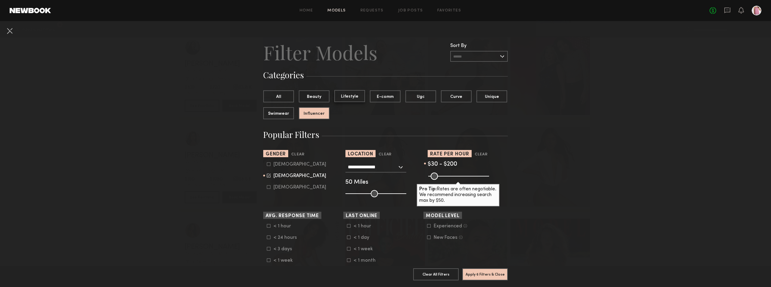
click at [352, 99] on button "Lifestyle" at bounding box center [350, 96] width 31 height 12
click at [487, 268] on button "Apply 6 Filters & Close" at bounding box center [486, 274] width 46 height 12
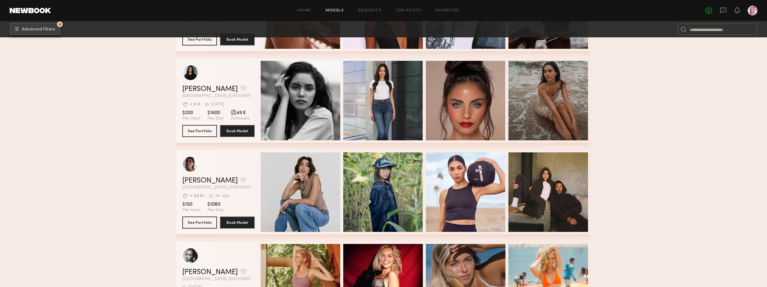
scroll to position [2432, 0]
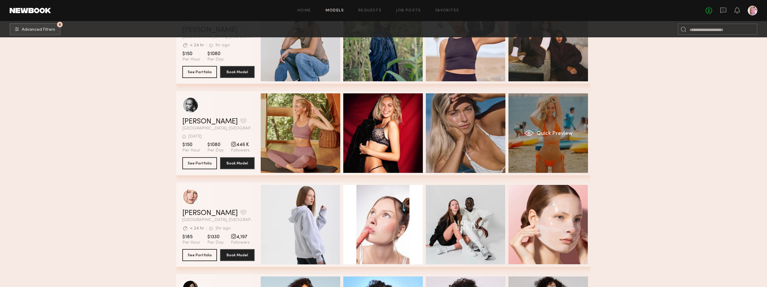
click at [562, 122] on div "Quick Preview" at bounding box center [548, 133] width 80 height 80
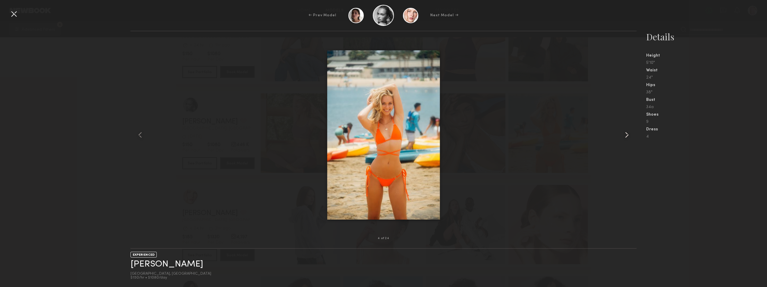
click at [626, 135] on common-icon at bounding box center [627, 135] width 10 height 10
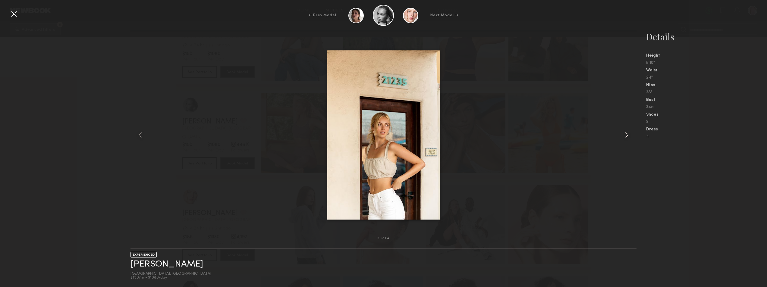
click at [626, 135] on common-icon at bounding box center [627, 135] width 10 height 10
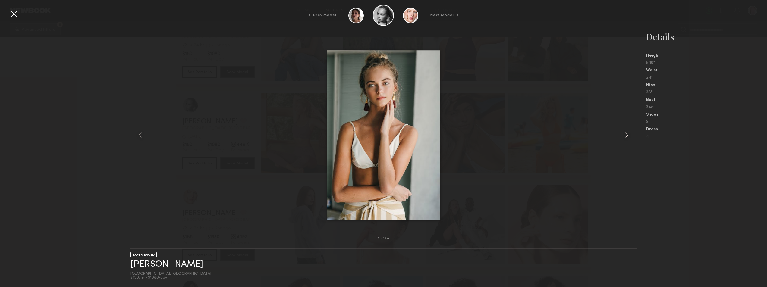
click at [626, 136] on common-icon at bounding box center [627, 135] width 10 height 10
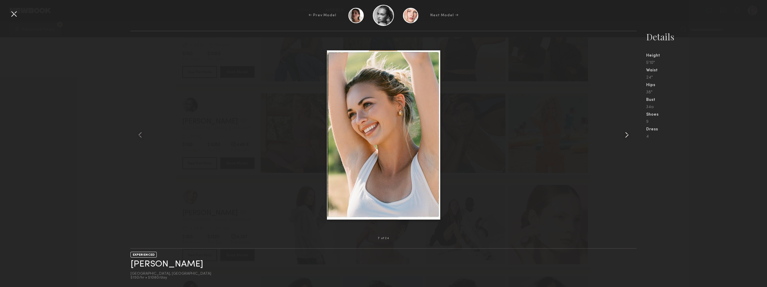
click at [627, 134] on common-icon at bounding box center [627, 135] width 10 height 10
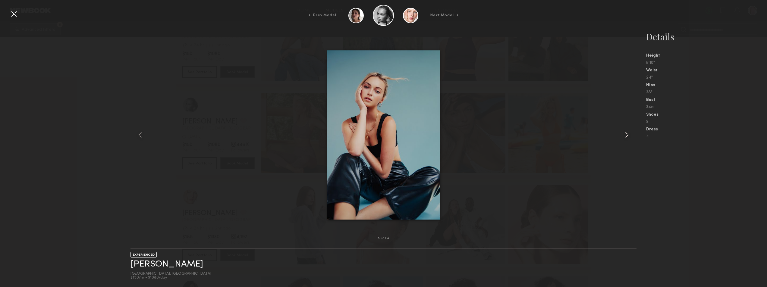
click at [620, 139] on div at bounding box center [626, 135] width 20 height 188
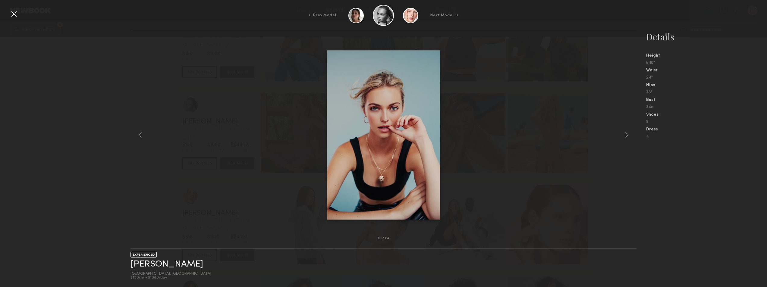
click at [14, 8] on div "← Prev Model Next Model →" at bounding box center [383, 15] width 767 height 21
click at [14, 15] on div at bounding box center [14, 14] width 10 height 10
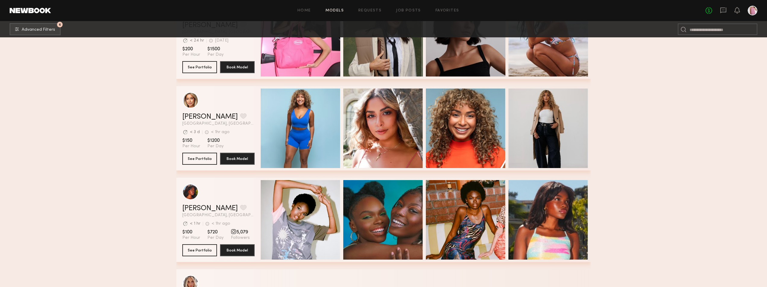
scroll to position [3320, 0]
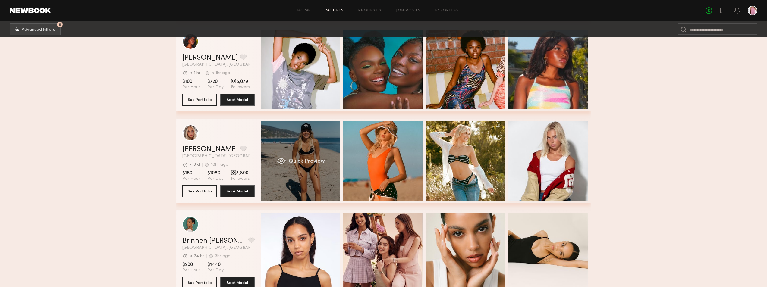
click at [313, 144] on div "Quick Preview" at bounding box center [301, 161] width 80 height 80
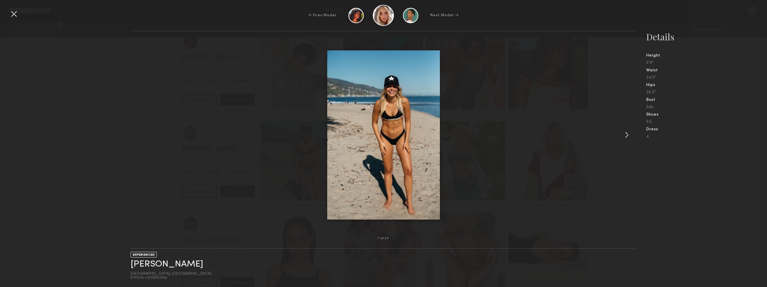
click at [623, 138] on common-icon at bounding box center [627, 135] width 10 height 10
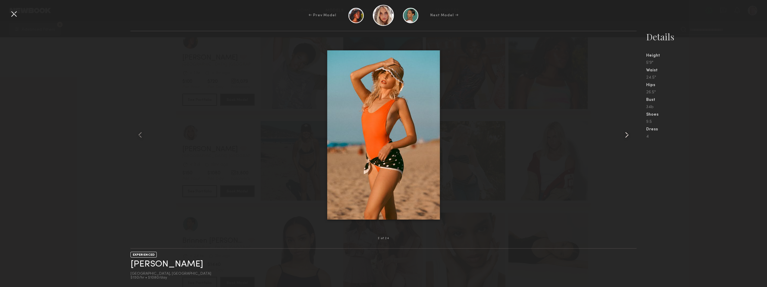
click at [623, 138] on common-icon at bounding box center [627, 135] width 10 height 10
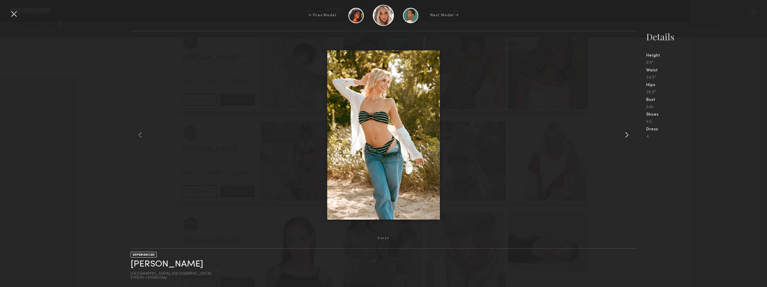
click at [623, 138] on common-icon at bounding box center [627, 135] width 10 height 10
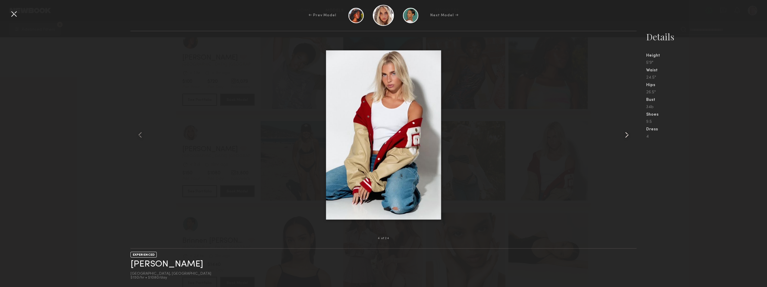
click at [623, 138] on common-icon at bounding box center [627, 135] width 10 height 10
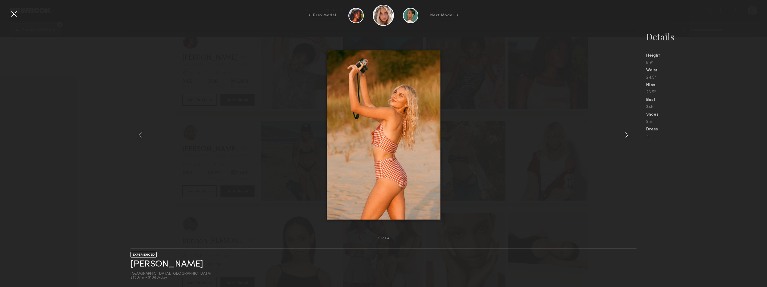
click at [623, 138] on common-icon at bounding box center [627, 135] width 10 height 10
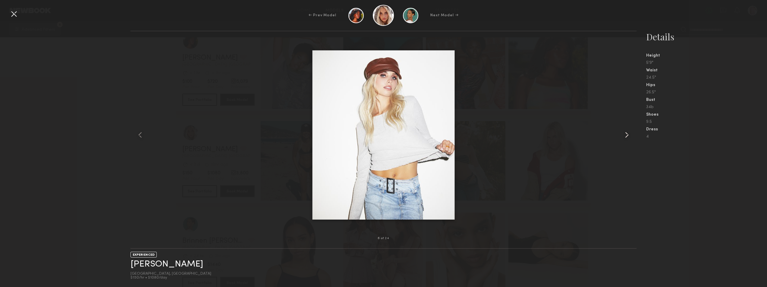
click at [623, 138] on common-icon at bounding box center [627, 135] width 10 height 10
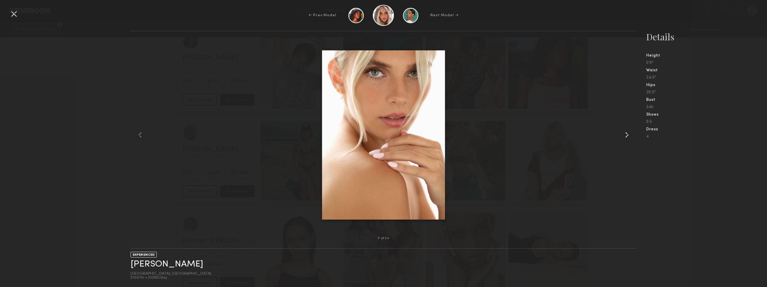
click at [623, 138] on common-icon at bounding box center [627, 135] width 10 height 10
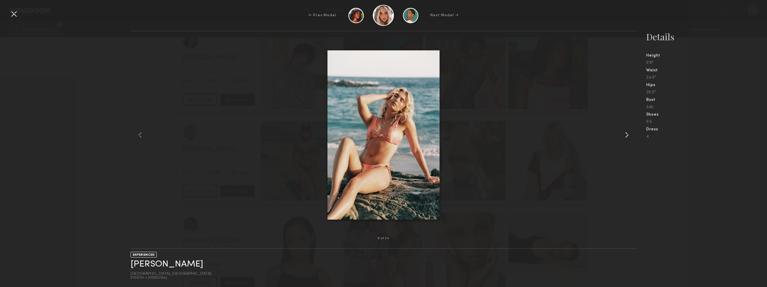
click at [623, 138] on common-icon at bounding box center [627, 135] width 10 height 10
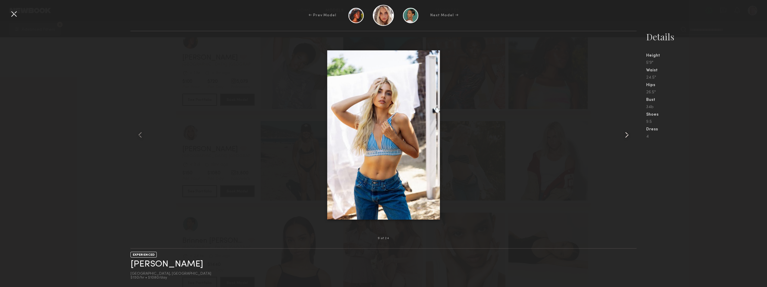
click at [623, 138] on common-icon at bounding box center [627, 135] width 10 height 10
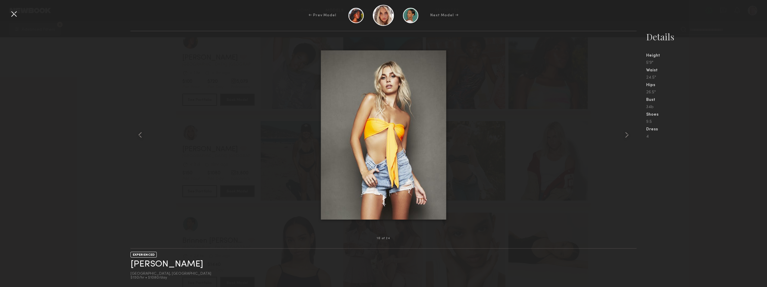
click at [15, 16] on div at bounding box center [14, 14] width 10 height 10
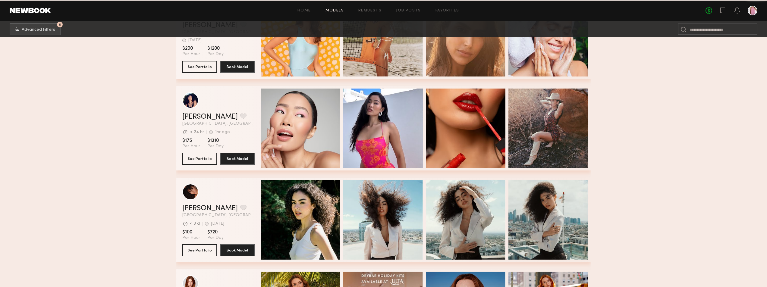
scroll to position [4389, 0]
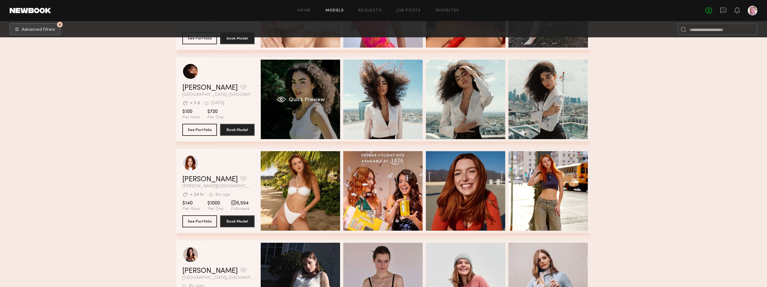
click at [297, 109] on div "Quick Preview" at bounding box center [301, 100] width 80 height 80
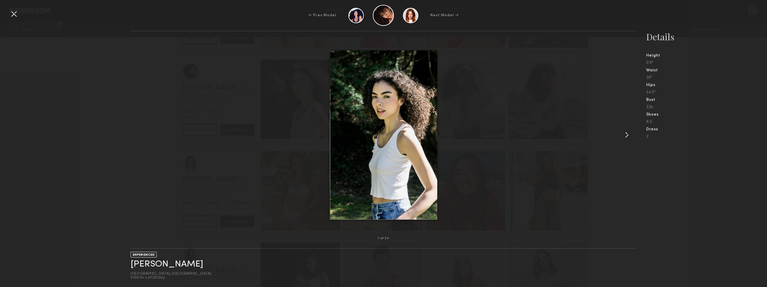
click at [625, 135] on common-icon at bounding box center [627, 135] width 10 height 10
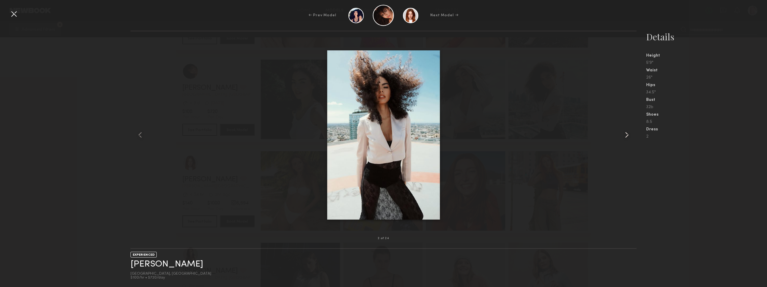
click at [625, 135] on common-icon at bounding box center [627, 135] width 10 height 10
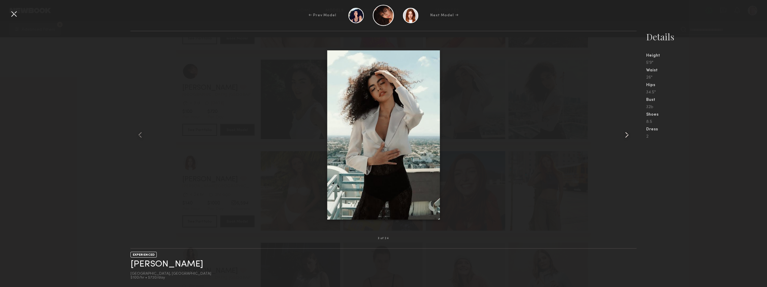
click at [625, 135] on common-icon at bounding box center [627, 135] width 10 height 10
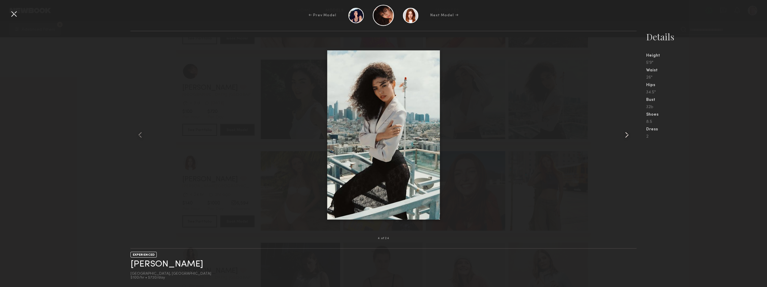
click at [625, 135] on common-icon at bounding box center [627, 135] width 10 height 10
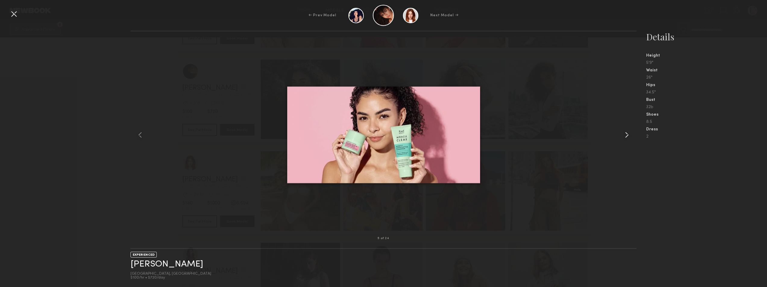
click at [625, 135] on common-icon at bounding box center [627, 135] width 10 height 10
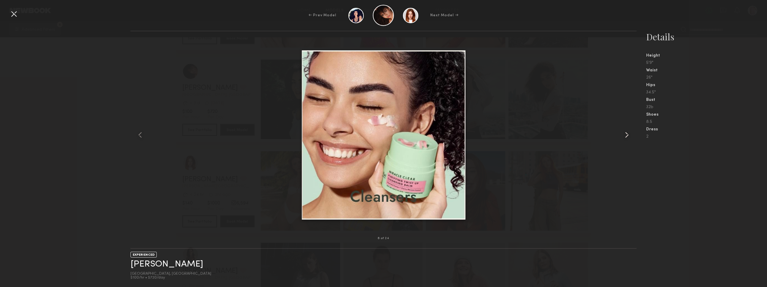
click at [625, 135] on common-icon at bounding box center [627, 135] width 10 height 10
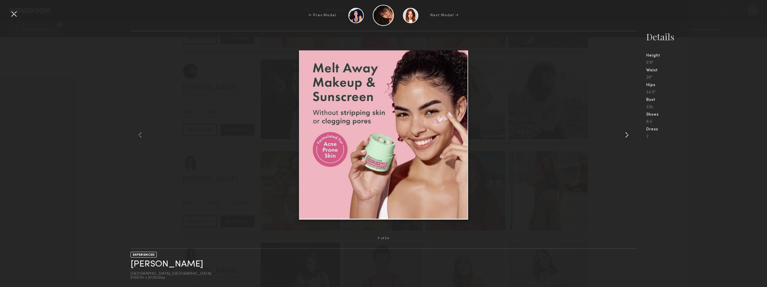
click at [625, 135] on common-icon at bounding box center [627, 135] width 10 height 10
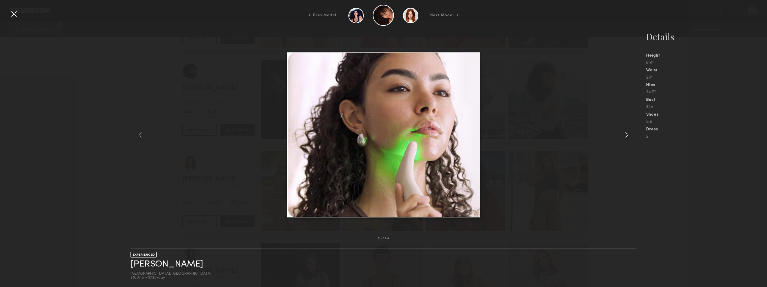
click at [625, 135] on common-icon at bounding box center [627, 135] width 10 height 10
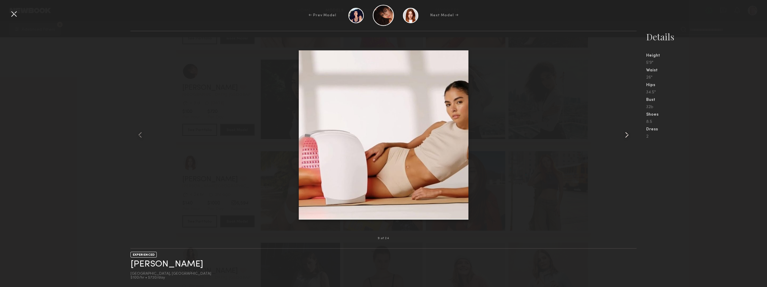
click at [625, 135] on common-icon at bounding box center [627, 135] width 10 height 10
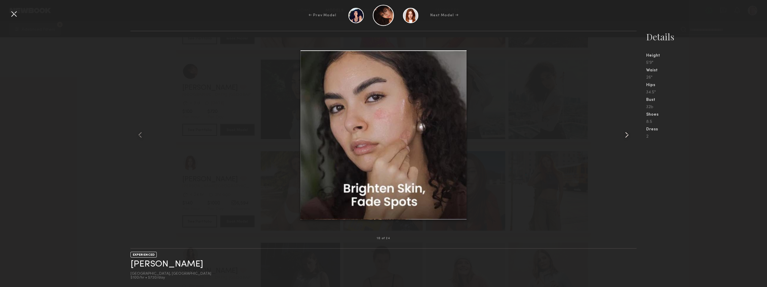
click at [625, 135] on common-icon at bounding box center [627, 135] width 10 height 10
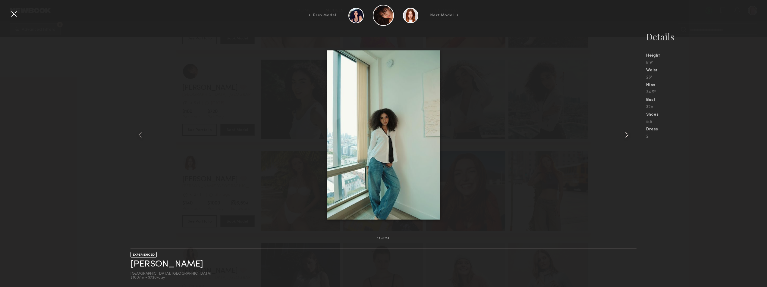
click at [625, 135] on common-icon at bounding box center [627, 135] width 10 height 10
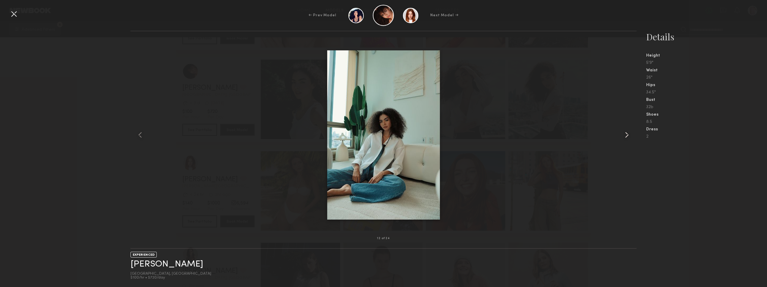
click at [625, 135] on common-icon at bounding box center [627, 135] width 10 height 10
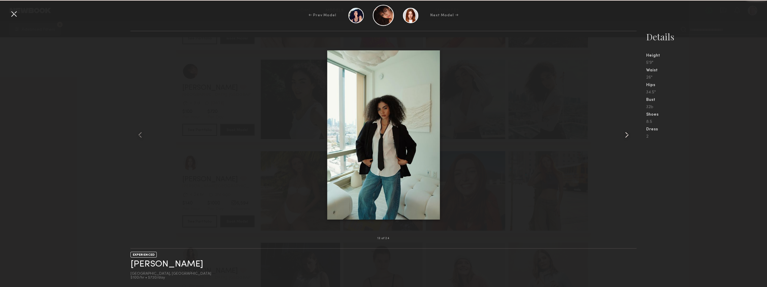
click at [625, 135] on common-icon at bounding box center [627, 135] width 10 height 10
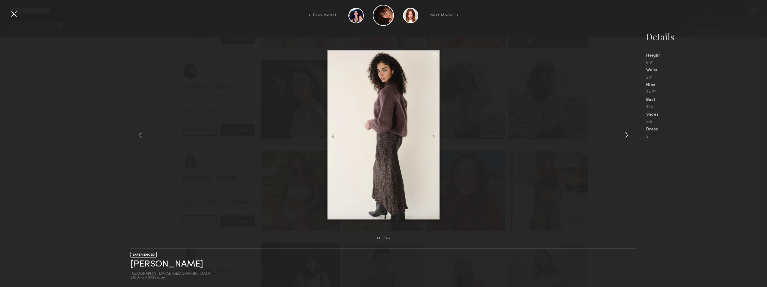
click at [625, 135] on common-icon at bounding box center [627, 135] width 10 height 10
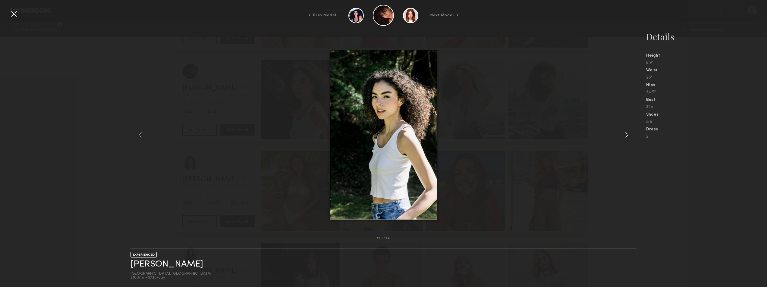
click at [625, 135] on common-icon at bounding box center [627, 135] width 10 height 10
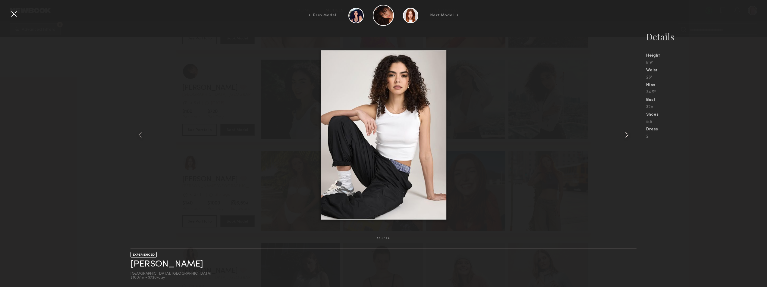
click at [625, 135] on common-icon at bounding box center [627, 135] width 10 height 10
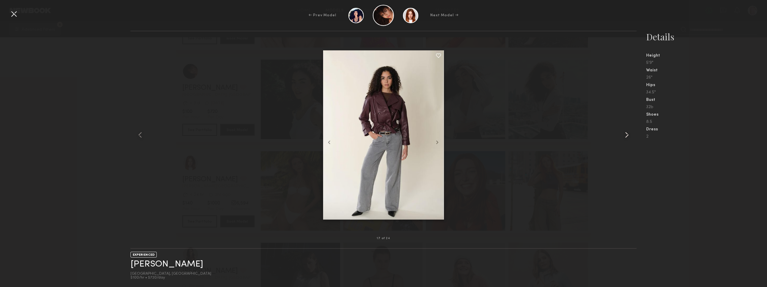
click at [625, 135] on common-icon at bounding box center [627, 135] width 10 height 10
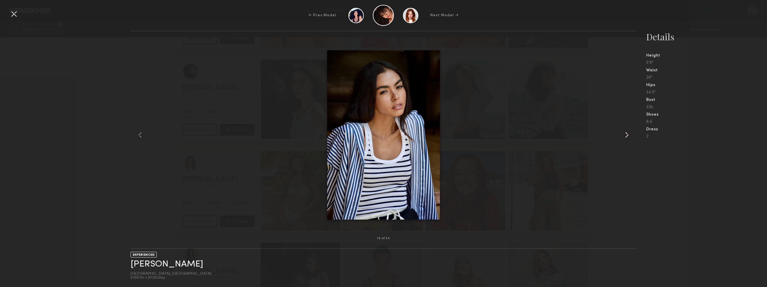
click at [625, 135] on common-icon at bounding box center [627, 135] width 10 height 10
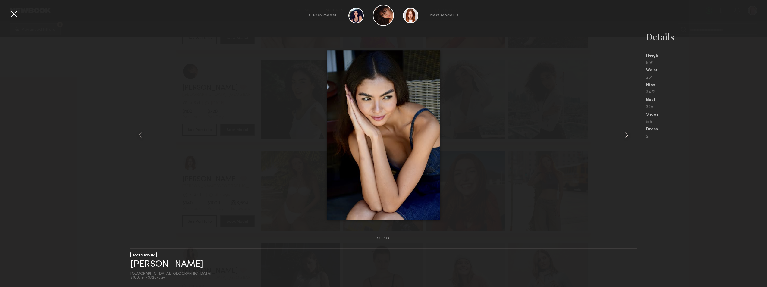
click at [625, 135] on common-icon at bounding box center [627, 135] width 10 height 10
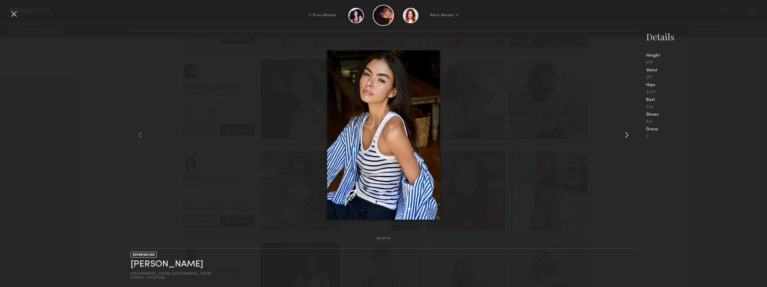
click at [625, 135] on common-icon at bounding box center [627, 135] width 10 height 10
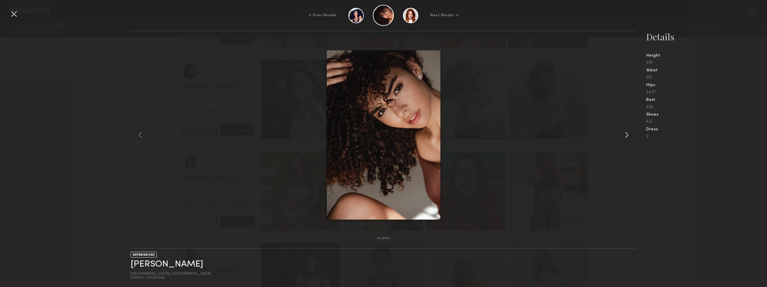
click at [625, 135] on common-icon at bounding box center [627, 135] width 10 height 10
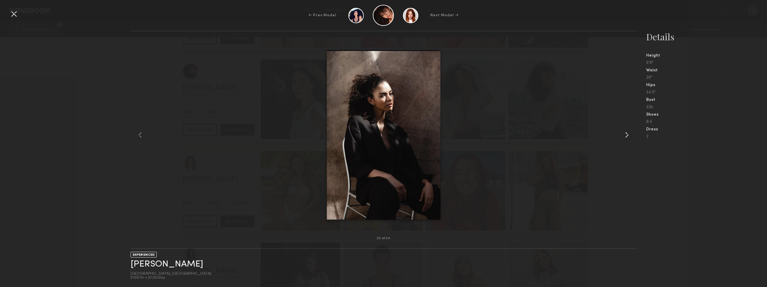
click at [625, 135] on common-icon at bounding box center [627, 135] width 10 height 10
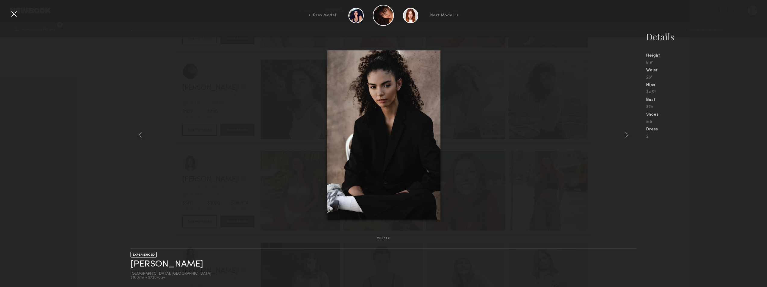
click at [11, 17] on div at bounding box center [14, 14] width 10 height 10
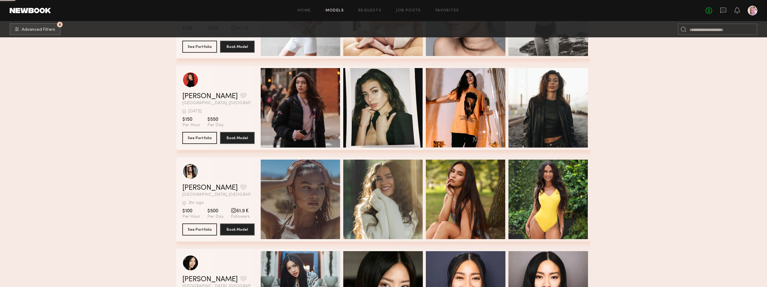
scroll to position [8350, 0]
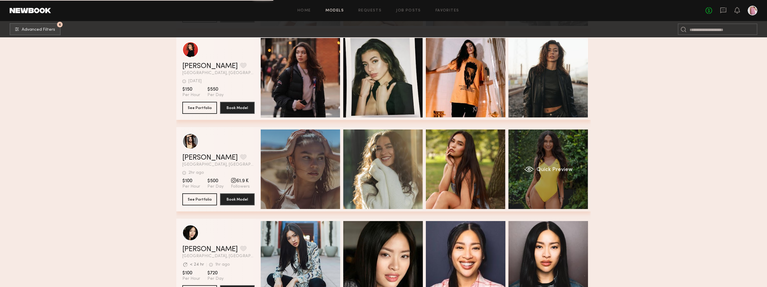
click at [568, 173] on span "Quick Preview" at bounding box center [554, 169] width 36 height 5
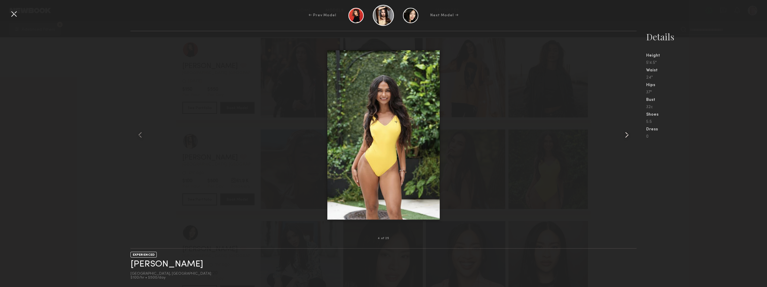
click at [620, 137] on div at bounding box center [626, 135] width 20 height 188
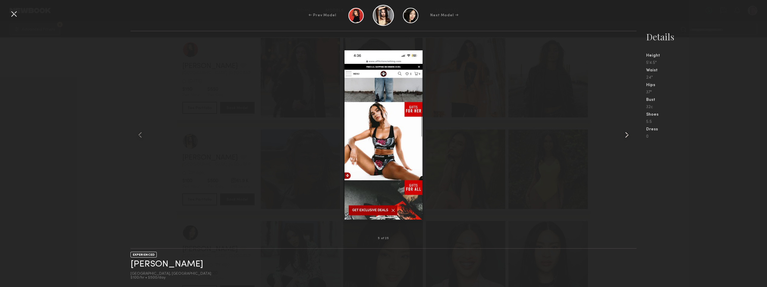
click at [620, 137] on div at bounding box center [626, 135] width 20 height 188
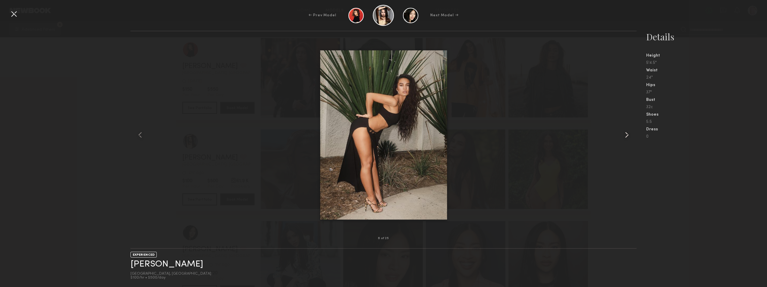
click at [620, 137] on div at bounding box center [626, 135] width 20 height 188
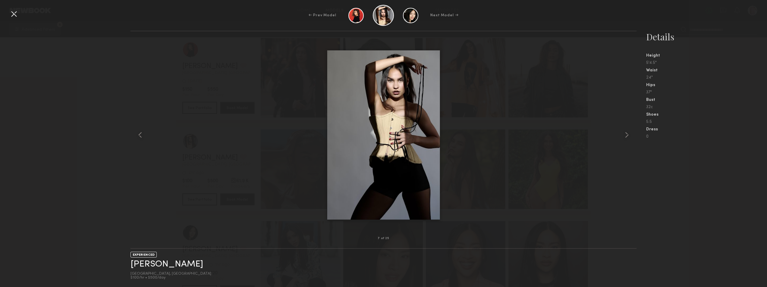
click at [11, 13] on div at bounding box center [14, 14] width 10 height 10
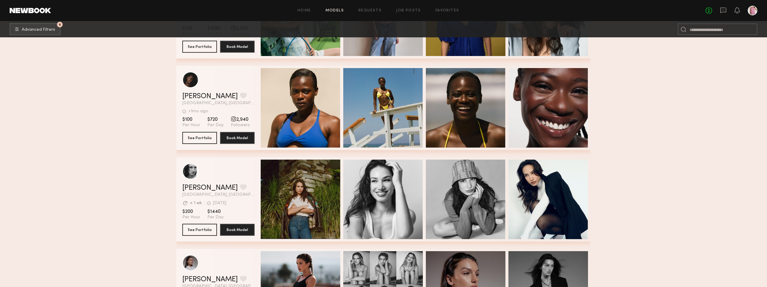
scroll to position [10639, 0]
